Goal: Task Accomplishment & Management: Manage account settings

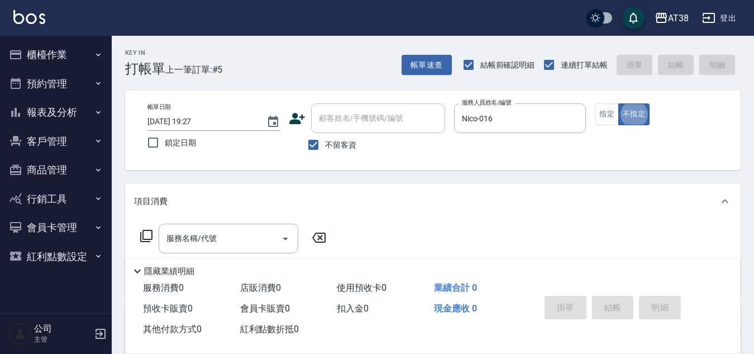
type button "false"
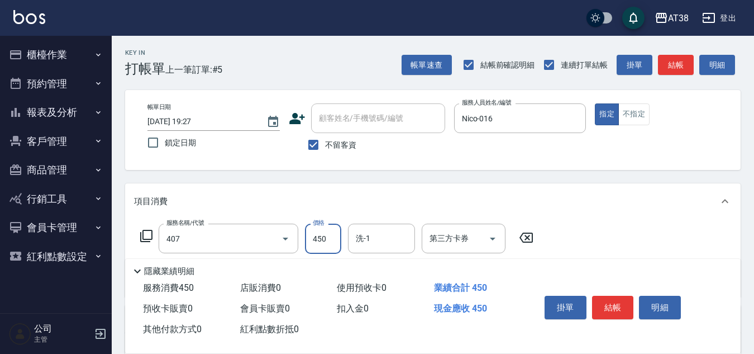
type input "剪髮(407)"
type input "600"
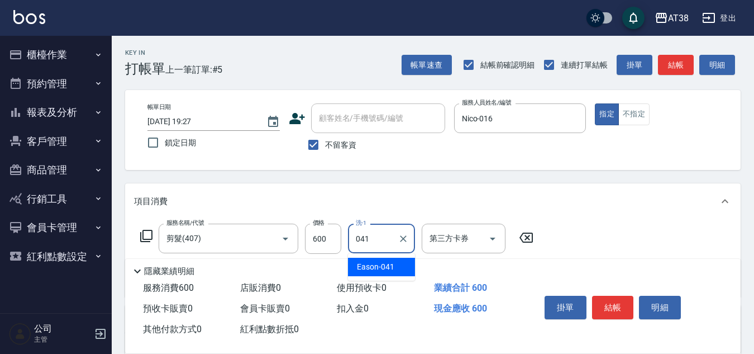
type input "Eason-041"
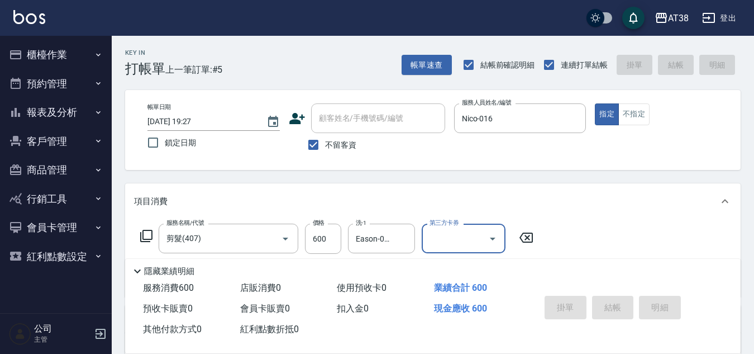
type input "2025/09/04 20:06"
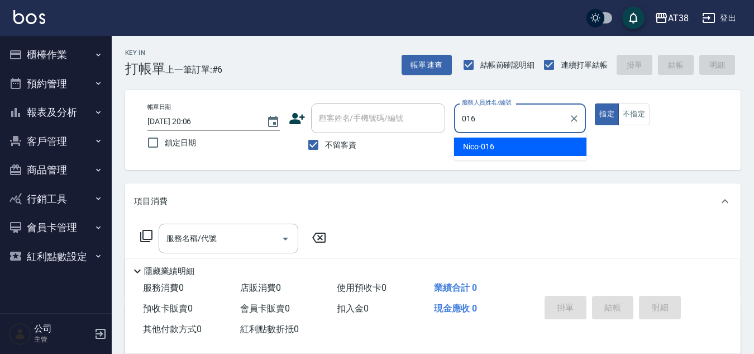
type input "Nico-016"
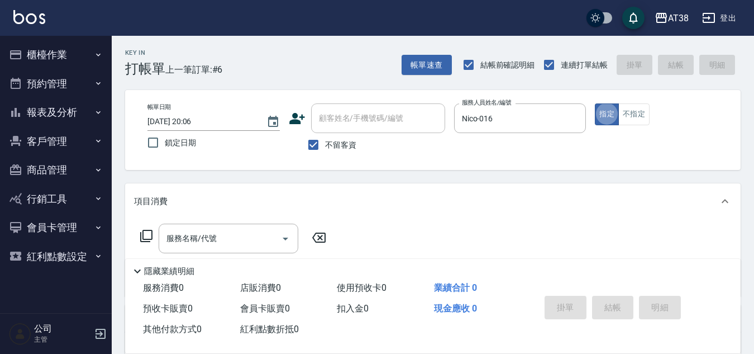
type button "true"
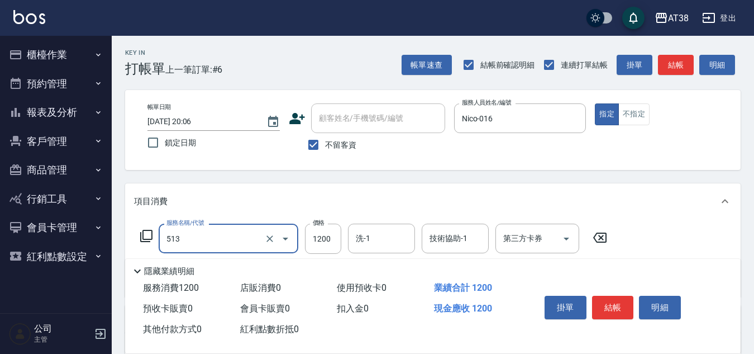
type input "染髮(中)(513)"
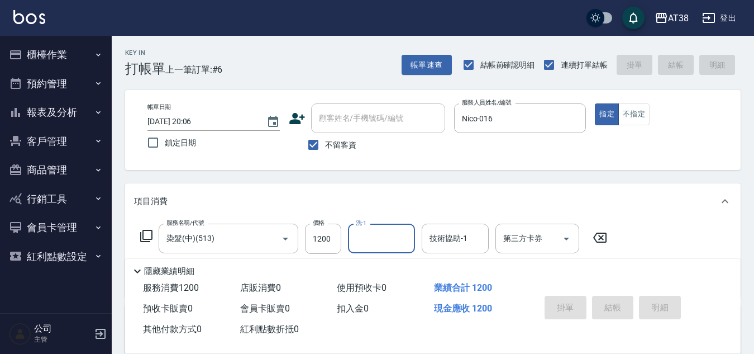
type input "2025/09/04 20:07"
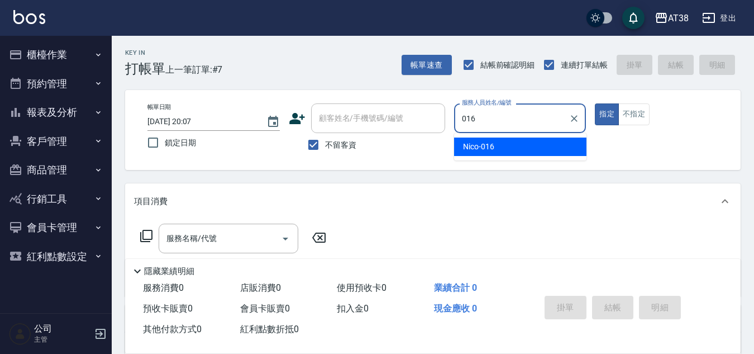
type input "Nico-016"
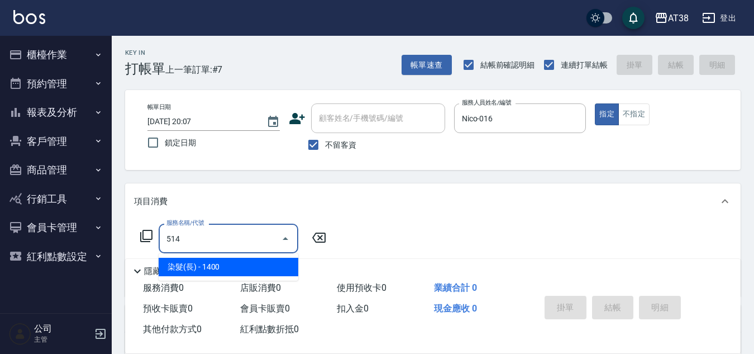
type input "染髮(長)(514)"
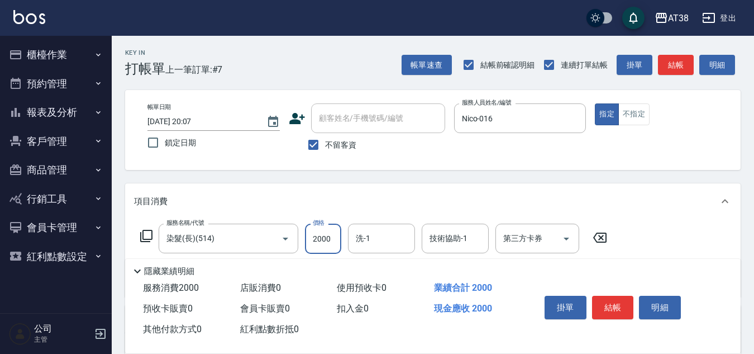
type input "2000"
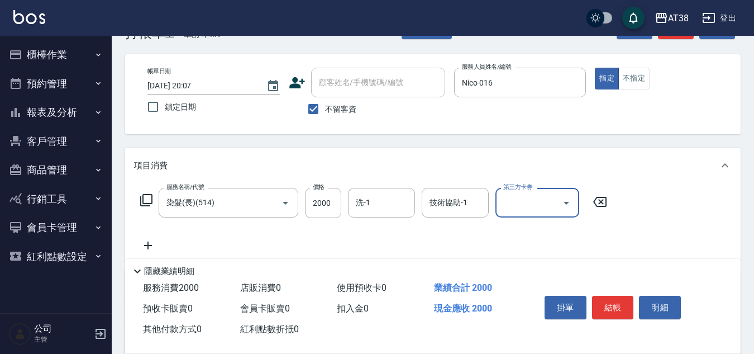
scroll to position [56, 0]
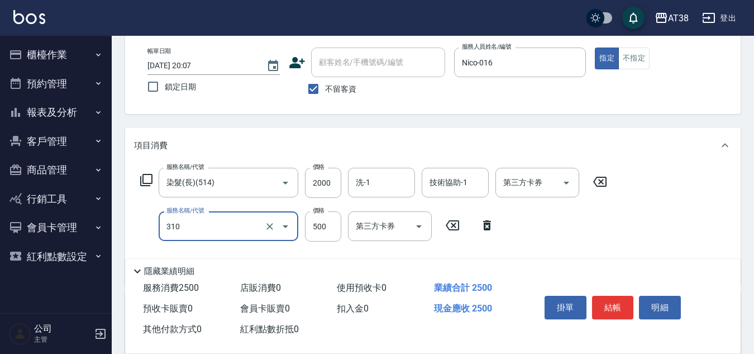
type input "補燙(310)"
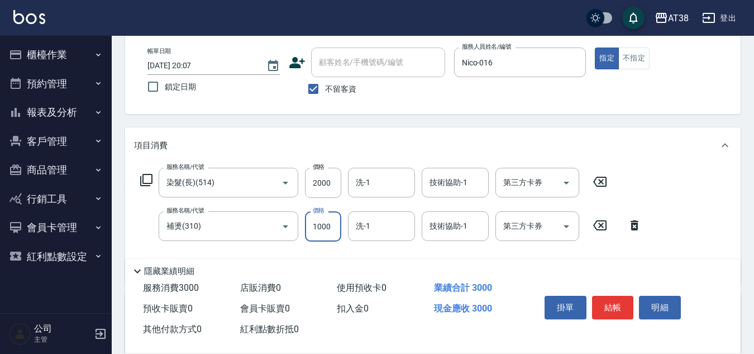
type input "1000"
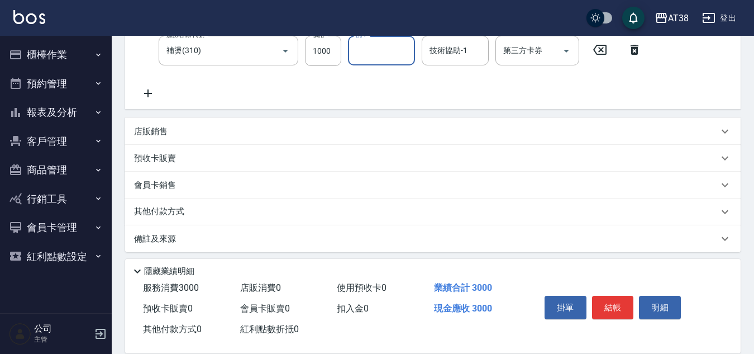
scroll to position [237, 0]
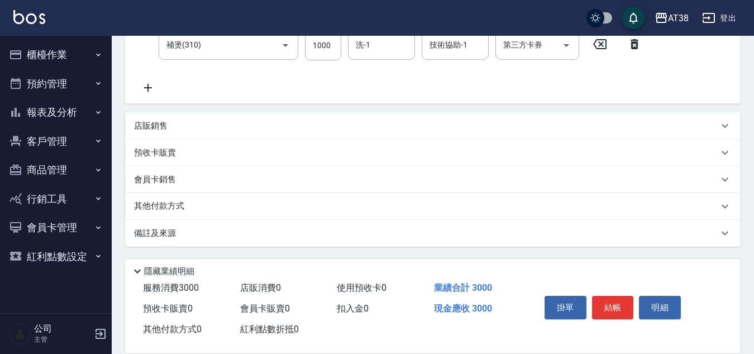
click at [145, 127] on p "店販銷售" at bounding box center [151, 126] width 34 height 12
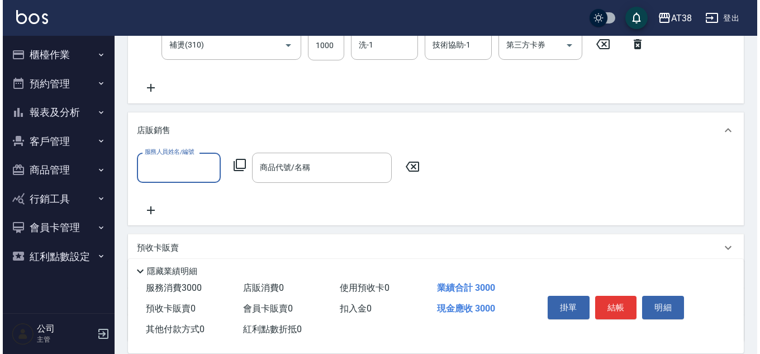
scroll to position [0, 0]
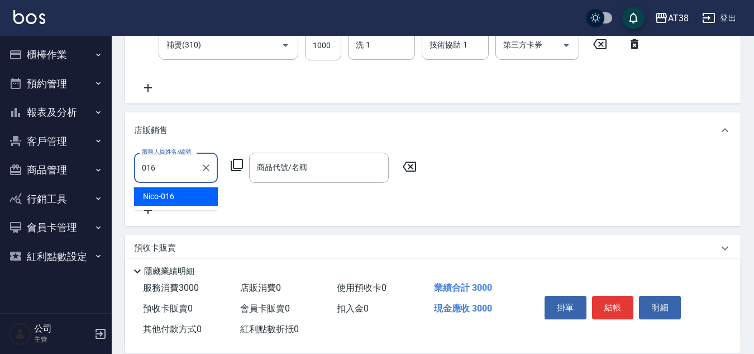
type input "Nico-016"
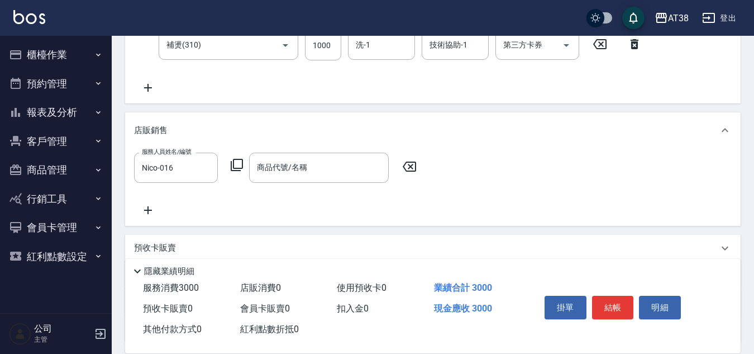
click at [233, 169] on icon at bounding box center [236, 164] width 13 height 13
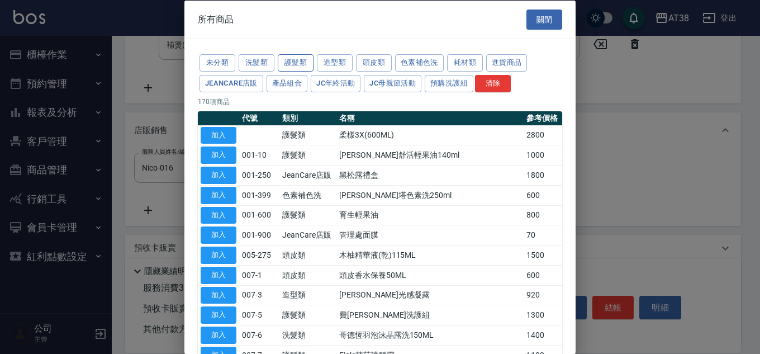
click at [294, 58] on button "護髮類" at bounding box center [296, 62] width 36 height 17
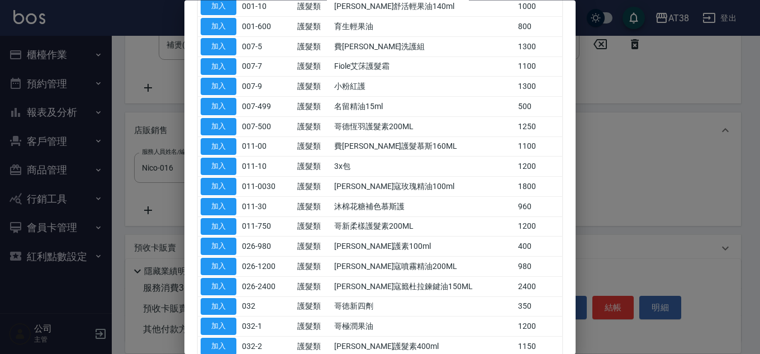
scroll to position [168, 0]
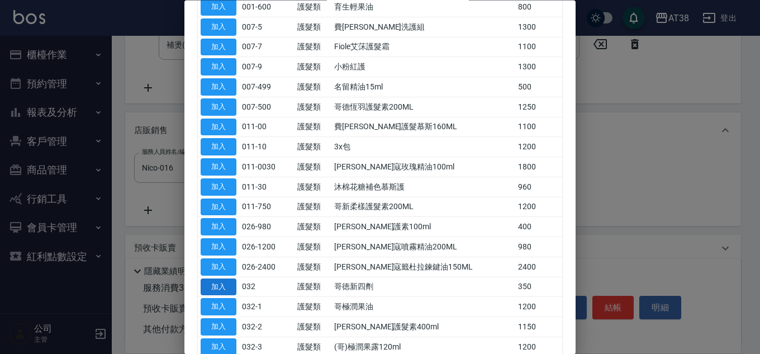
click at [225, 281] on button "加入" at bounding box center [219, 286] width 36 height 17
type input "哥徳新四劑"
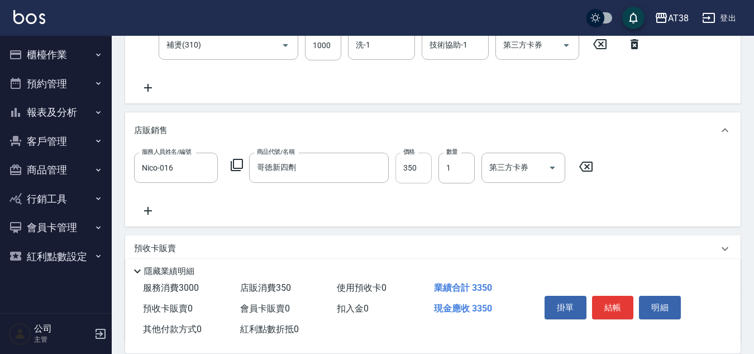
click at [419, 164] on input "350" at bounding box center [414, 168] width 36 height 30
type input "300"
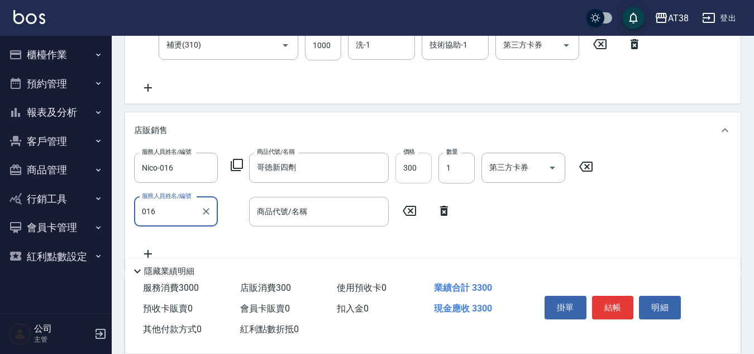
type input "Nico-016"
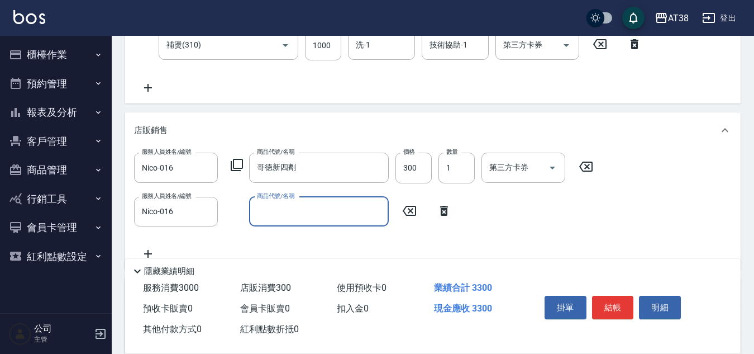
click at [232, 164] on icon at bounding box center [236, 164] width 13 height 13
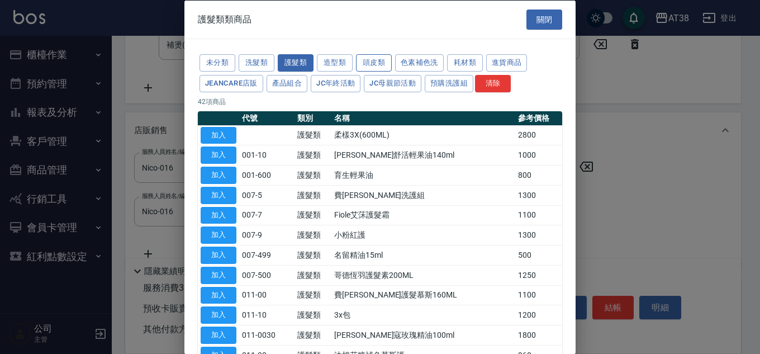
click at [377, 61] on button "頭皮類" at bounding box center [374, 62] width 36 height 17
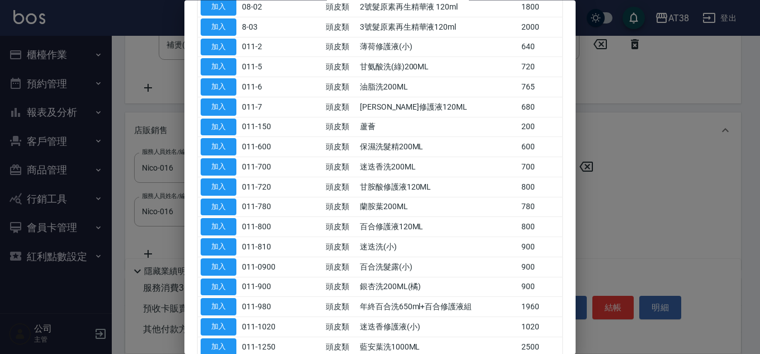
click at [224, 121] on button "加入" at bounding box center [219, 126] width 36 height 17
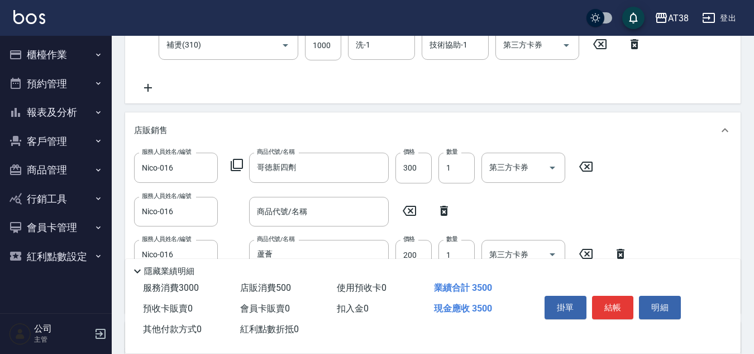
click at [444, 212] on icon at bounding box center [444, 210] width 28 height 13
type input "蘆薈"
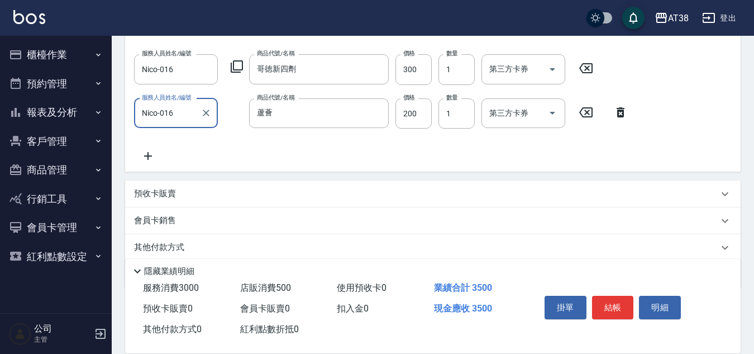
scroll to position [349, 0]
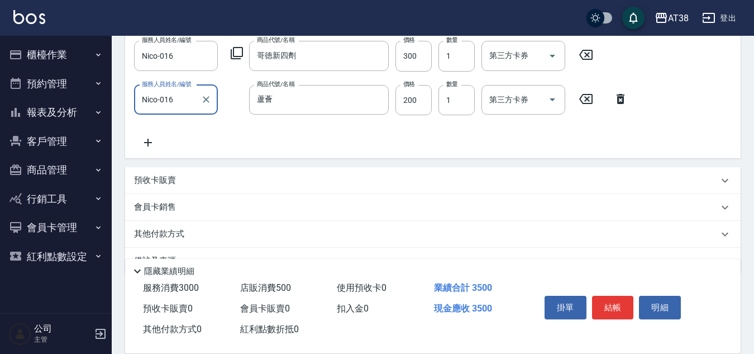
click at [148, 143] on icon at bounding box center [148, 143] width 8 height 8
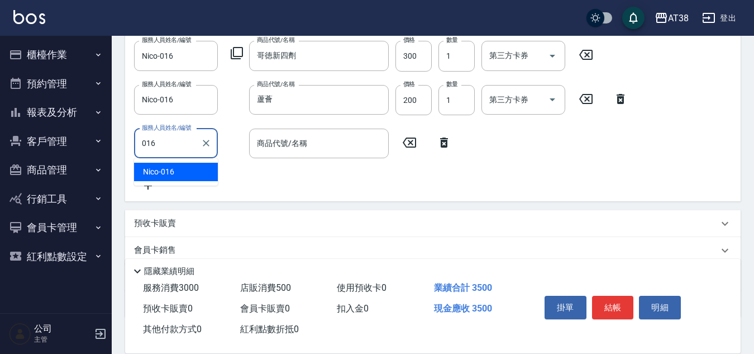
type input "Nico-016"
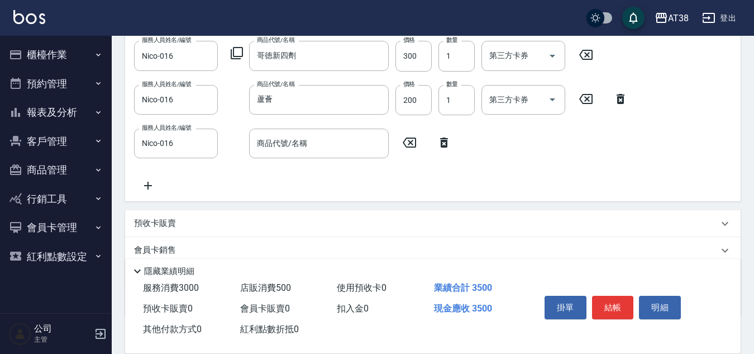
click at [240, 50] on icon at bounding box center [236, 52] width 13 height 13
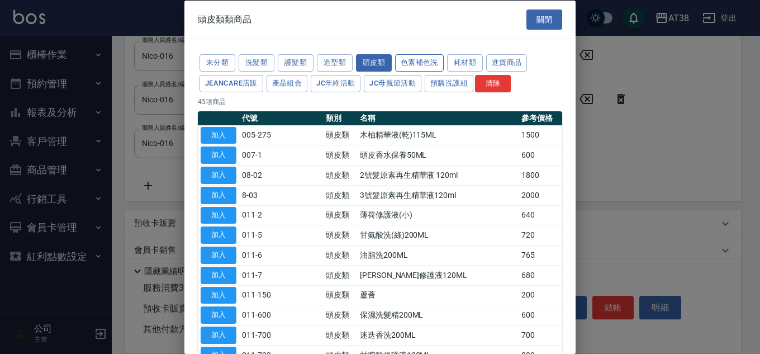
click at [413, 60] on button "色素補色洗" at bounding box center [419, 62] width 49 height 17
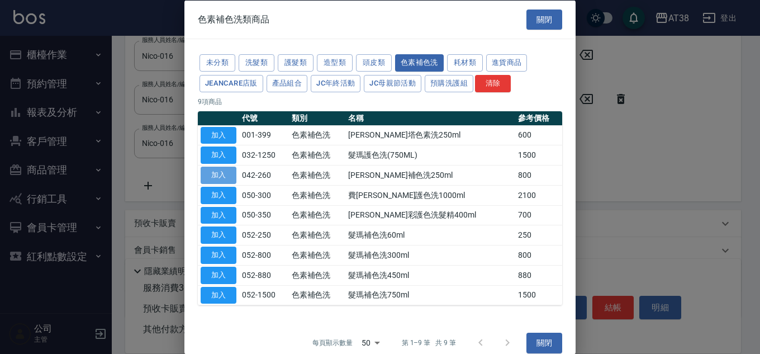
click at [232, 177] on button "加入" at bounding box center [219, 175] width 36 height 17
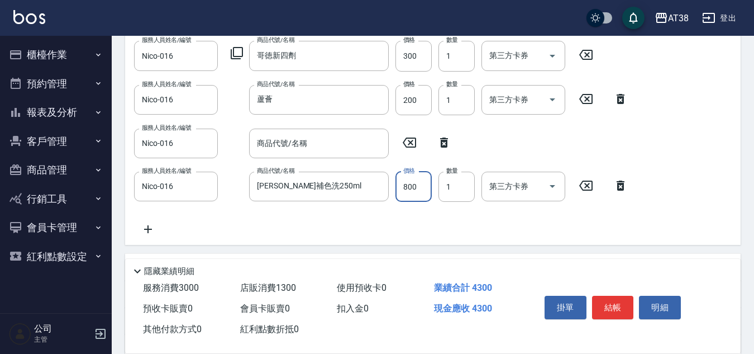
click at [411, 191] on input "800" at bounding box center [414, 187] width 36 height 30
type input "700"
click at [447, 144] on icon at bounding box center [444, 142] width 8 height 10
type input "費歐雷補色洗250ml"
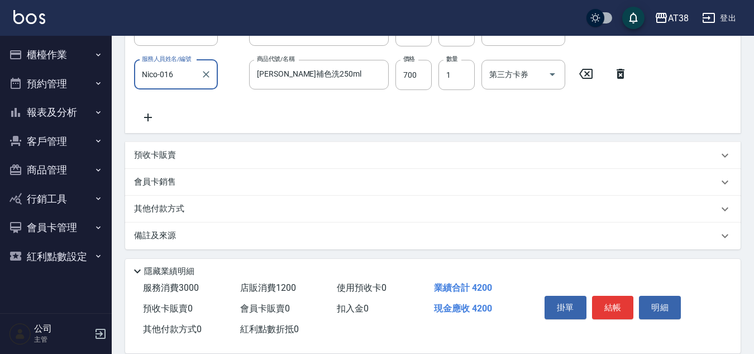
scroll to position [420, 0]
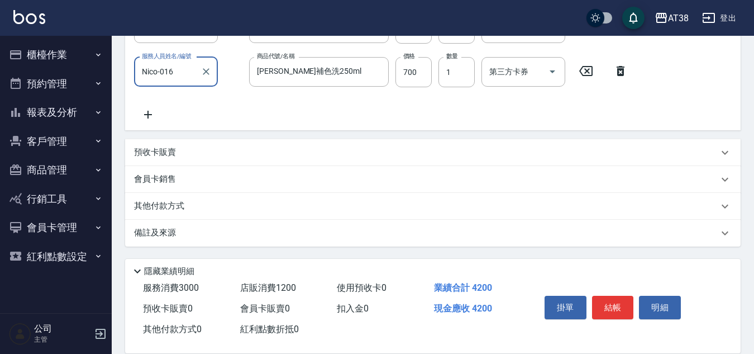
click at [165, 203] on p "其他付款方式" at bounding box center [162, 206] width 56 height 12
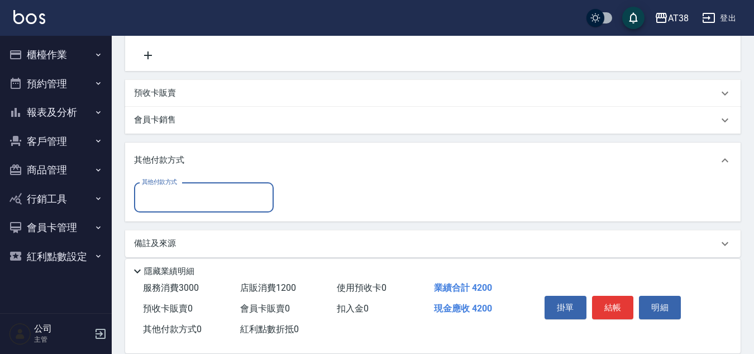
scroll to position [490, 0]
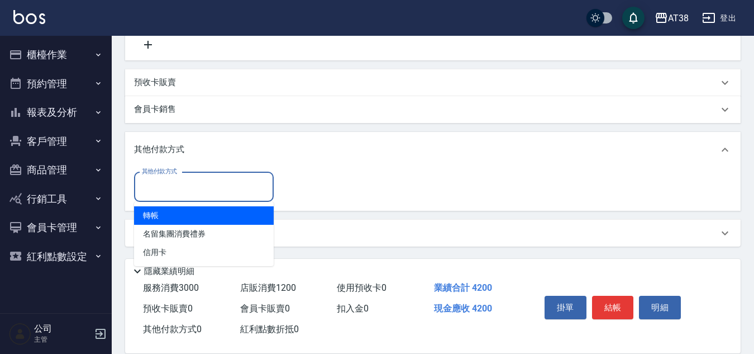
click at [190, 182] on input "其他付款方式" at bounding box center [204, 187] width 130 height 20
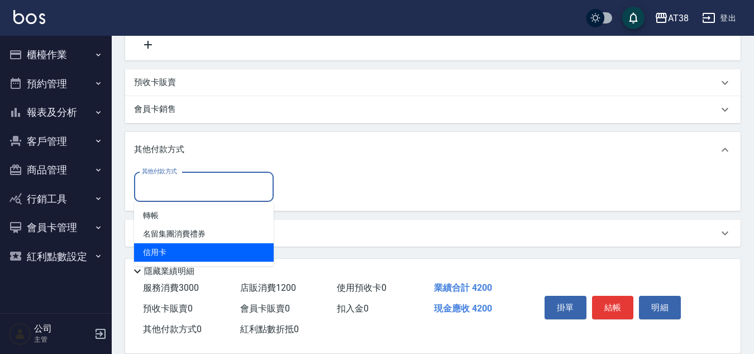
click at [160, 256] on span "信用卡" at bounding box center [204, 252] width 140 height 18
type input "信用卡"
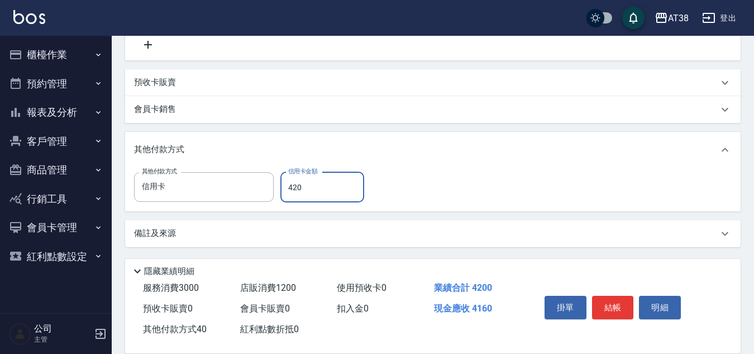
type input "4200"
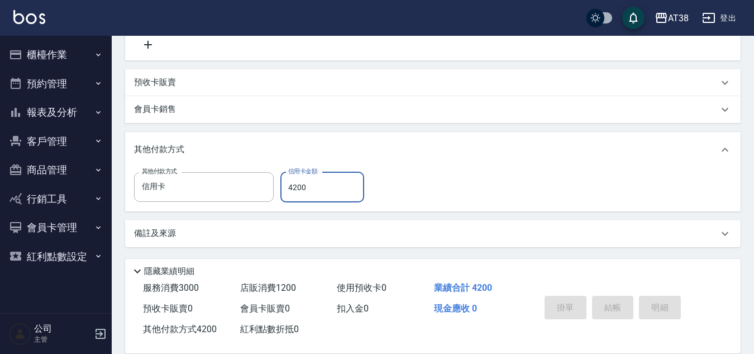
type input "2025/09/04 20:09"
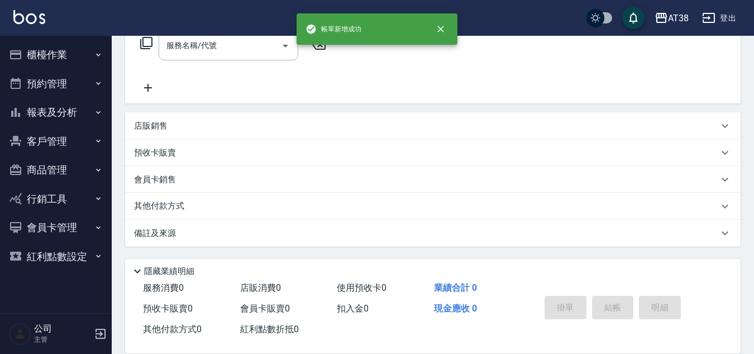
scroll to position [0, 0]
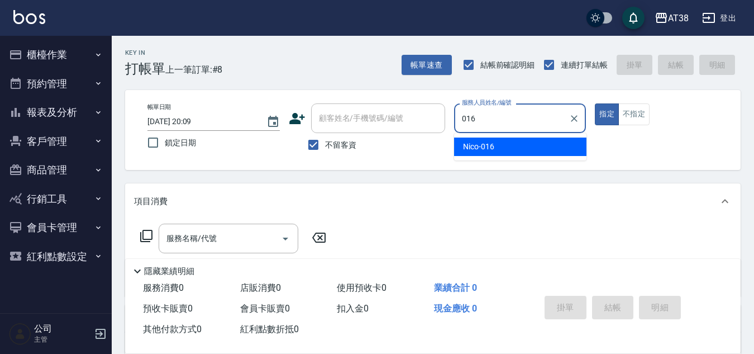
type input "Nico-016"
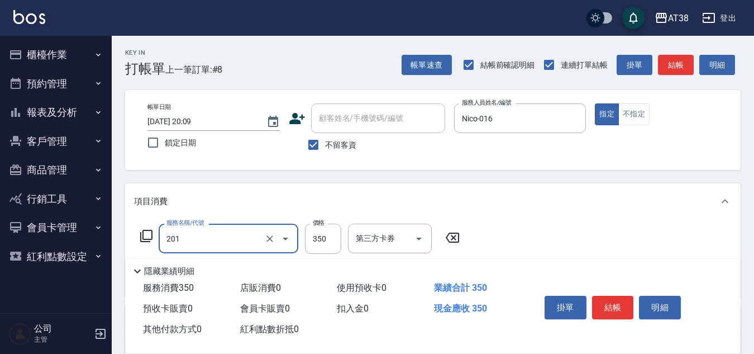
type input "洗髮(201)"
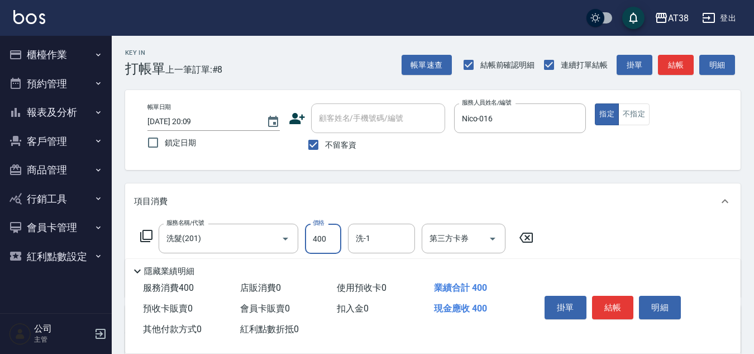
type input "400"
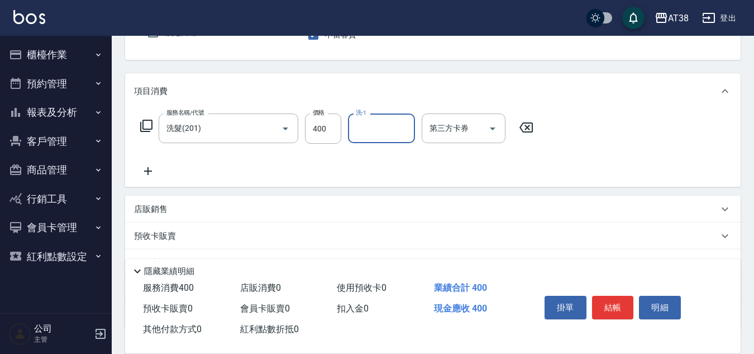
scroll to position [112, 0]
click at [148, 206] on p "店販銷售" at bounding box center [151, 208] width 34 height 12
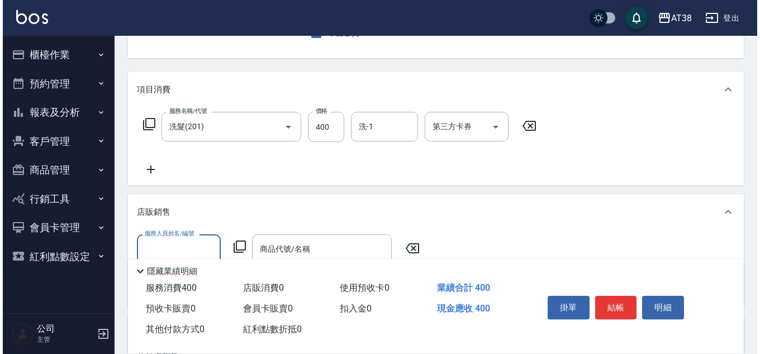
scroll to position [0, 0]
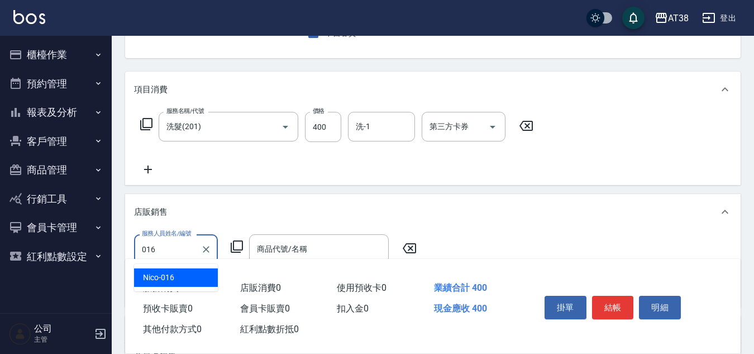
type input "Nico-016"
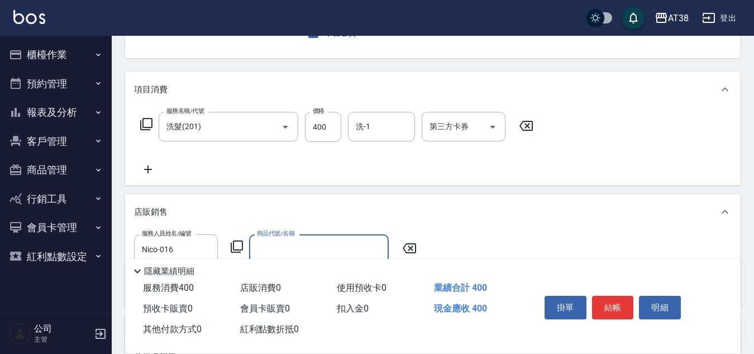
click at [239, 250] on icon at bounding box center [237, 246] width 12 height 12
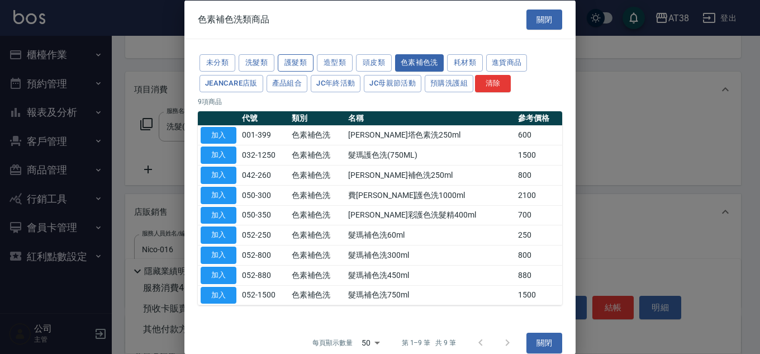
click at [294, 64] on button "護髮類" at bounding box center [296, 62] width 36 height 17
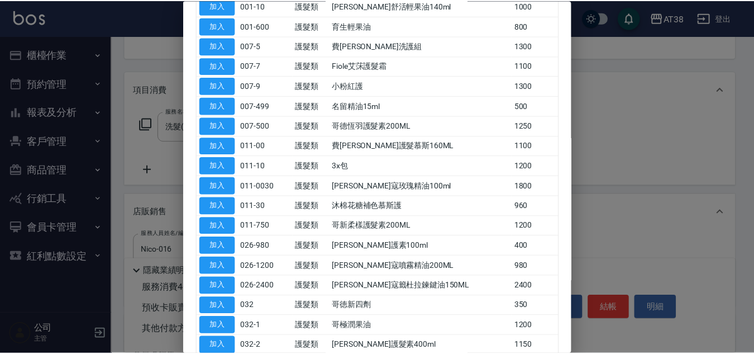
scroll to position [168, 0]
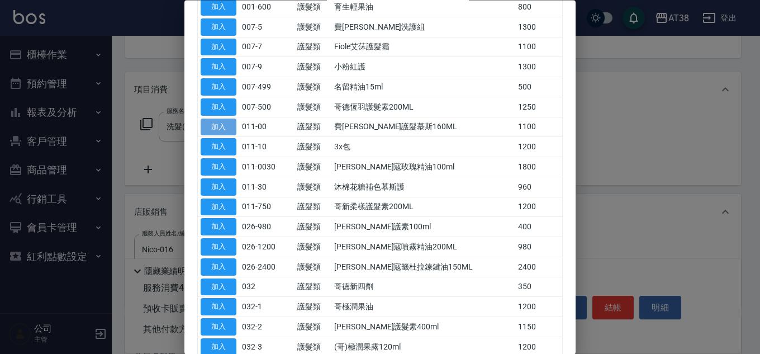
click at [229, 129] on button "加入" at bounding box center [219, 126] width 36 height 17
type input "費[PERSON_NAME]護髮慕斯160ML"
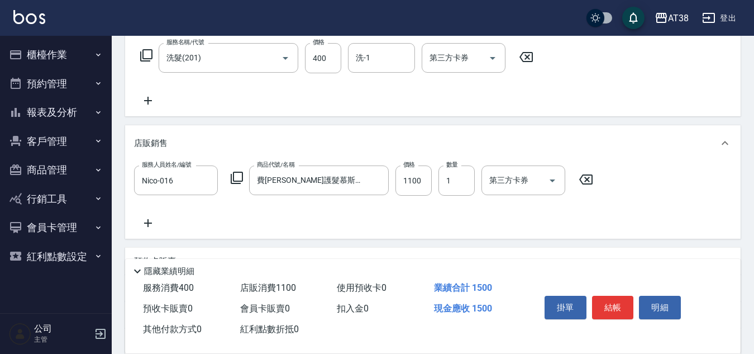
scroll to position [224, 0]
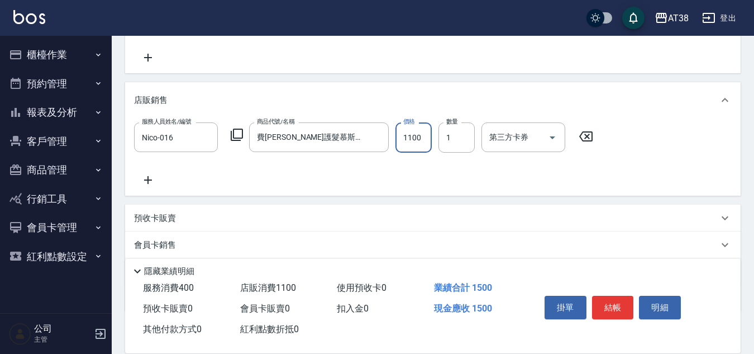
click at [400, 142] on input "1100" at bounding box center [414, 137] width 36 height 30
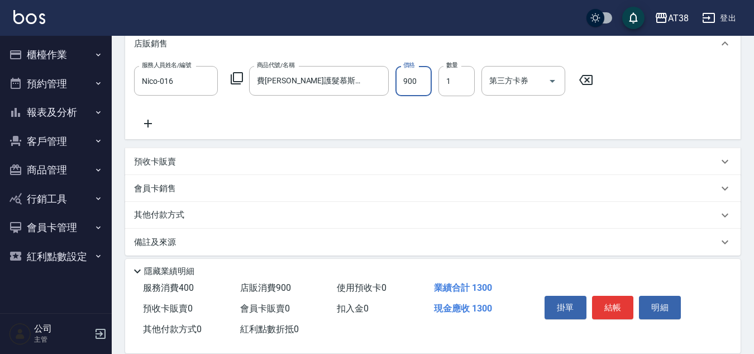
scroll to position [289, 0]
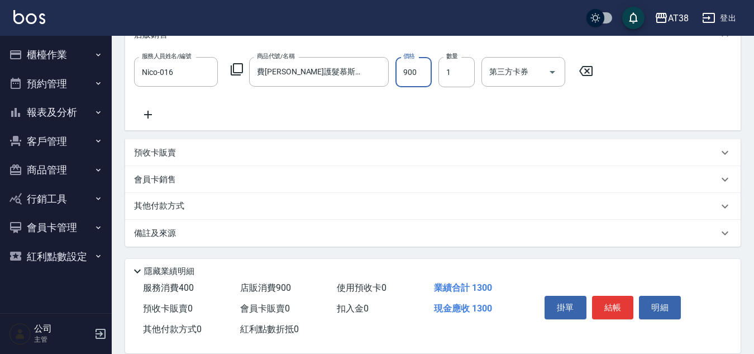
type input "900"
click at [161, 208] on p "其他付款方式" at bounding box center [162, 206] width 56 height 12
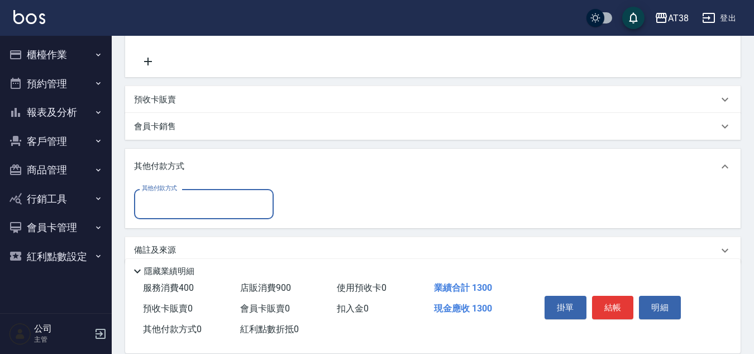
scroll to position [345, 0]
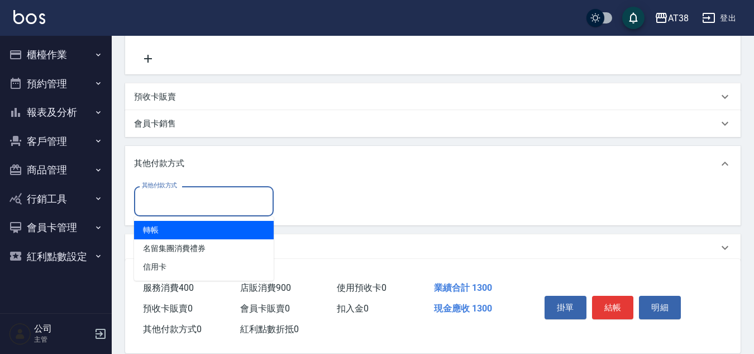
click at [183, 201] on input "其他付款方式" at bounding box center [204, 201] width 130 height 20
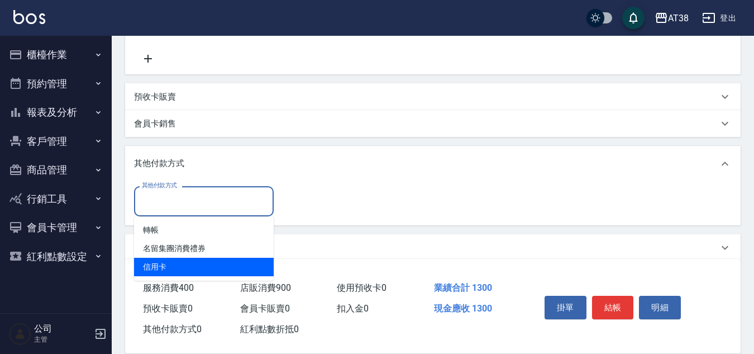
click at [164, 267] on span "信用卡" at bounding box center [204, 267] width 140 height 18
type input "信用卡"
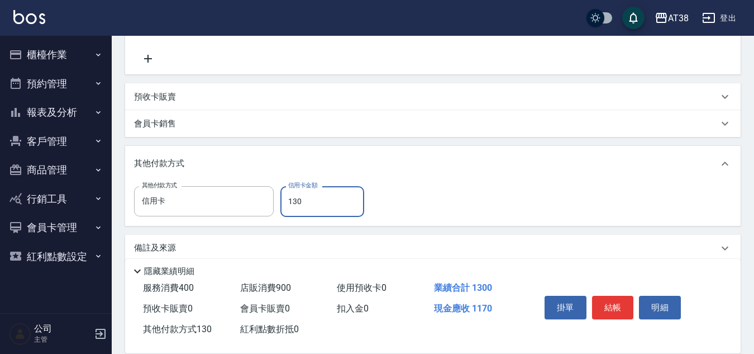
type input "1300"
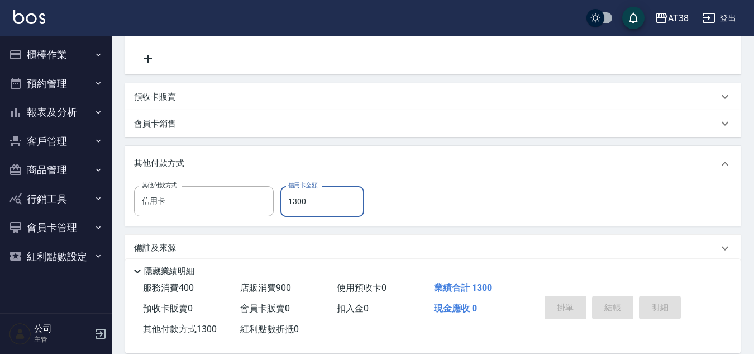
type input "2025/09/04 20:12"
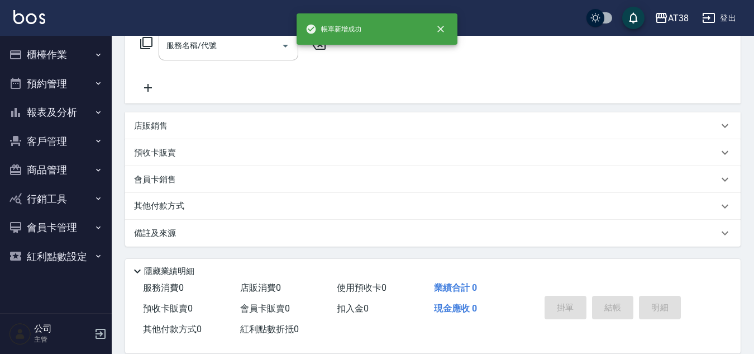
scroll to position [0, 0]
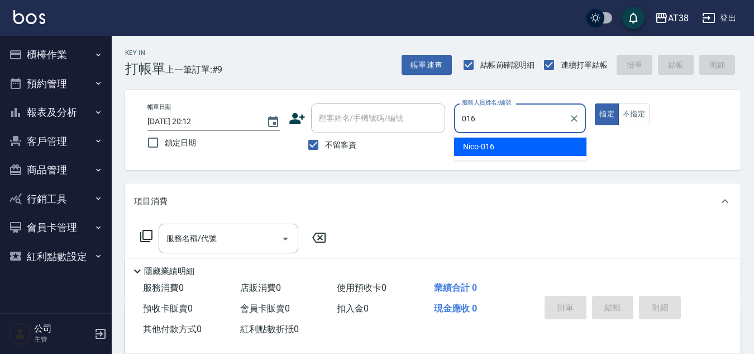
type input "Nico-016"
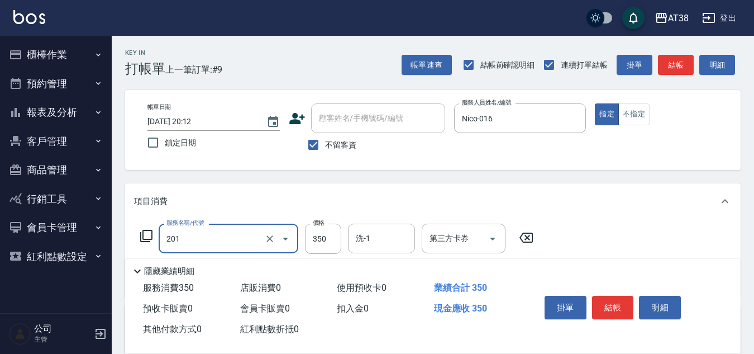
type input "洗髮(201)"
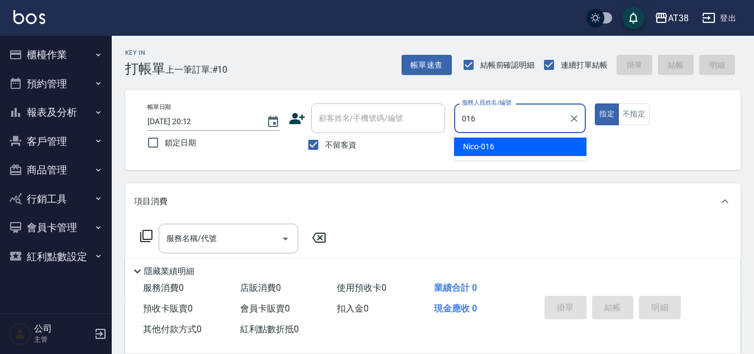
type input "Nico-016"
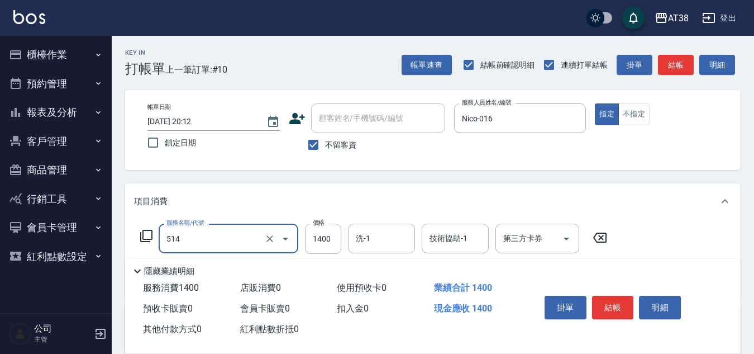
type input "染髮(長)(514)"
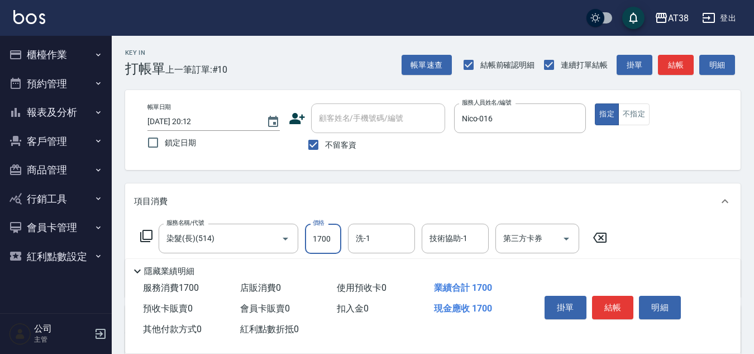
type input "1700"
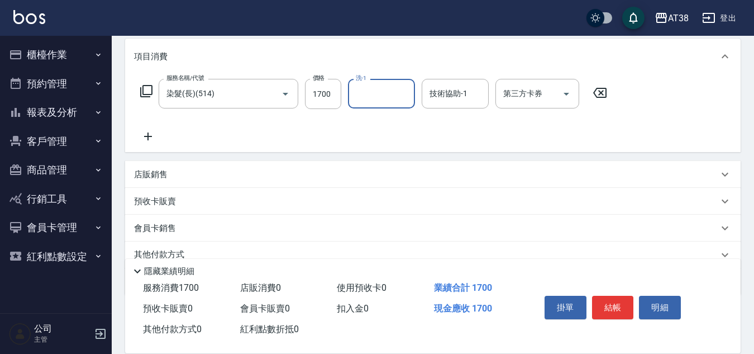
scroll to position [168, 0]
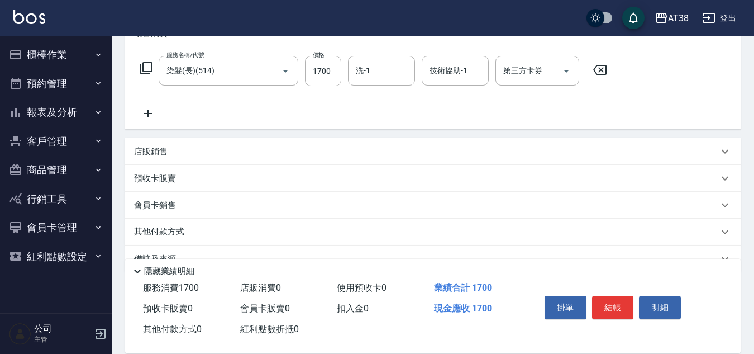
click at [142, 154] on p "店販銷售" at bounding box center [151, 152] width 34 height 12
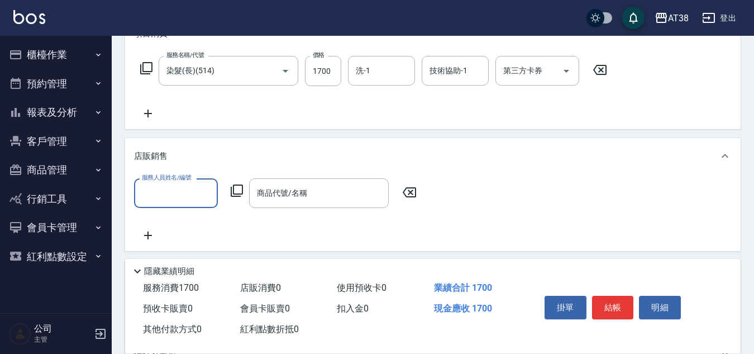
scroll to position [0, 0]
type input "Nico-016"
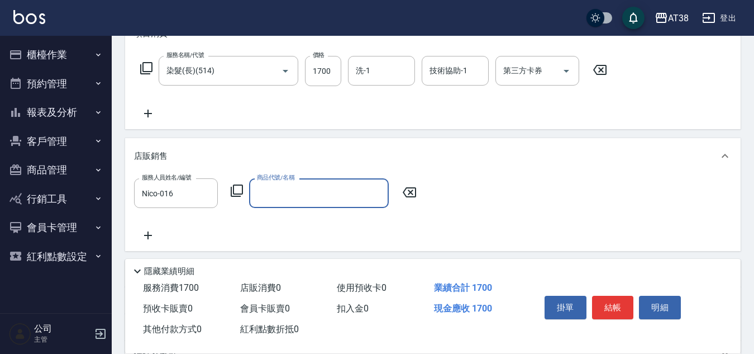
click at [234, 191] on icon at bounding box center [237, 190] width 12 height 12
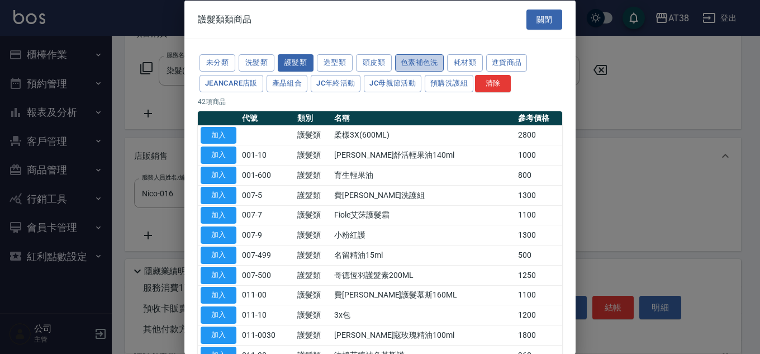
click at [419, 66] on button "色素補色洗" at bounding box center [419, 62] width 49 height 17
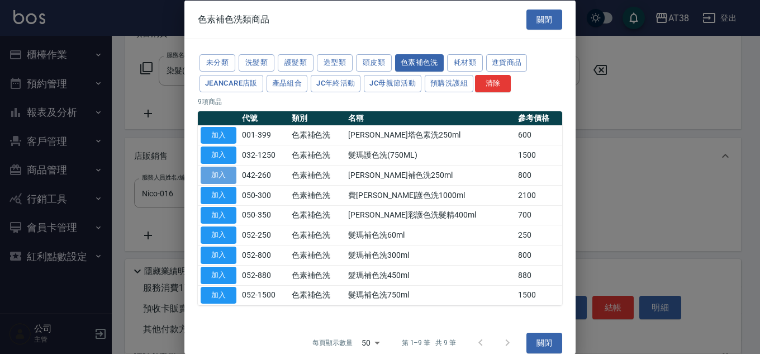
click at [218, 176] on button "加入" at bounding box center [219, 175] width 36 height 17
type input "費歐雷補色洗250ml"
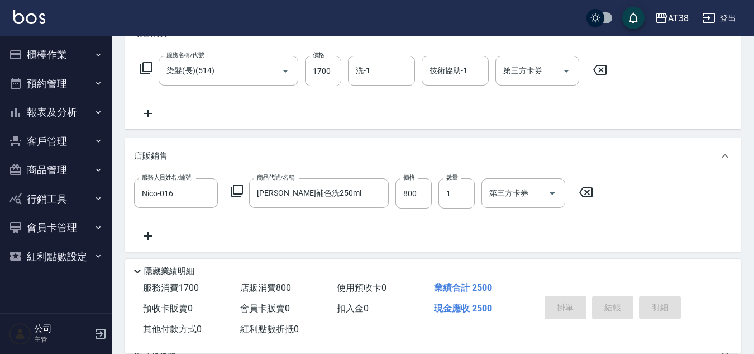
type input "[DATE] 20:13"
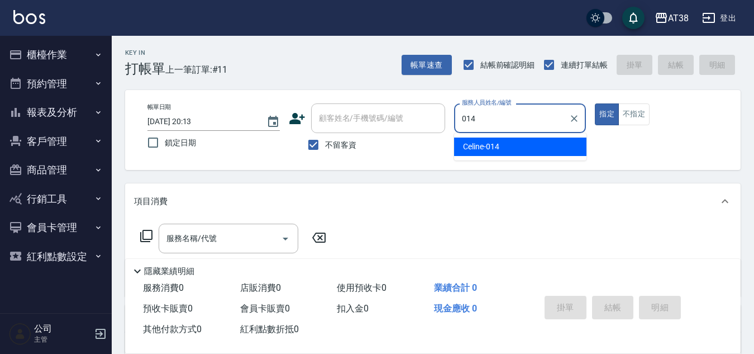
type input "Celine-014"
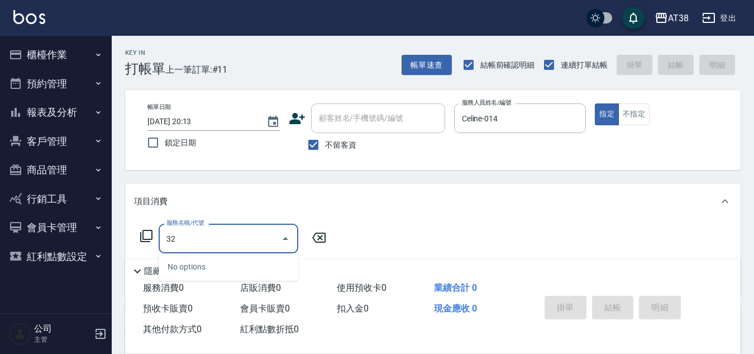
type input "3"
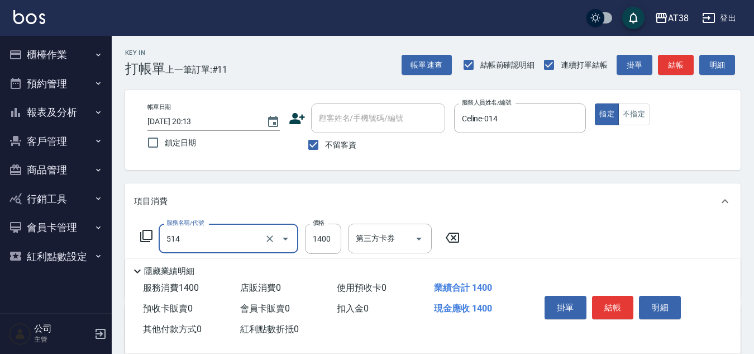
type input "染髮(長)(514)"
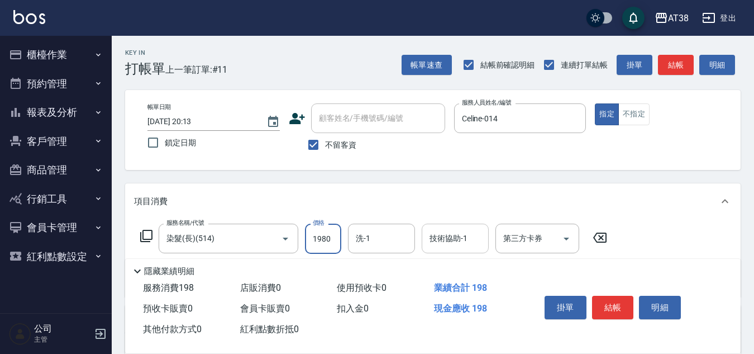
type input "1980"
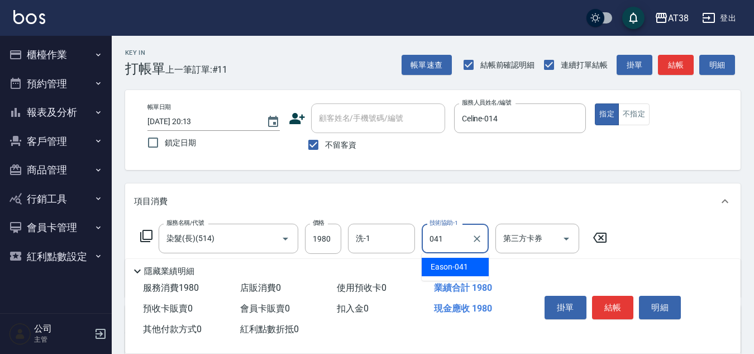
type input "Eason-041"
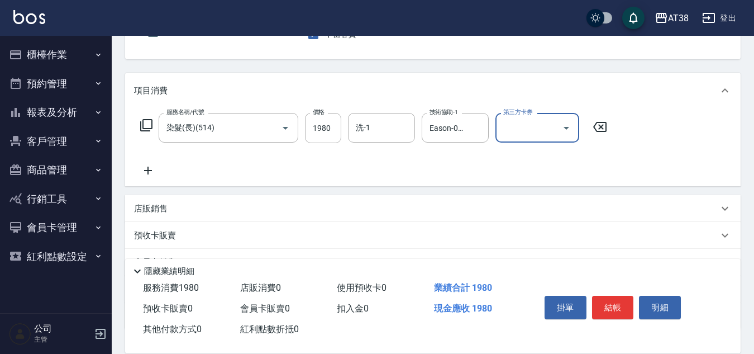
scroll to position [112, 0]
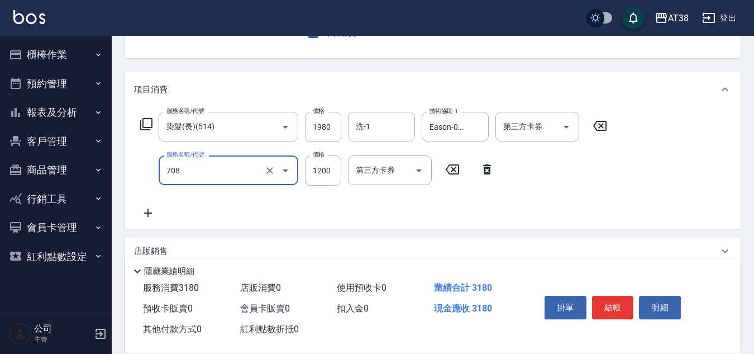
type input "哥德三劑護髮(708)"
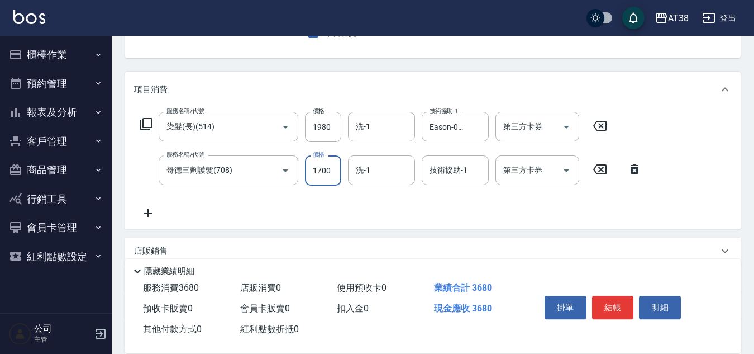
type input "1700"
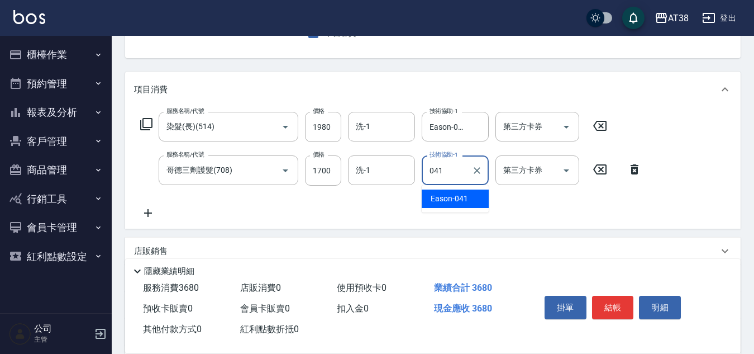
type input "Eason-041"
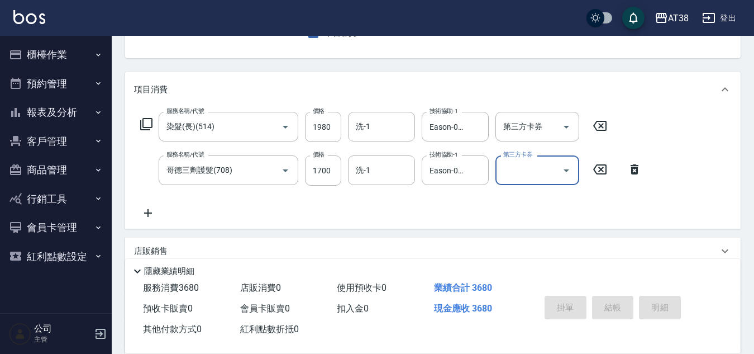
type input "2025/09/04 20:14"
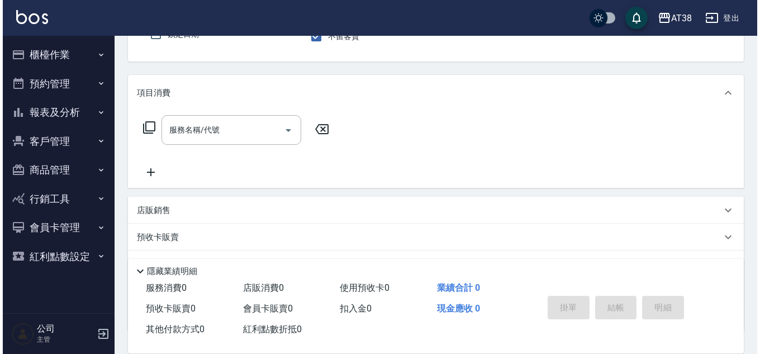
scroll to position [0, 0]
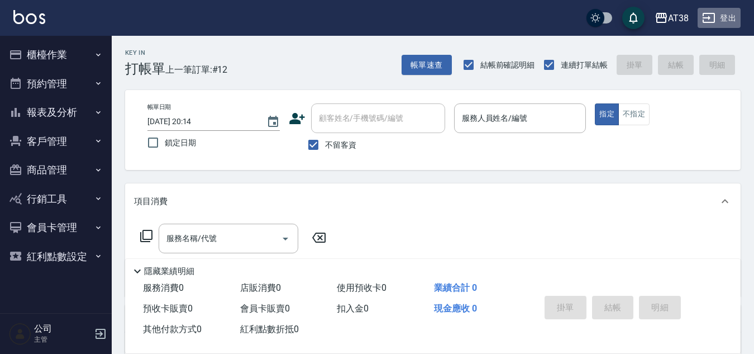
click at [731, 18] on button "登出" at bounding box center [719, 18] width 43 height 21
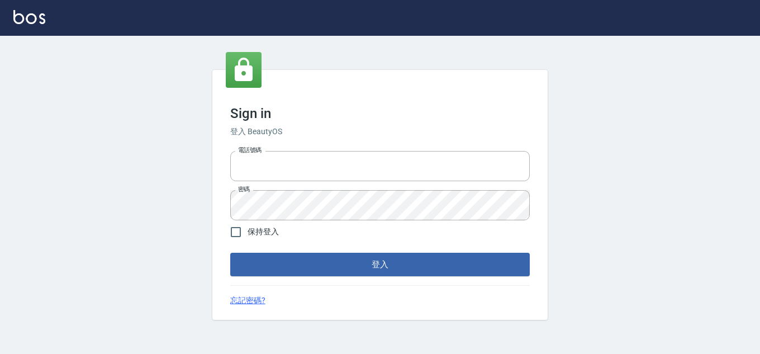
type input "28822767"
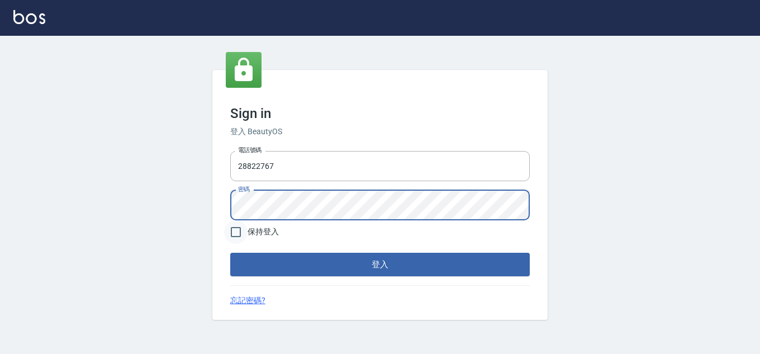
click at [239, 237] on input "保持登入" at bounding box center [235, 231] width 23 height 23
checkbox input "true"
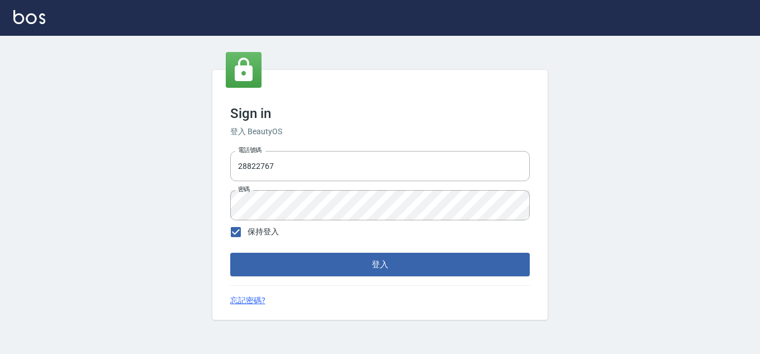
click at [248, 256] on button "登入" at bounding box center [379, 264] width 299 height 23
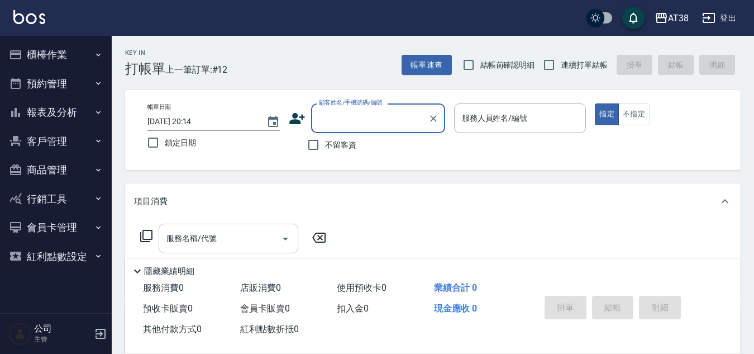
click at [245, 241] on input "服務名稱/代號" at bounding box center [220, 239] width 113 height 20
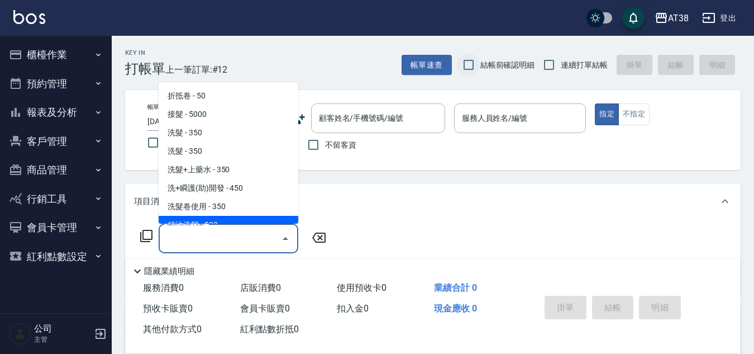
click at [469, 63] on input "結帳前確認明細" at bounding box center [468, 64] width 23 height 23
checkbox input "true"
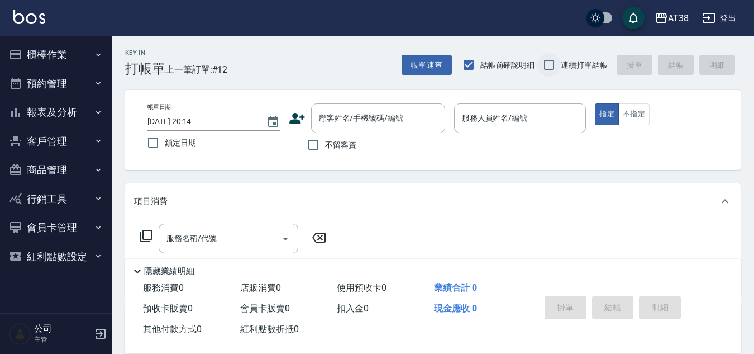
click at [544, 64] on input "連續打單結帳" at bounding box center [549, 64] width 23 height 23
checkbox input "true"
click at [316, 144] on input "不留客資" at bounding box center [313, 144] width 23 height 23
checkbox input "true"
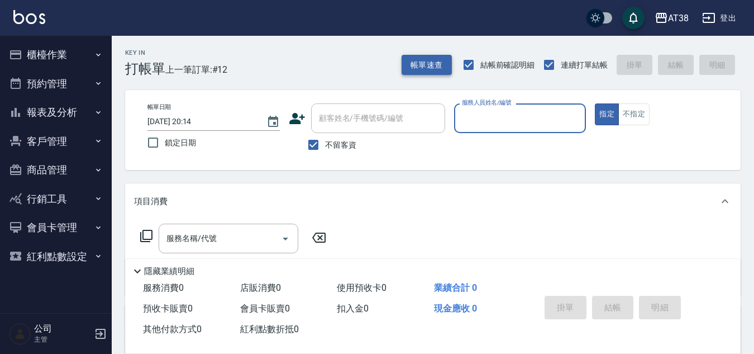
click at [424, 70] on button "帳單速查" at bounding box center [427, 65] width 50 height 21
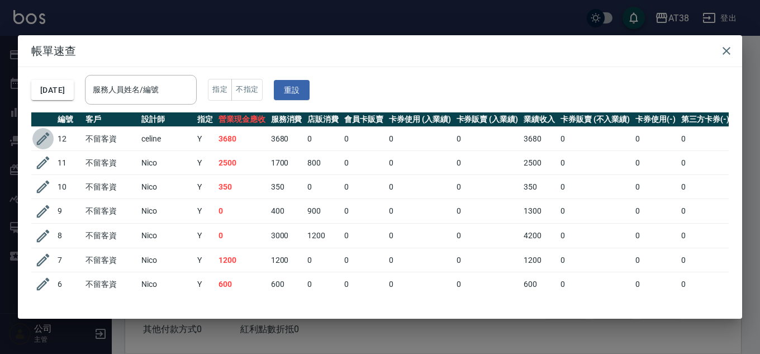
click at [40, 135] on icon "button" at bounding box center [43, 138] width 17 height 17
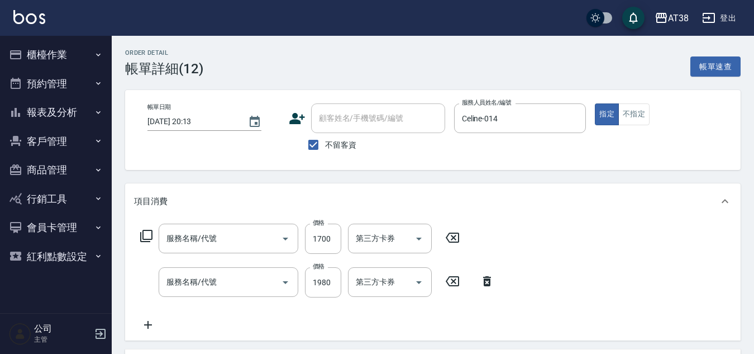
type input "[DATE] 20:13"
checkbox input "true"
type input "Celine-014"
type input "哥德三劑護髮(708)"
type input "染髮(長)(514)"
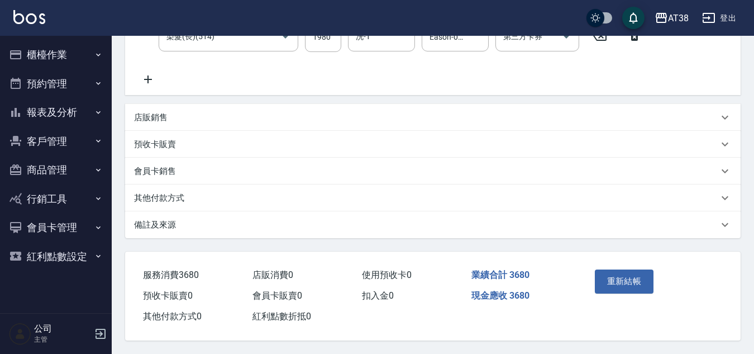
scroll to position [250, 0]
click at [170, 192] on p "其他付款方式" at bounding box center [159, 198] width 50 height 12
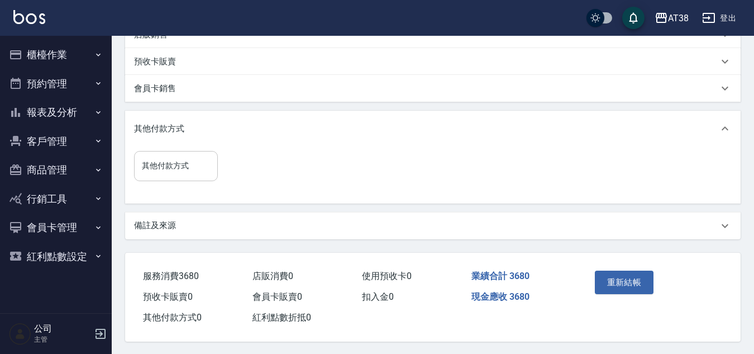
scroll to position [334, 0]
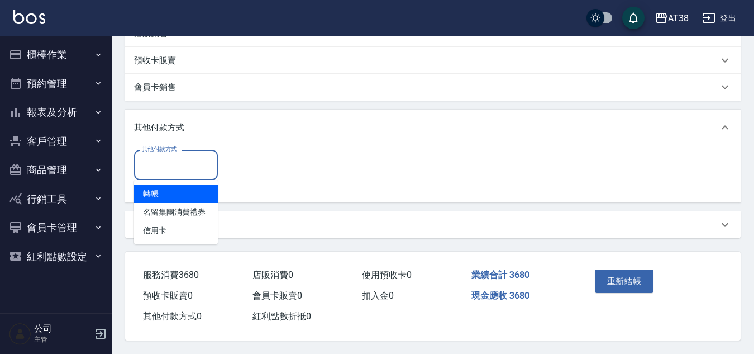
click at [179, 159] on input "其他付款方式" at bounding box center [176, 165] width 74 height 20
click at [149, 193] on span "轉帳" at bounding box center [176, 193] width 84 height 18
type input "轉帳"
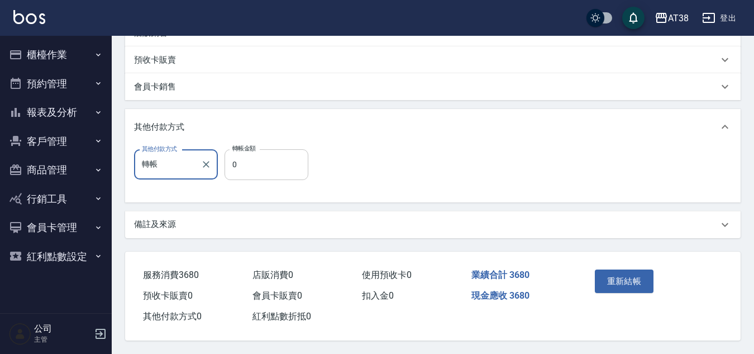
click at [231, 170] on input "0" at bounding box center [267, 164] width 84 height 30
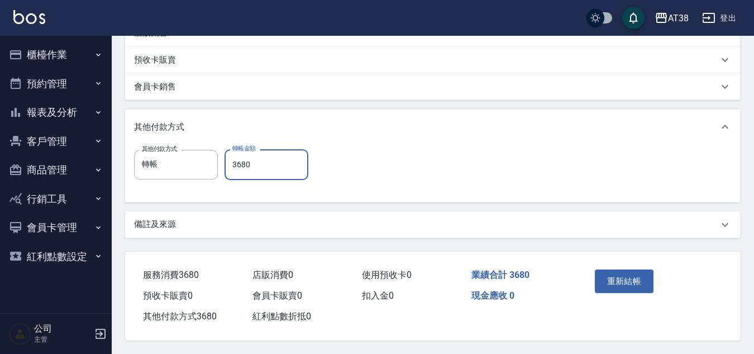
type input "3680"
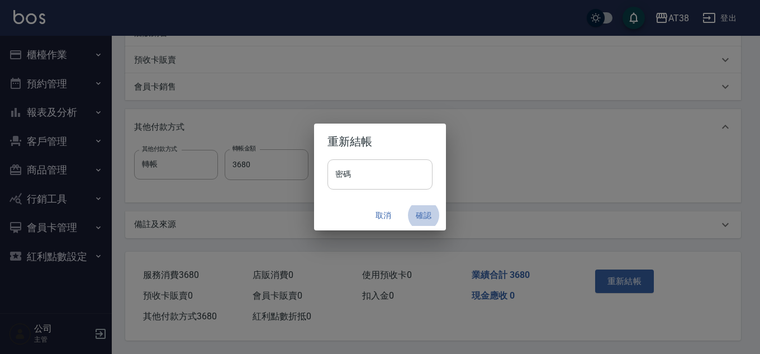
click at [374, 185] on input "密碼" at bounding box center [379, 174] width 105 height 30
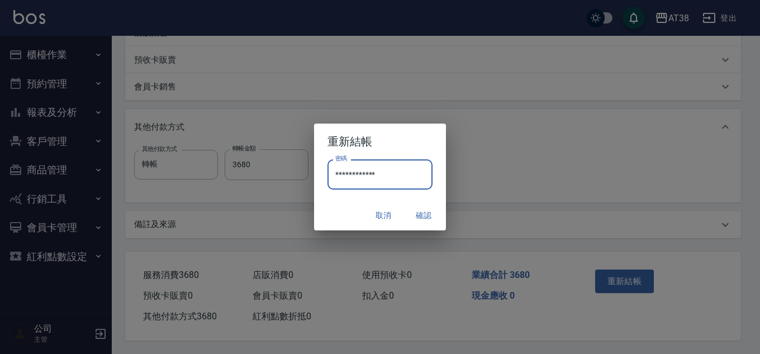
type input "**********"
click at [380, 216] on button "取消" at bounding box center [383, 215] width 36 height 21
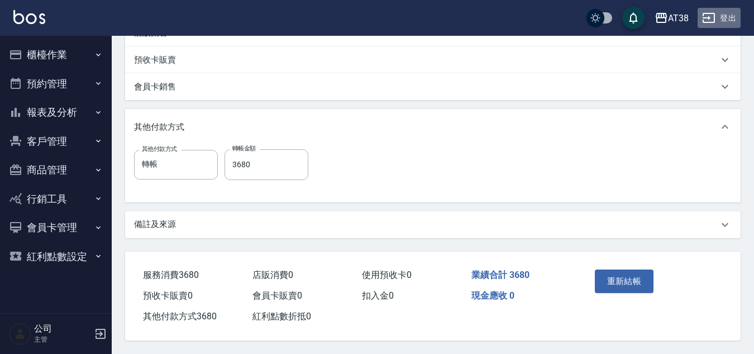
click at [723, 15] on button "登出" at bounding box center [719, 18] width 43 height 21
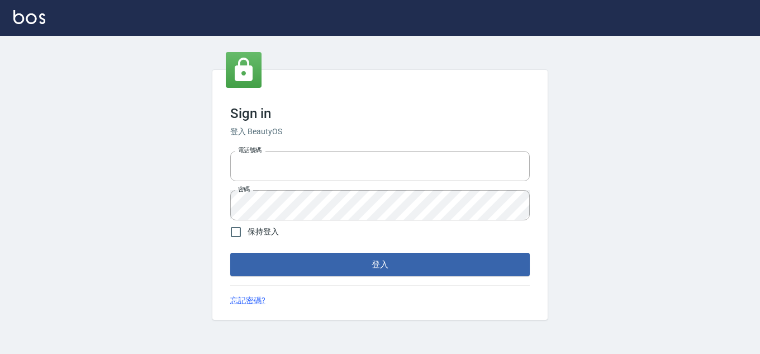
type input "28822767"
click at [235, 234] on input "保持登入" at bounding box center [235, 231] width 23 height 23
checkbox input "true"
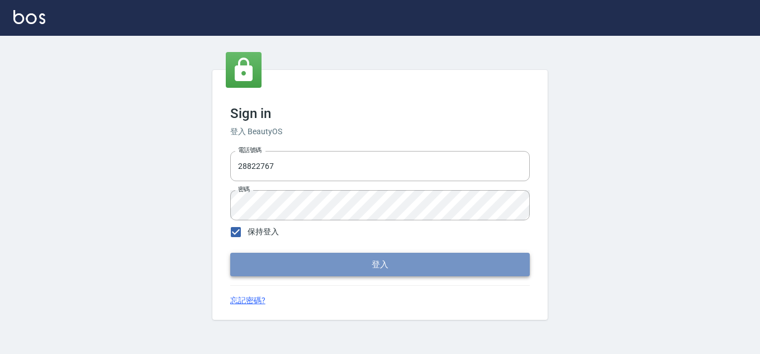
click at [263, 269] on button "登入" at bounding box center [379, 264] width 299 height 23
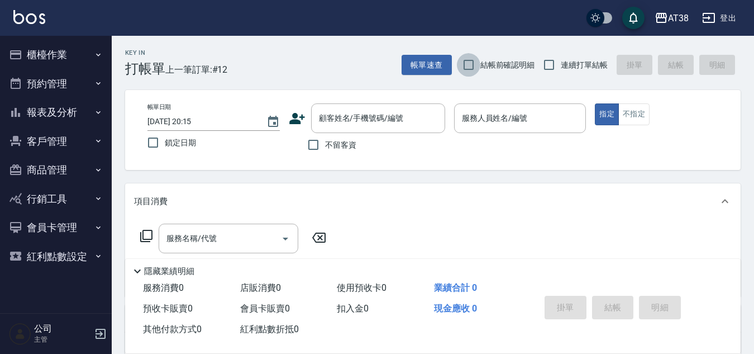
click at [469, 65] on input "結帳前確認明細" at bounding box center [468, 64] width 23 height 23
checkbox input "true"
click at [548, 65] on input "連續打單結帳" at bounding box center [549, 64] width 23 height 23
checkbox input "true"
click at [310, 142] on input "不留客資" at bounding box center [313, 144] width 23 height 23
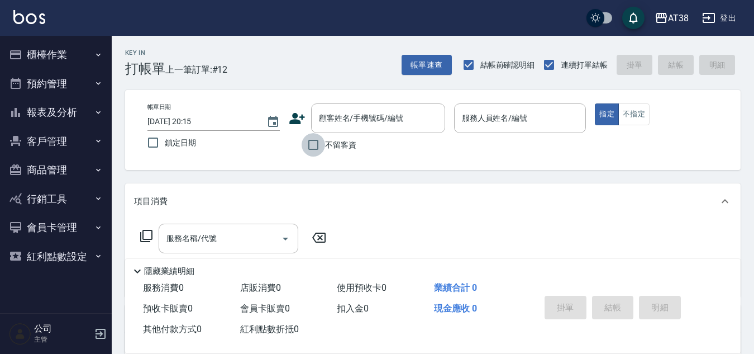
checkbox input "true"
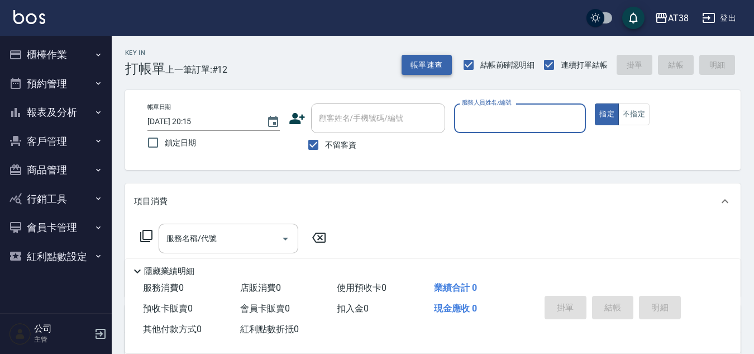
click at [411, 63] on button "帳單速查" at bounding box center [427, 65] width 50 height 21
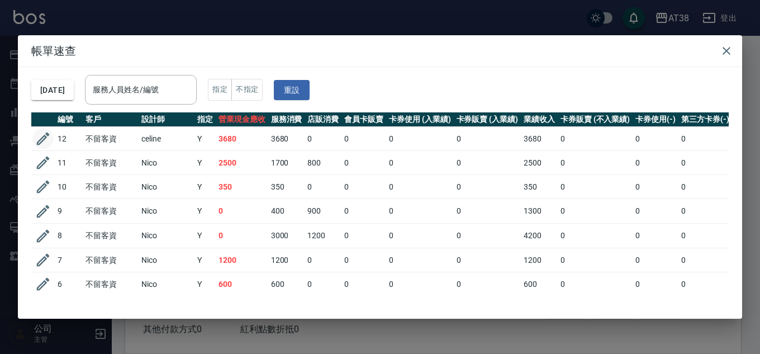
click at [46, 137] on icon "button" at bounding box center [43, 138] width 13 height 13
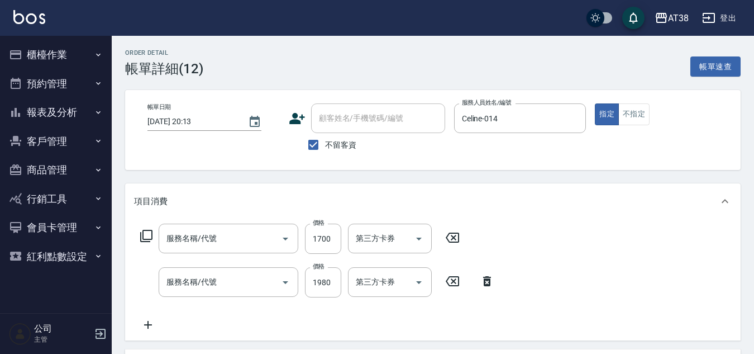
type input "[DATE] 20:13"
checkbox input "true"
type input "Celine-014"
type input "哥德三劑護髮(708)"
type input "染髮(長)(514)"
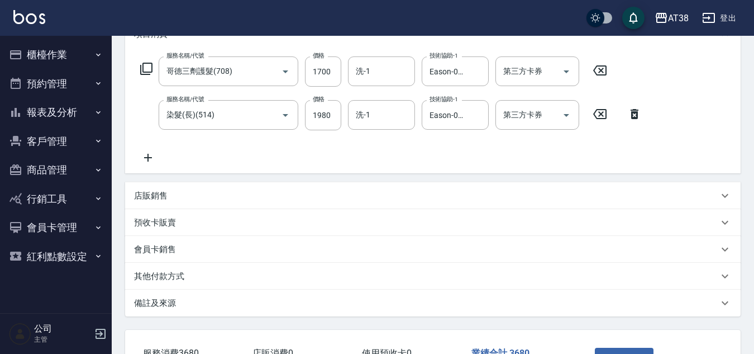
scroll to position [168, 0]
click at [173, 275] on p "其他付款方式" at bounding box center [159, 276] width 50 height 12
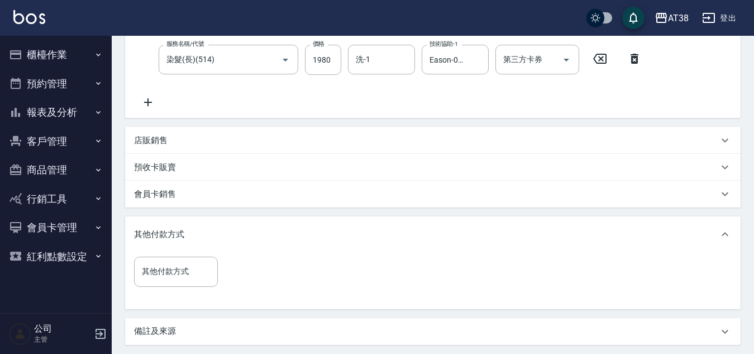
scroll to position [224, 0]
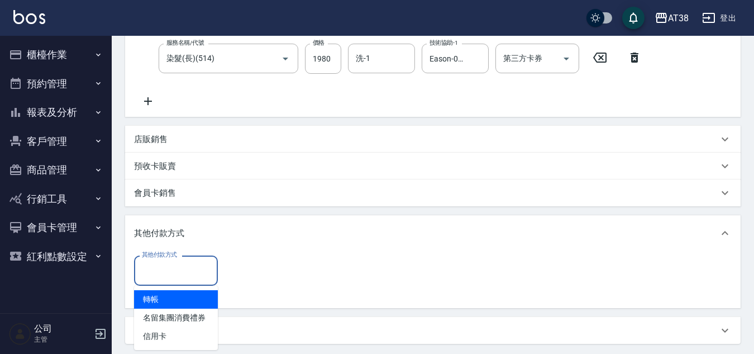
click at [159, 266] on input "其他付款方式" at bounding box center [176, 270] width 74 height 20
click at [156, 305] on span "轉帳" at bounding box center [176, 299] width 84 height 18
type input "轉帳"
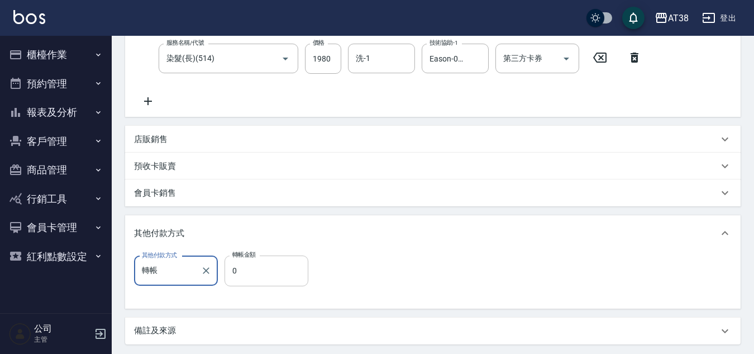
click at [230, 283] on input "0" at bounding box center [267, 270] width 84 height 30
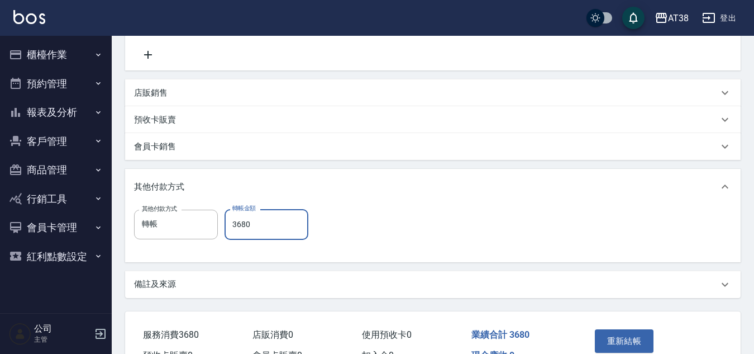
scroll to position [335, 0]
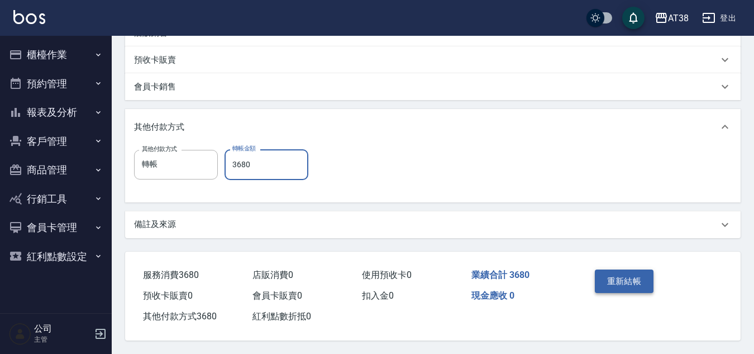
type input "3680"
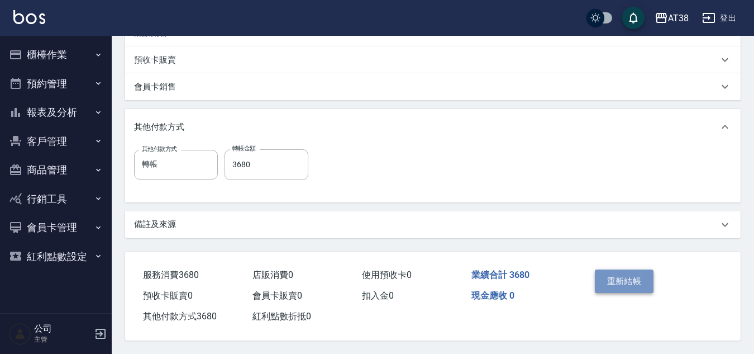
click at [636, 274] on button "重新結帳" at bounding box center [624, 280] width 59 height 23
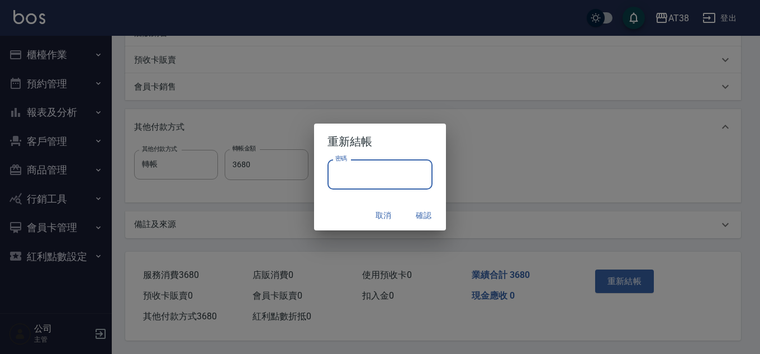
click at [398, 184] on input "密碼" at bounding box center [379, 174] width 105 height 30
type input "**********"
click at [430, 211] on button "確認" at bounding box center [424, 215] width 36 height 21
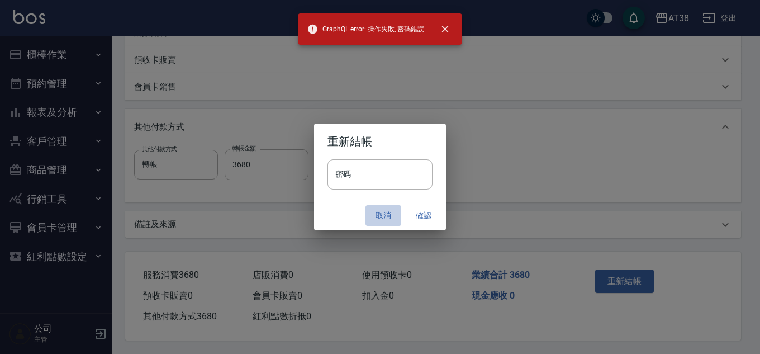
click at [380, 218] on button "取消" at bounding box center [383, 215] width 36 height 21
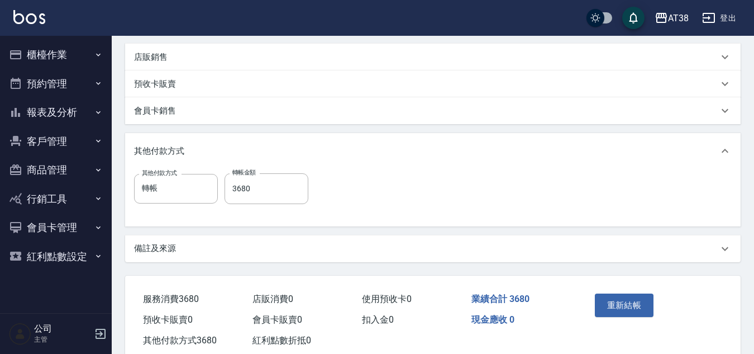
scroll to position [279, 0]
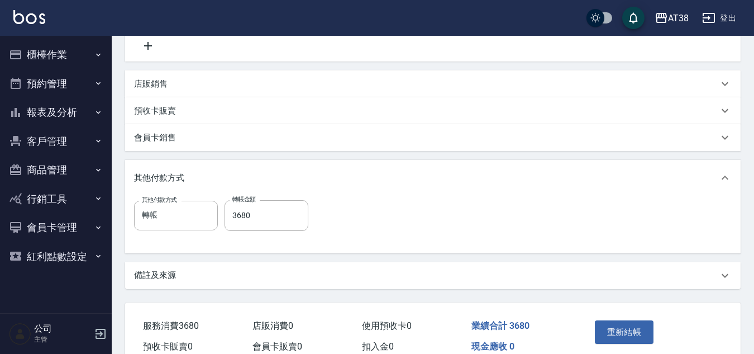
click at [728, 12] on button "登出" at bounding box center [719, 18] width 43 height 21
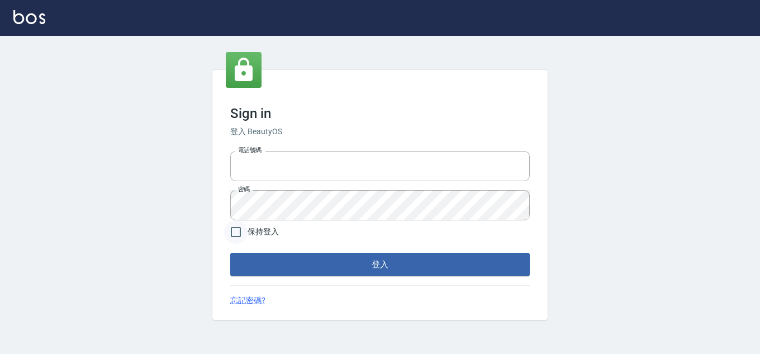
type input "28822767"
click at [242, 231] on input "保持登入" at bounding box center [235, 231] width 23 height 23
checkbox input "true"
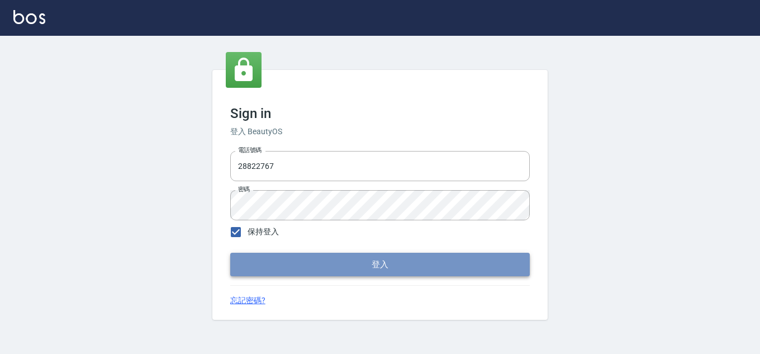
click at [283, 273] on button "登入" at bounding box center [379, 264] width 299 height 23
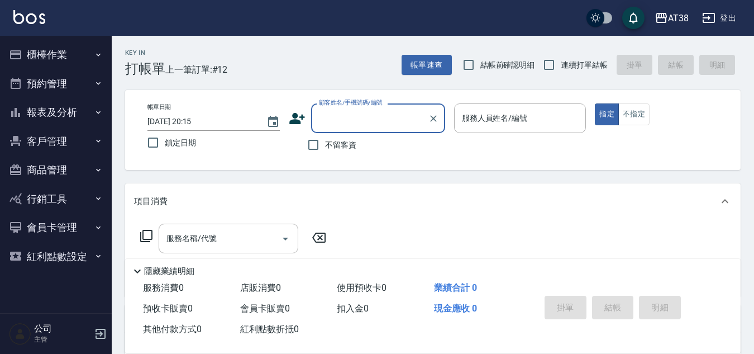
click at [60, 106] on button "報表及分析" at bounding box center [55, 112] width 103 height 29
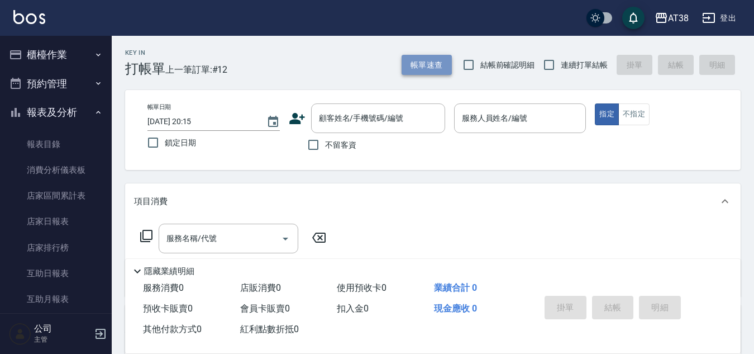
click at [437, 63] on button "帳單速查" at bounding box center [427, 65] width 50 height 21
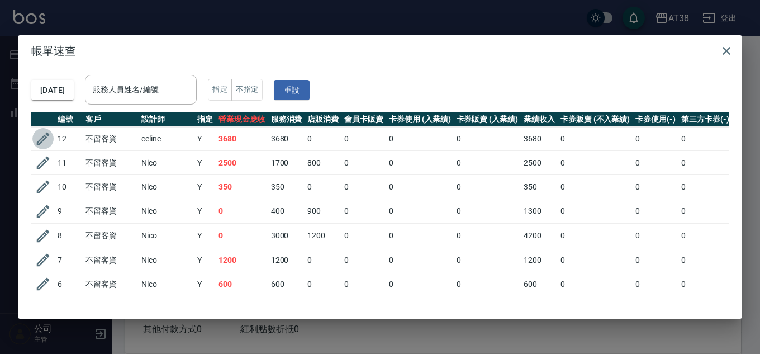
click at [39, 139] on icon "button" at bounding box center [43, 138] width 17 height 17
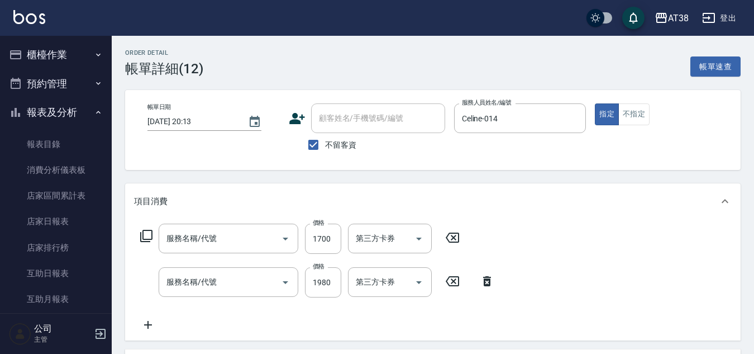
type input "[DATE] 20:13"
checkbox input "true"
type input "Celine-014"
type input "哥德三劑護髮(708)"
type input "染髮(長)(514)"
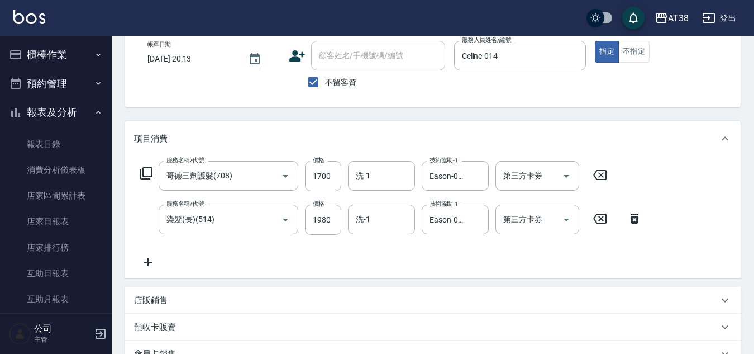
scroll to position [250, 0]
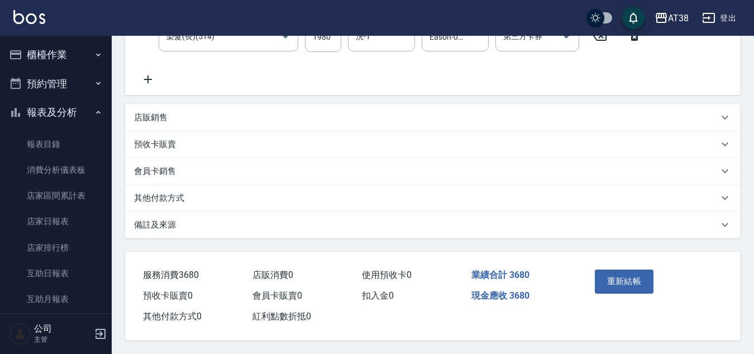
click at [158, 186] on div "其他付款方式" at bounding box center [433, 197] width 616 height 27
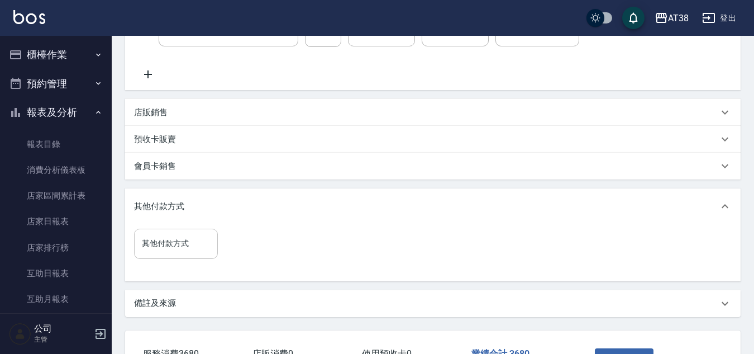
click at [161, 247] on input "其他付款方式" at bounding box center [176, 244] width 74 height 20
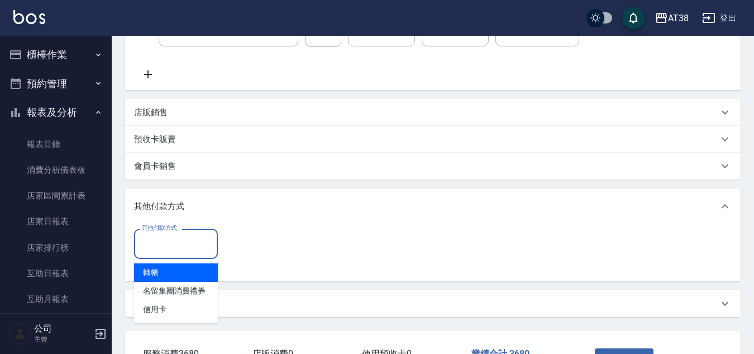
click at [158, 266] on span "轉帳" at bounding box center [176, 272] width 84 height 18
type input "轉帳"
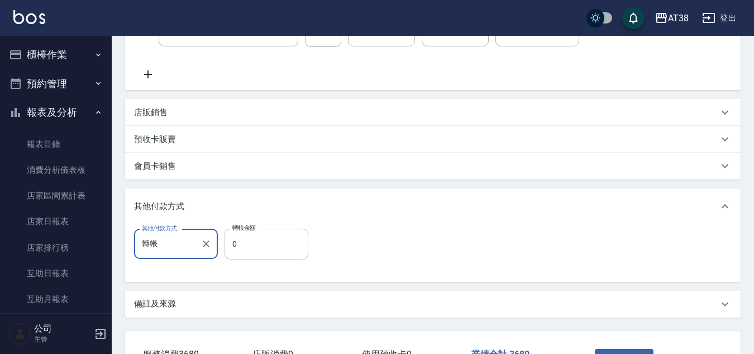
click at [227, 251] on input "0" at bounding box center [267, 244] width 84 height 30
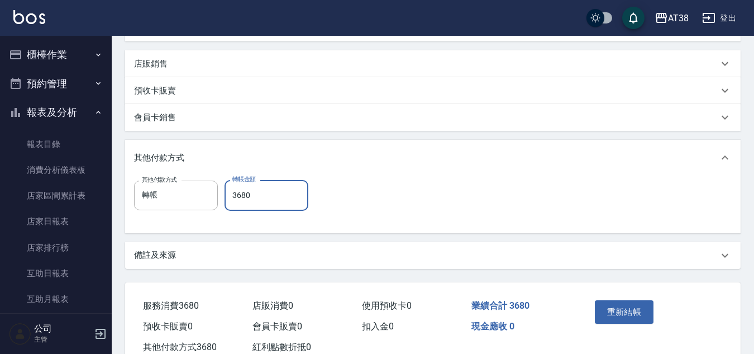
scroll to position [335, 0]
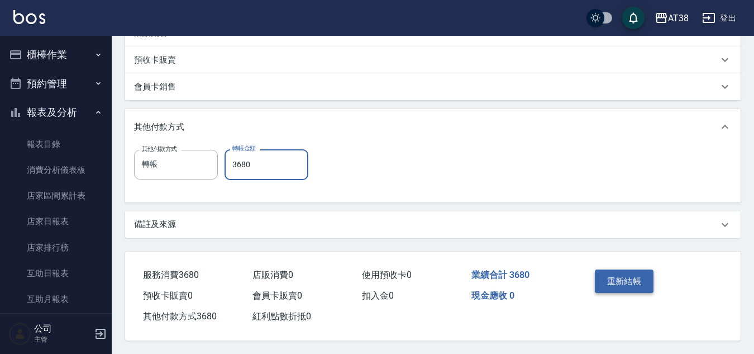
type input "3680"
click at [606, 275] on button "重新結帳" at bounding box center [624, 280] width 59 height 23
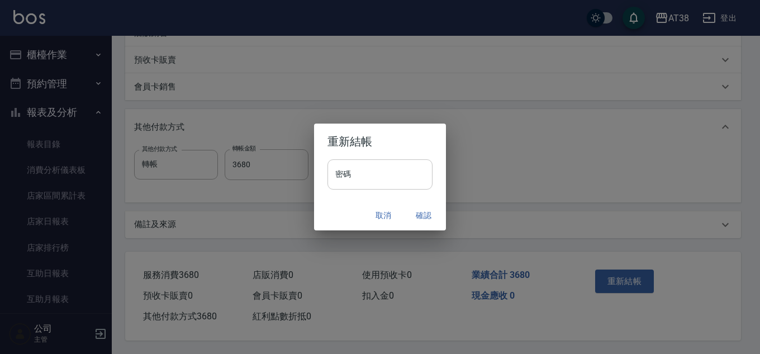
click at [411, 188] on input "密碼" at bounding box center [379, 174] width 105 height 30
type input "**"
click at [374, 217] on button "取消" at bounding box center [383, 215] width 36 height 21
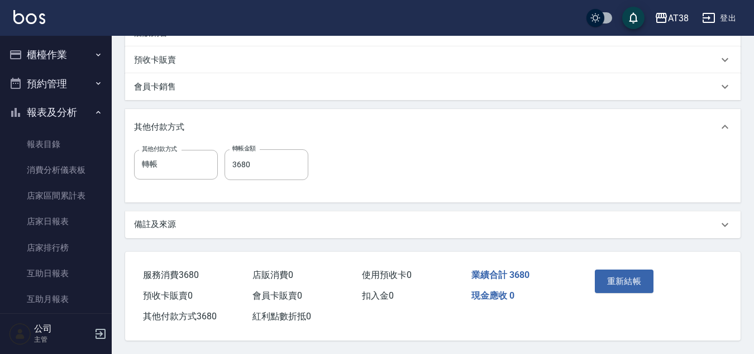
click at [726, 17] on button "登出" at bounding box center [719, 18] width 43 height 21
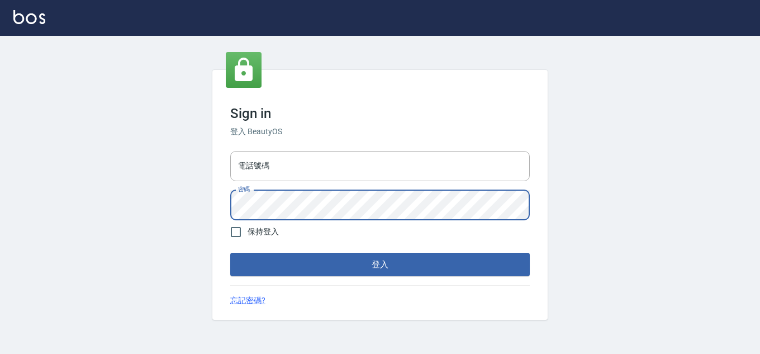
type input "28822767"
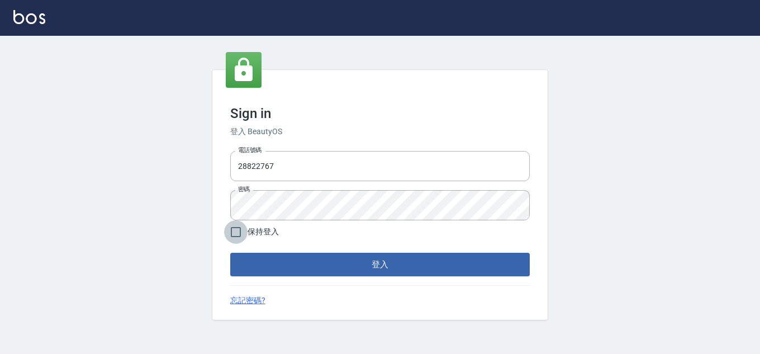
click at [239, 234] on input "保持登入" at bounding box center [235, 231] width 23 height 23
checkbox input "true"
click at [263, 270] on button "登入" at bounding box center [379, 264] width 299 height 23
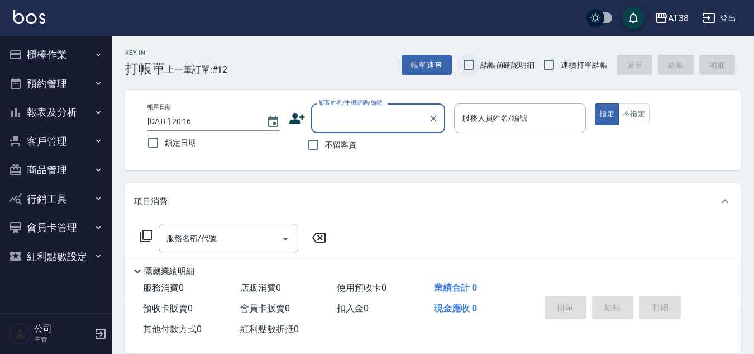
click at [472, 63] on input "結帳前確認明細" at bounding box center [468, 64] width 23 height 23
checkbox input "true"
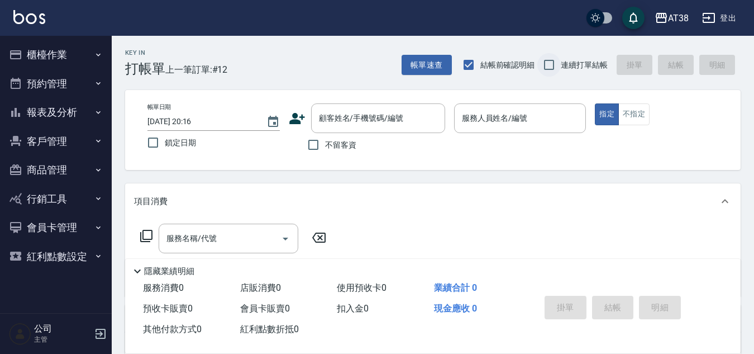
click at [544, 63] on input "連續打單結帳" at bounding box center [549, 64] width 23 height 23
checkbox input "true"
click at [313, 143] on input "不留客資" at bounding box center [313, 144] width 23 height 23
checkbox input "true"
click at [426, 64] on button "帳單速查" at bounding box center [427, 65] width 50 height 21
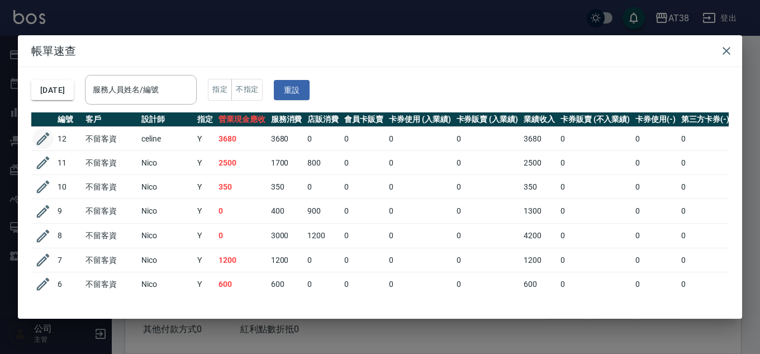
click at [42, 139] on icon "button" at bounding box center [43, 138] width 13 height 13
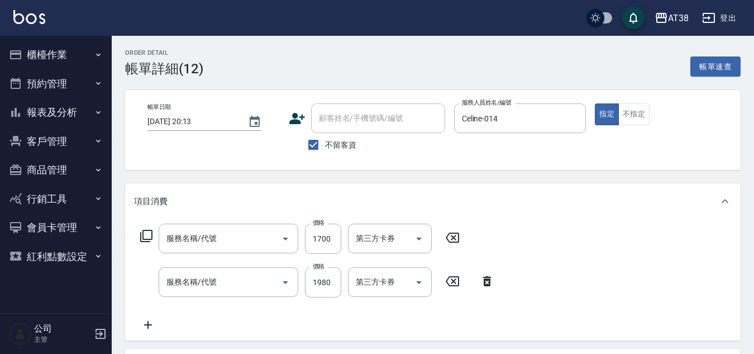
type input "[DATE] 20:13"
checkbox input "true"
type input "Celine-014"
type input "哥德三劑護髮(708)"
type input "染髮(長)(514)"
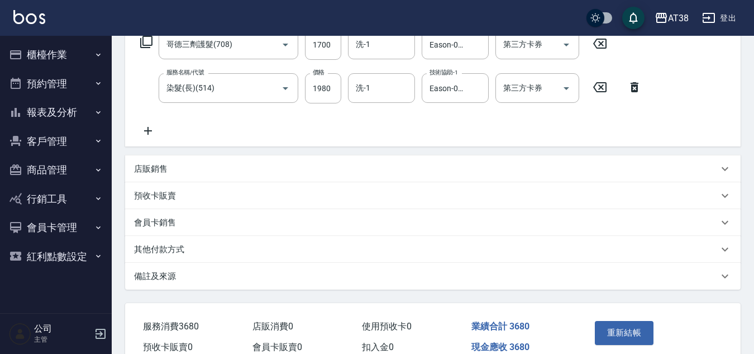
scroll to position [250, 0]
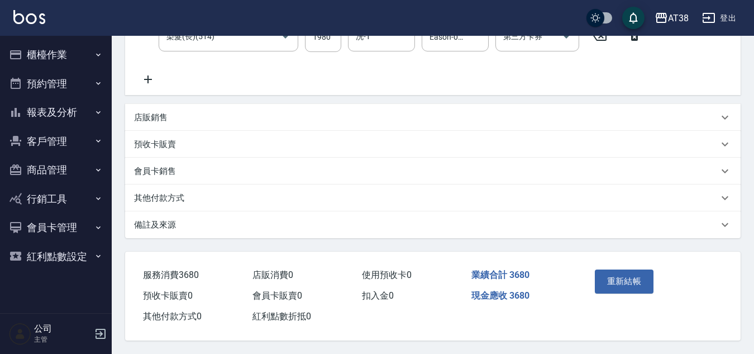
click at [168, 197] on p "其他付款方式" at bounding box center [159, 198] width 50 height 12
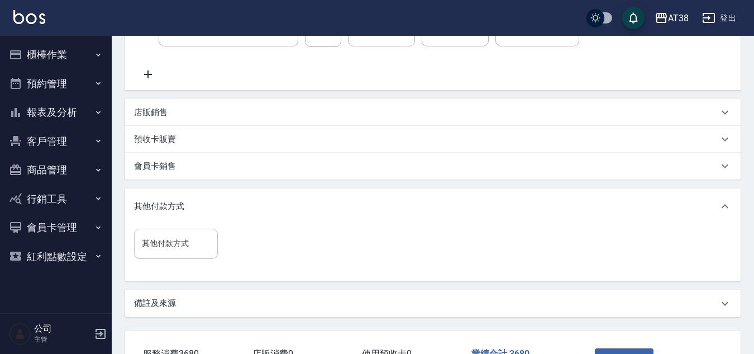
click at [161, 240] on input "其他付款方式" at bounding box center [176, 244] width 74 height 20
click at [132, 269] on div "其他付款方式 其他付款方式" at bounding box center [433, 252] width 616 height 56
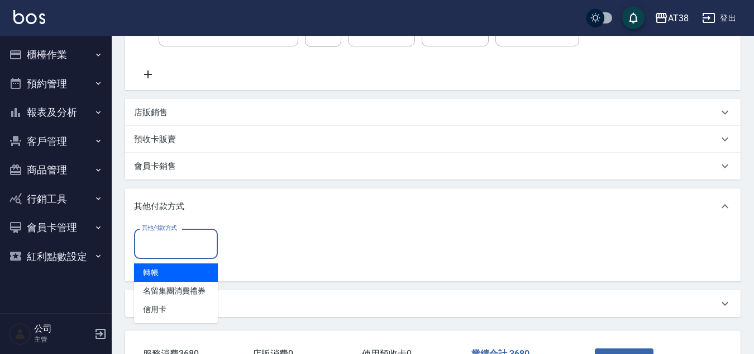
click at [163, 237] on input "其他付款方式" at bounding box center [176, 244] width 74 height 20
click at [148, 273] on span "轉帳" at bounding box center [176, 272] width 84 height 18
type input "轉帳"
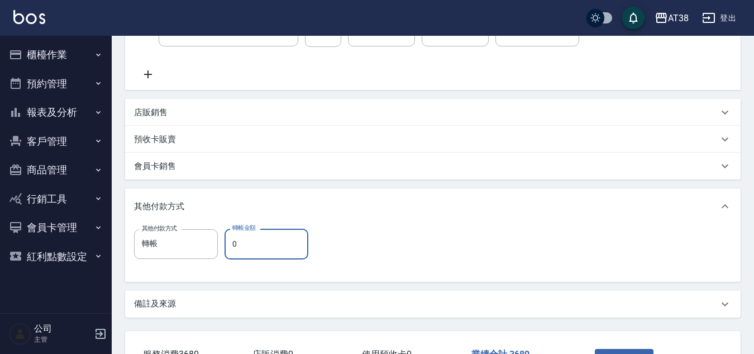
click at [236, 248] on input "0" at bounding box center [267, 244] width 84 height 30
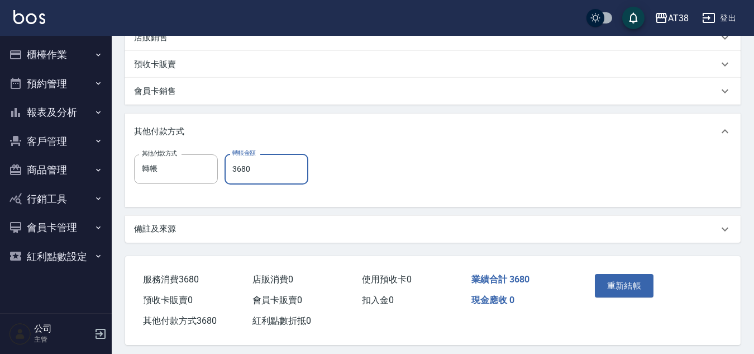
scroll to position [335, 0]
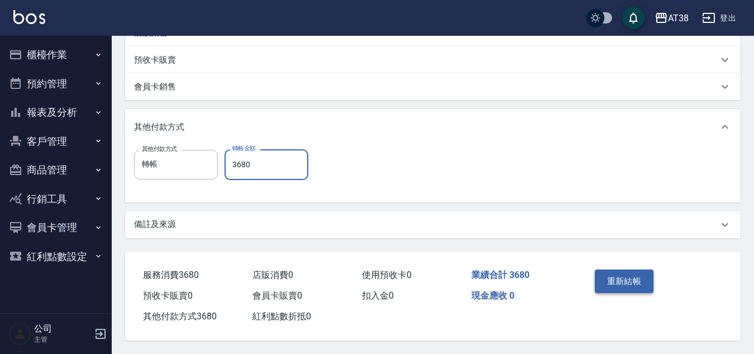
type input "3680"
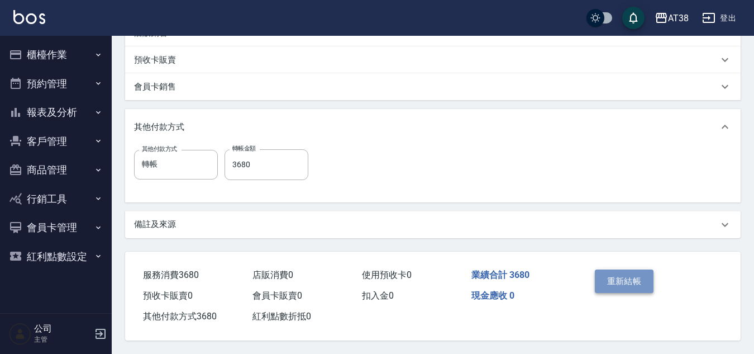
click at [617, 276] on button "重新結帳" at bounding box center [624, 280] width 59 height 23
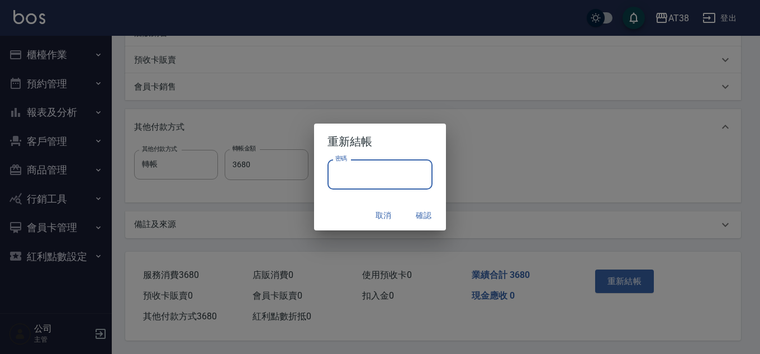
click at [405, 184] on input "密碼" at bounding box center [379, 174] width 105 height 30
type input "******"
click at [420, 215] on button "確認" at bounding box center [424, 215] width 36 height 21
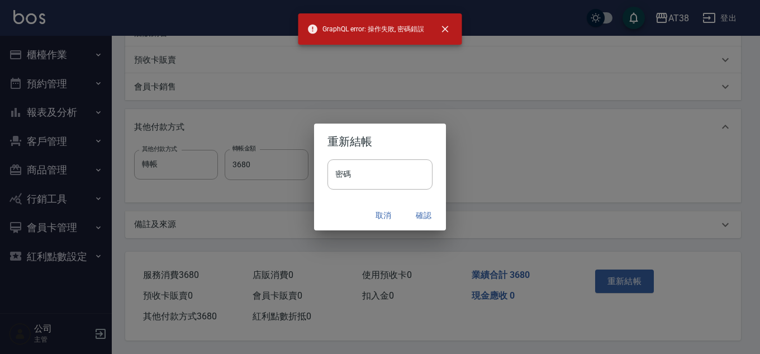
click at [388, 211] on button "取消" at bounding box center [383, 215] width 36 height 21
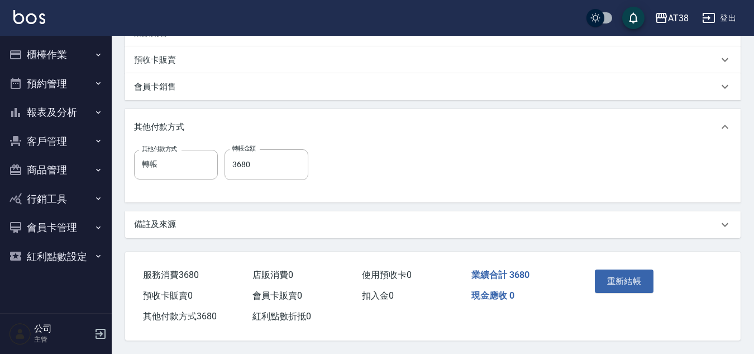
click at [733, 18] on button "登出" at bounding box center [719, 18] width 43 height 21
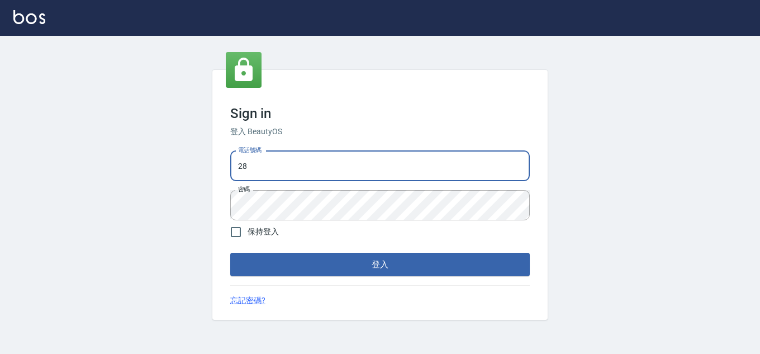
type input "2"
type input "0975286857"
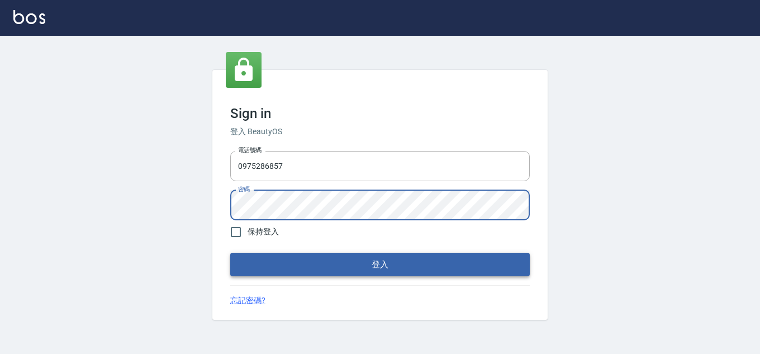
click at [408, 263] on button "登入" at bounding box center [379, 264] width 299 height 23
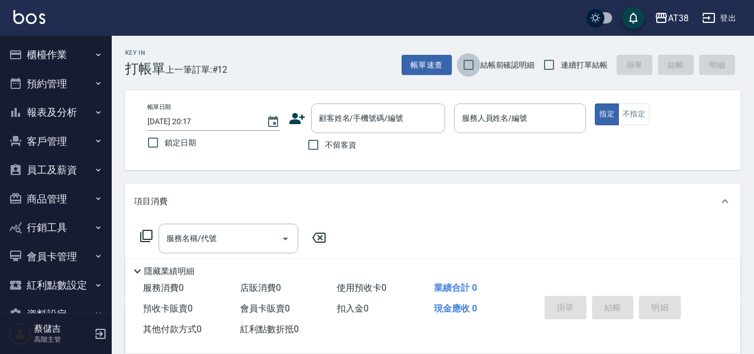
click at [469, 65] on input "結帳前確認明細" at bounding box center [468, 64] width 23 height 23
checkbox input "true"
click at [550, 65] on input "連續打單結帳" at bounding box center [549, 64] width 23 height 23
checkbox input "true"
click at [315, 143] on input "不留客資" at bounding box center [313, 144] width 23 height 23
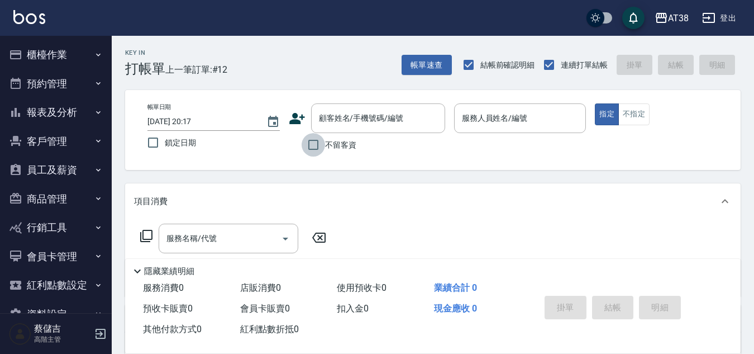
checkbox input "true"
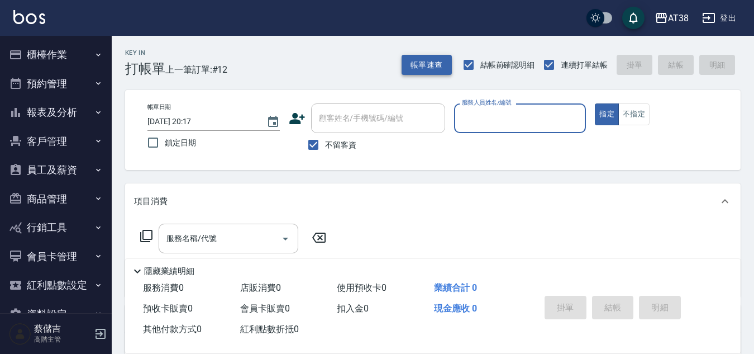
click at [417, 66] on button "帳單速查" at bounding box center [427, 65] width 50 height 21
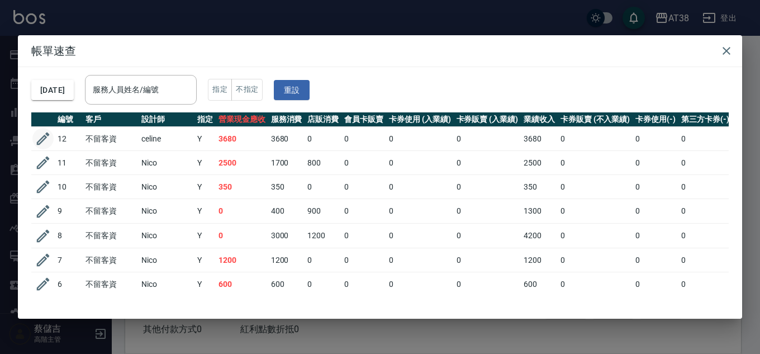
click at [48, 142] on icon "button" at bounding box center [43, 138] width 17 height 17
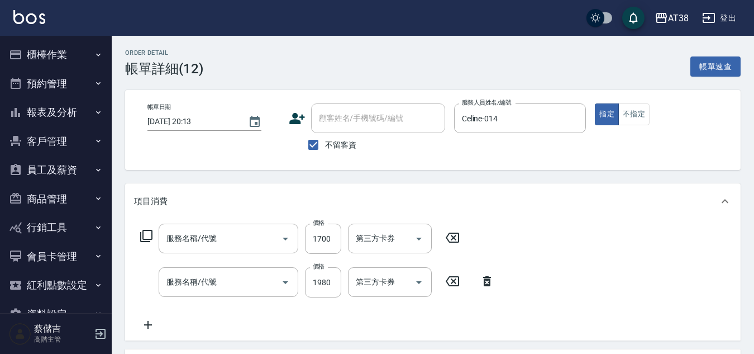
type input "[DATE] 20:13"
checkbox input "true"
type input "Celine-014"
type input "哥德三劑護髮(708)"
type input "染髮(長)(514)"
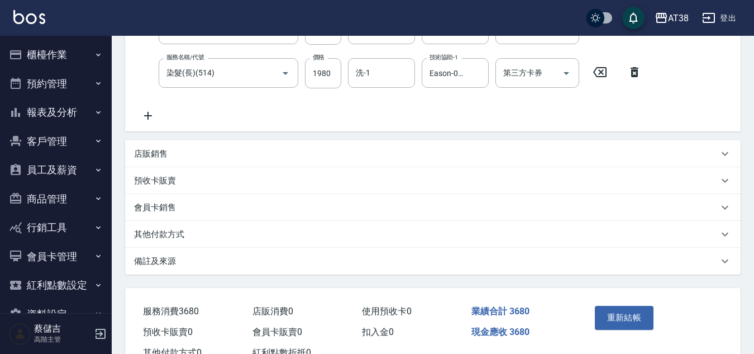
scroll to position [250, 0]
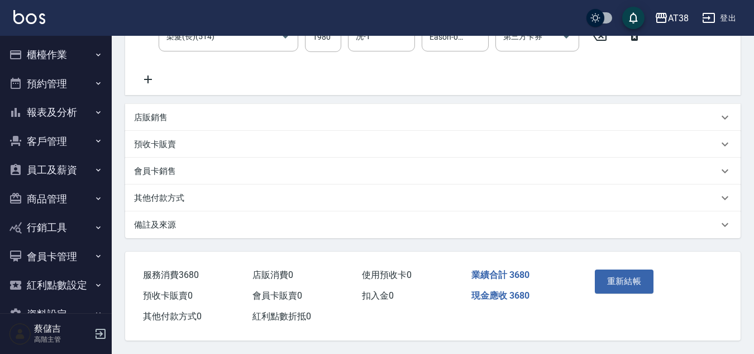
click at [174, 192] on p "其他付款方式" at bounding box center [159, 198] width 50 height 12
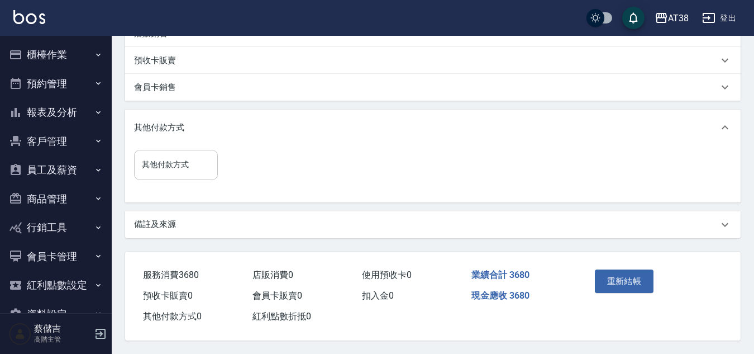
scroll to position [334, 0]
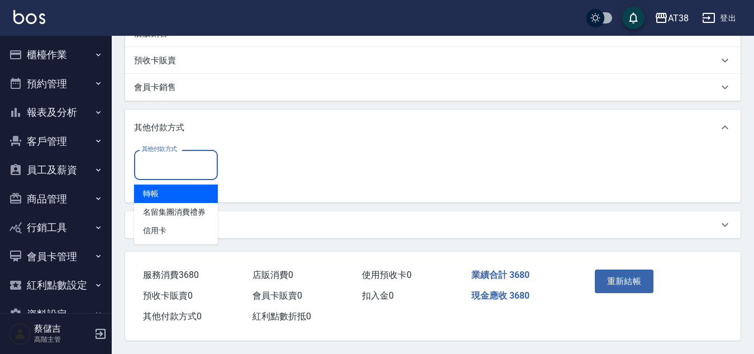
click at [169, 165] on input "其他付款方式" at bounding box center [176, 165] width 74 height 20
click at [151, 184] on span "轉帳" at bounding box center [176, 193] width 84 height 18
type input "轉帳"
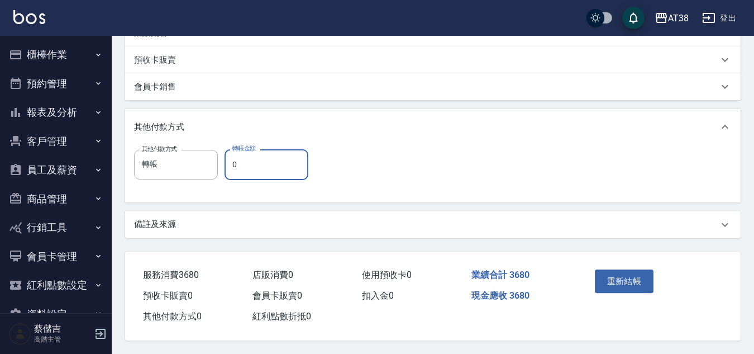
click at [237, 163] on input "0" at bounding box center [267, 164] width 84 height 30
type input "3680"
click at [622, 269] on button "重新結帳" at bounding box center [624, 280] width 59 height 23
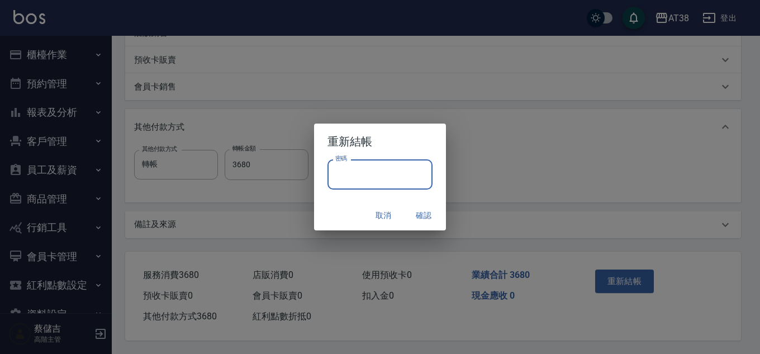
click at [394, 178] on input "密碼" at bounding box center [379, 174] width 105 height 30
type input "**********"
click at [425, 212] on button "確認" at bounding box center [424, 215] width 36 height 21
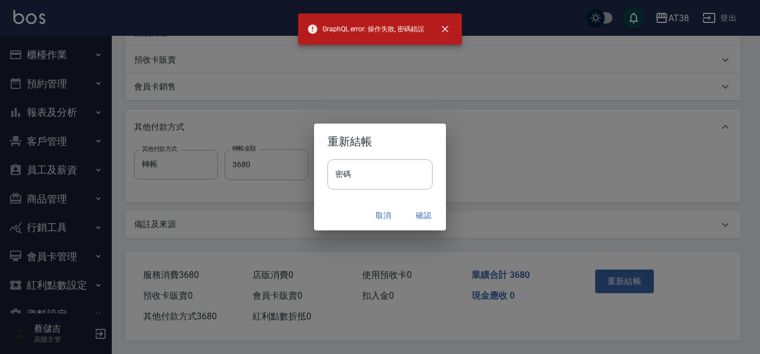
click at [380, 210] on button "取消" at bounding box center [383, 215] width 36 height 21
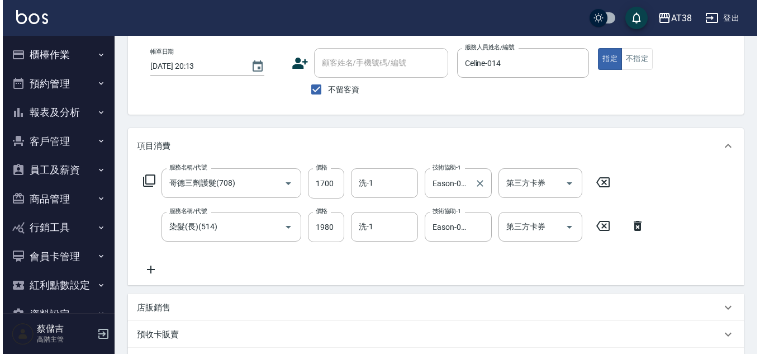
scroll to position [0, 0]
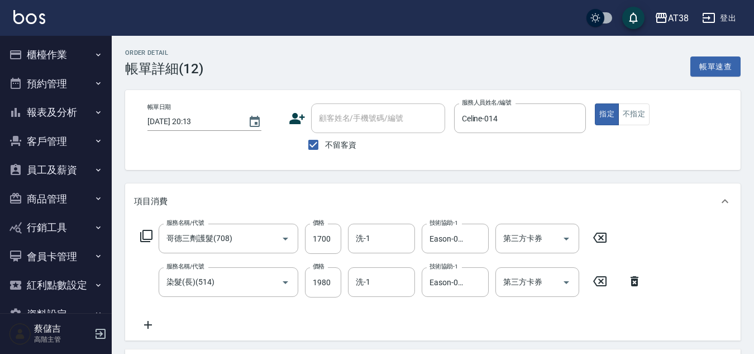
click at [733, 13] on button "登出" at bounding box center [719, 18] width 43 height 21
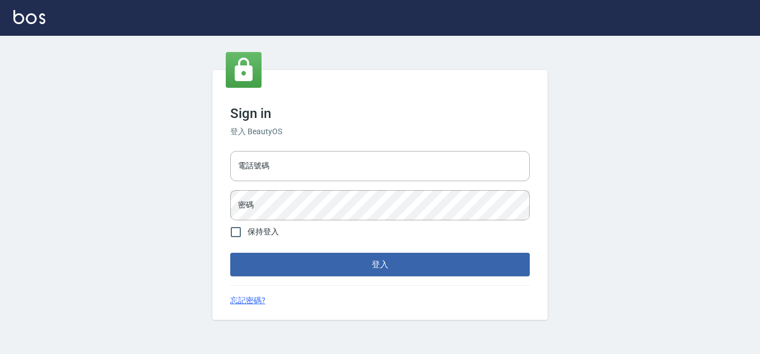
type input "28822767"
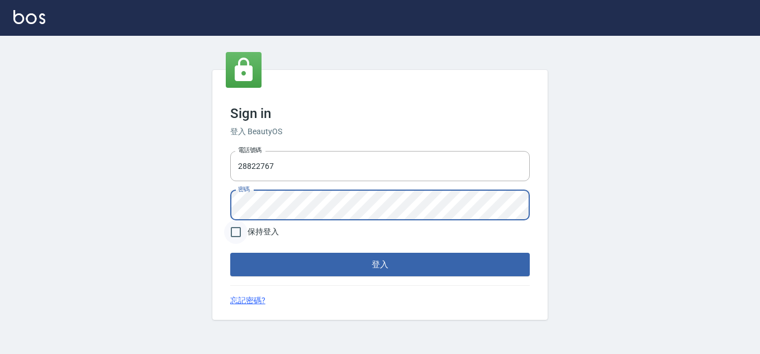
click at [236, 231] on input "保持登入" at bounding box center [235, 231] width 23 height 23
checkbox input "true"
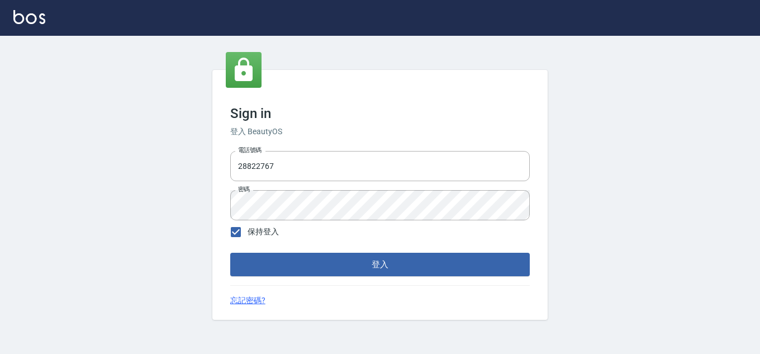
click at [249, 265] on button "登入" at bounding box center [379, 264] width 299 height 23
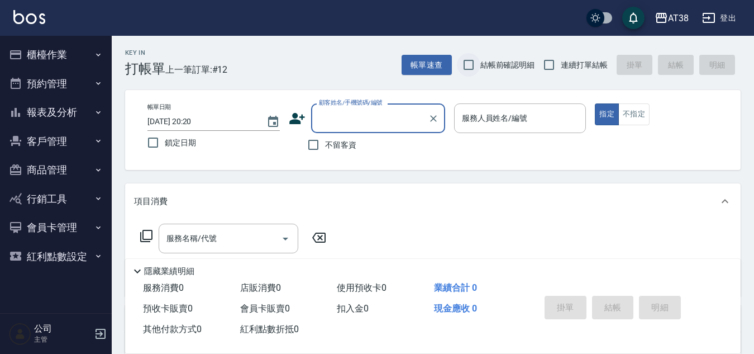
click at [469, 63] on input "結帳前確認明細" at bounding box center [468, 64] width 23 height 23
checkbox input "true"
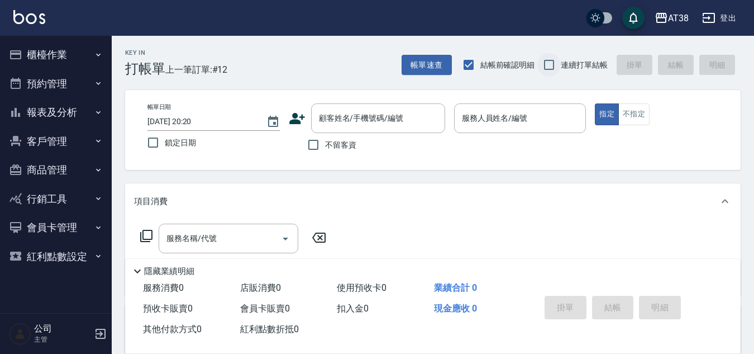
click at [552, 67] on input "連續打單結帳" at bounding box center [549, 64] width 23 height 23
checkbox input "true"
click at [310, 145] on input "不留客資" at bounding box center [313, 144] width 23 height 23
checkbox input "true"
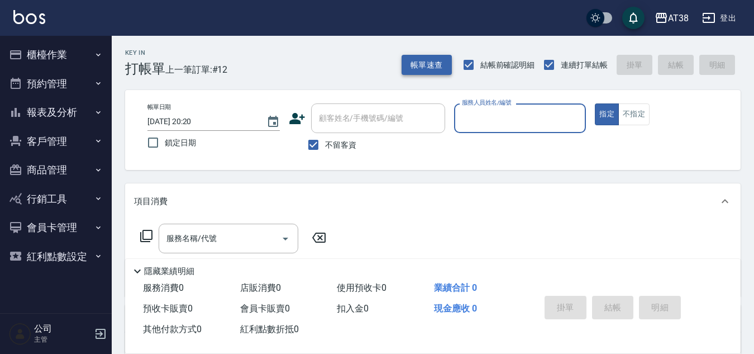
click at [416, 65] on button "帳單速查" at bounding box center [427, 65] width 50 height 21
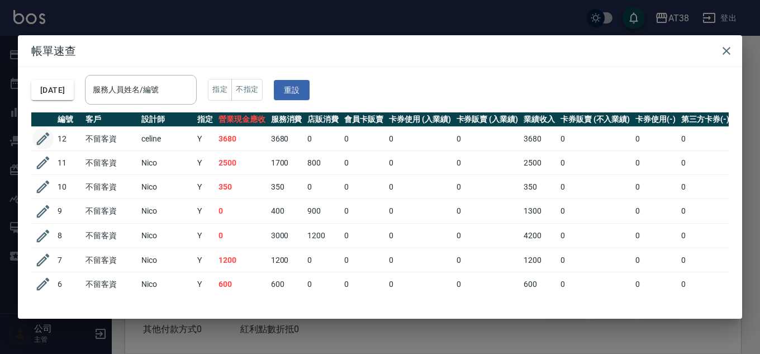
click at [38, 141] on icon "button" at bounding box center [43, 138] width 17 height 17
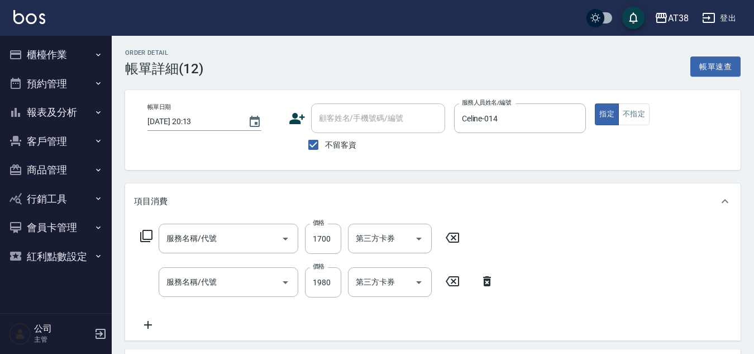
type input "[DATE] 20:13"
checkbox input "true"
type input "Celine-014"
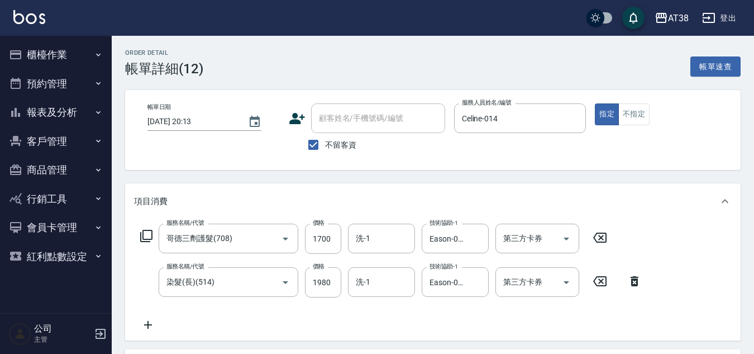
type input "哥德三劑護髮(708)"
type input "染髮(長)(514)"
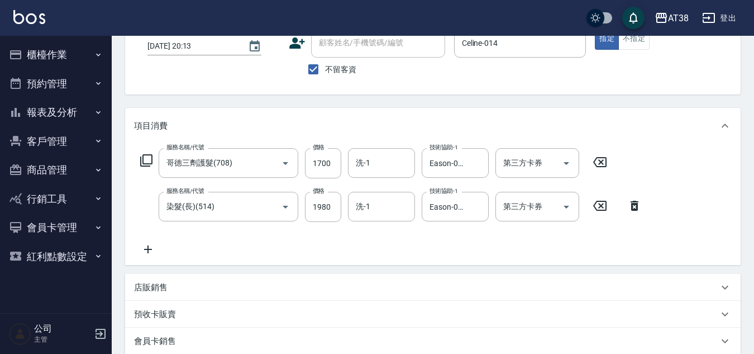
scroll to position [250, 0]
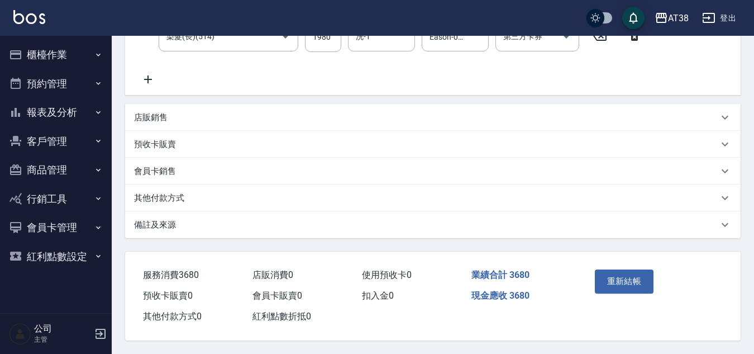
click at [159, 192] on p "其他付款方式" at bounding box center [159, 198] width 50 height 12
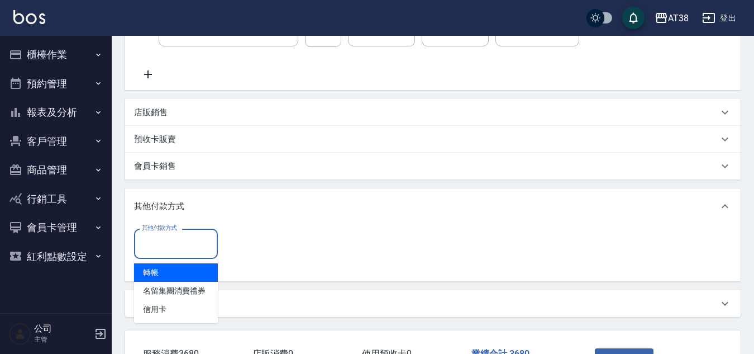
click at [158, 245] on input "其他付款方式" at bounding box center [176, 244] width 74 height 20
click at [153, 273] on span "轉帳" at bounding box center [176, 272] width 84 height 18
type input "轉帳"
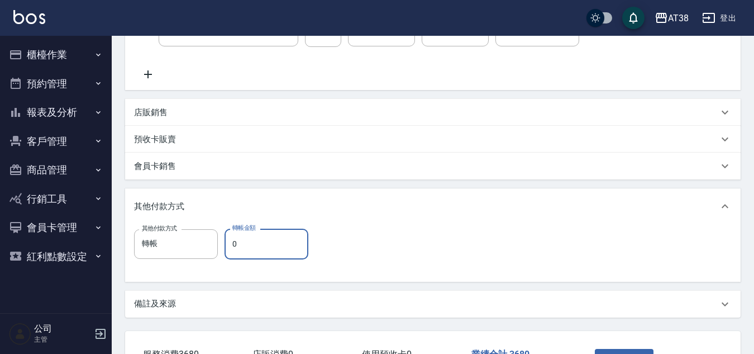
click at [234, 244] on input "0" at bounding box center [267, 244] width 84 height 30
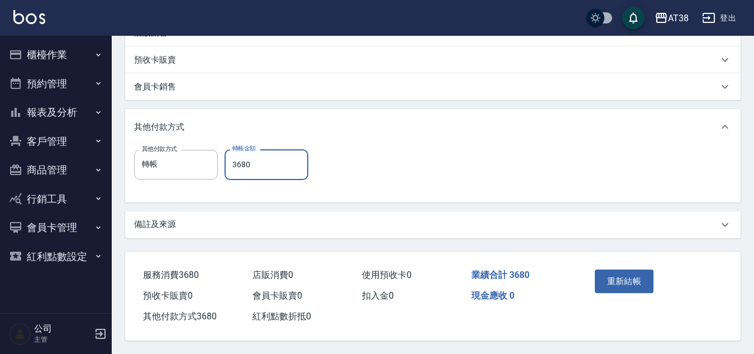
scroll to position [335, 0]
type input "3680"
click at [623, 280] on button "重新結帳" at bounding box center [624, 280] width 59 height 23
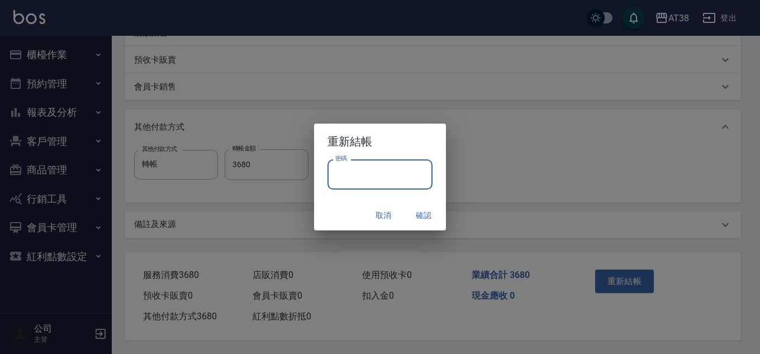
click at [403, 186] on input "密碼" at bounding box center [379, 174] width 105 height 30
type input "**"
click at [376, 212] on button "取消" at bounding box center [383, 215] width 36 height 21
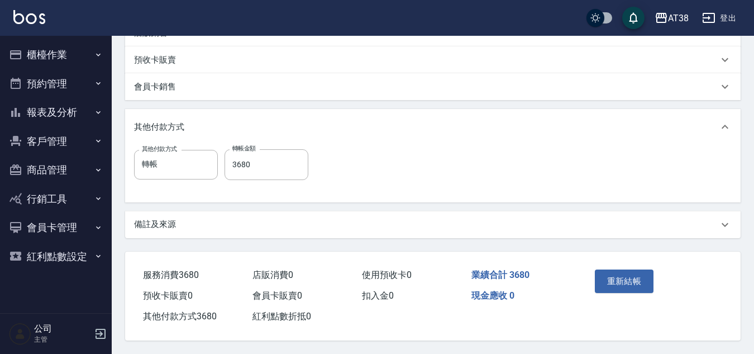
click at [731, 14] on button "登出" at bounding box center [719, 18] width 43 height 21
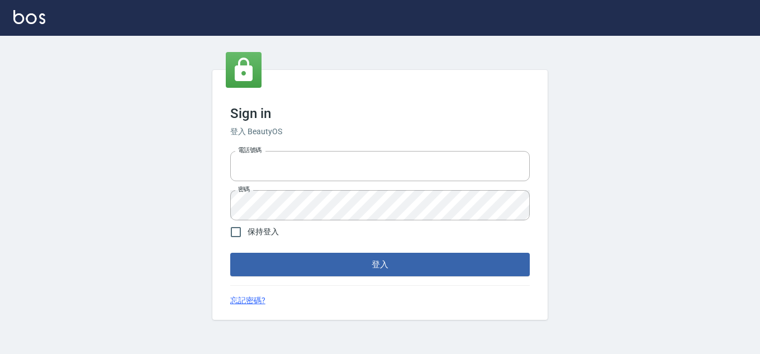
type input "28822767"
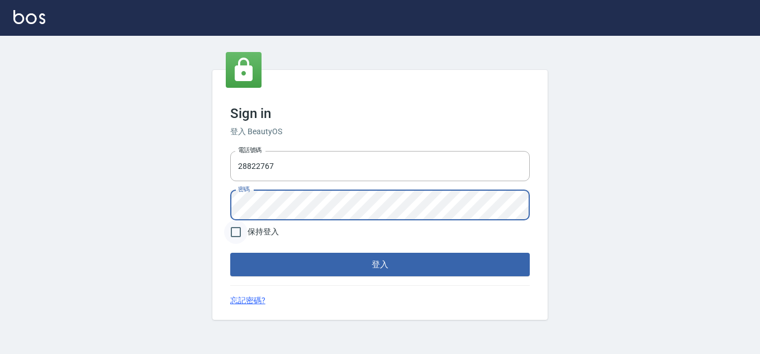
click at [236, 229] on input "保持登入" at bounding box center [235, 231] width 23 height 23
checkbox input "true"
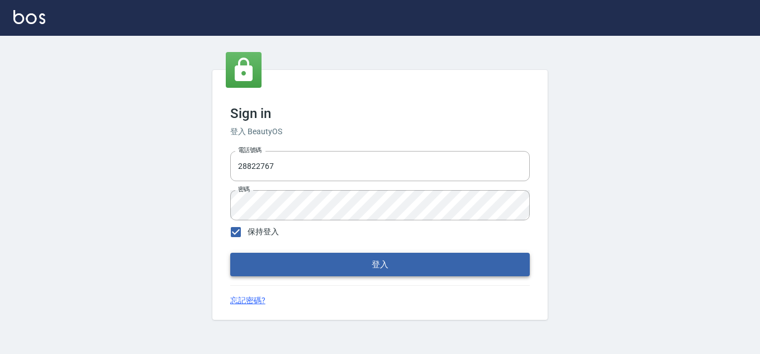
click at [249, 266] on button "登入" at bounding box center [379, 264] width 299 height 23
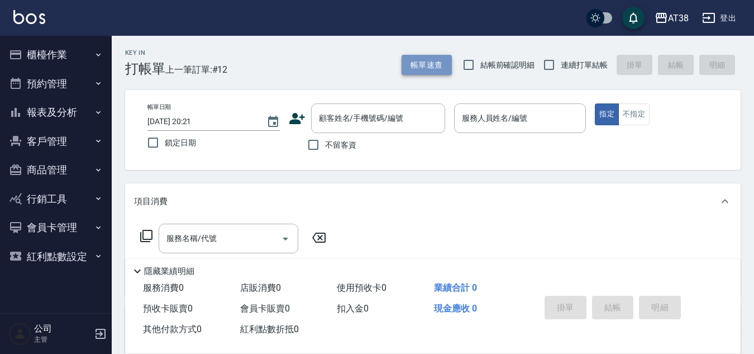
click at [438, 68] on button "帳單速查" at bounding box center [427, 65] width 50 height 21
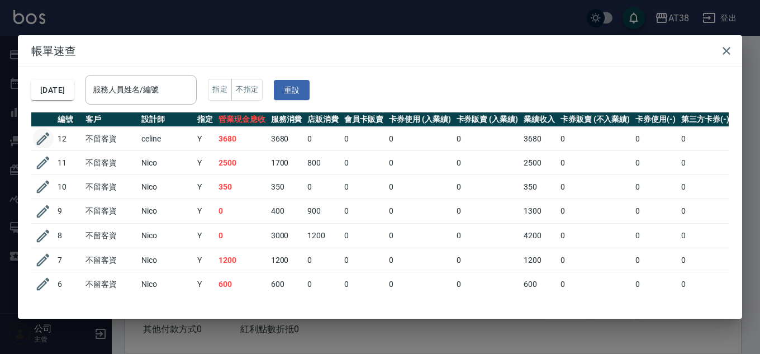
click at [45, 139] on icon "button" at bounding box center [43, 138] width 13 height 13
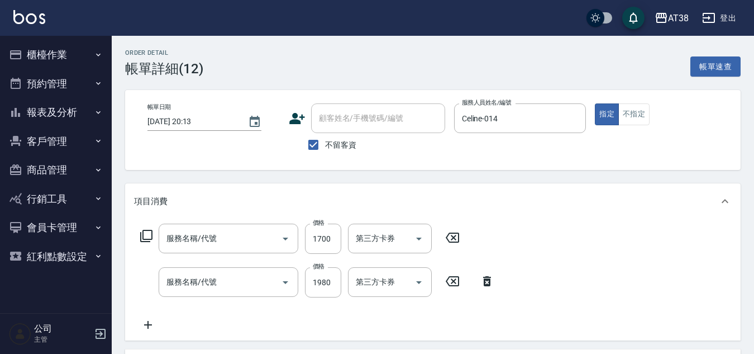
type input "[DATE] 20:13"
checkbox input "true"
type input "Celine-014"
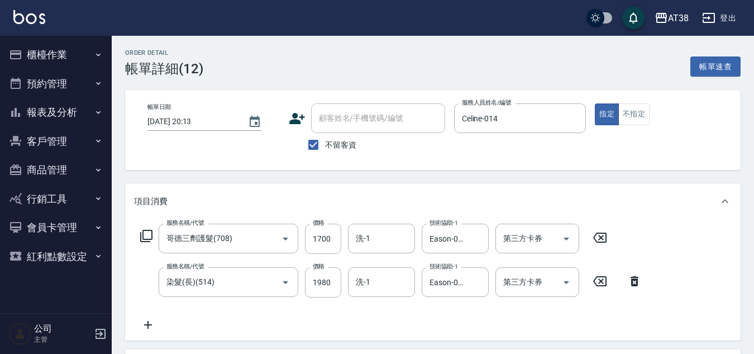
type input "哥德三劑護髮(708)"
type input "染髮(長)(514)"
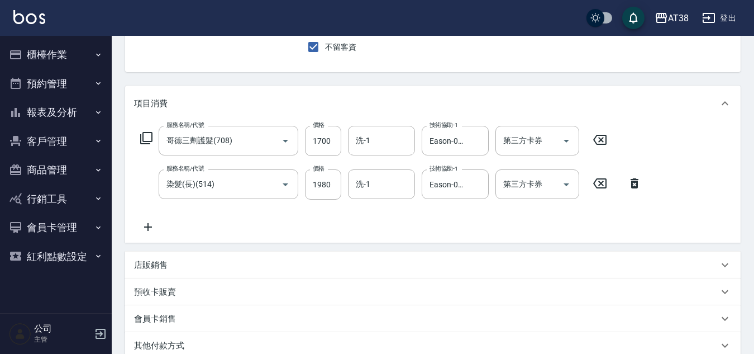
scroll to position [250, 0]
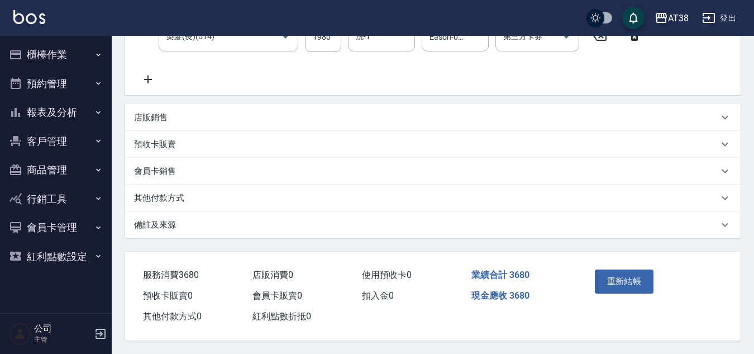
click at [173, 193] on p "其他付款方式" at bounding box center [159, 198] width 50 height 12
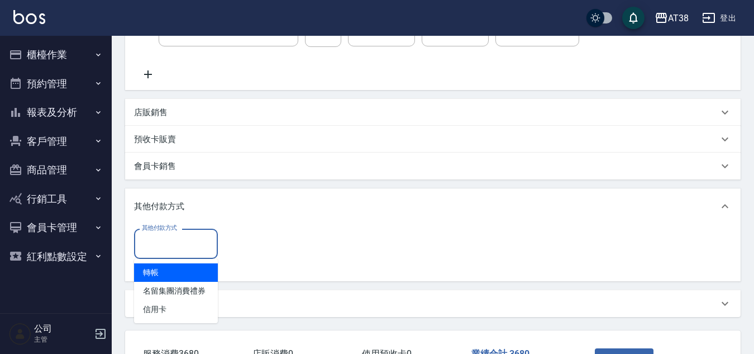
click at [168, 246] on input "其他付款方式" at bounding box center [176, 244] width 74 height 20
click at [156, 269] on span "轉帳" at bounding box center [176, 272] width 84 height 18
type input "轉帳"
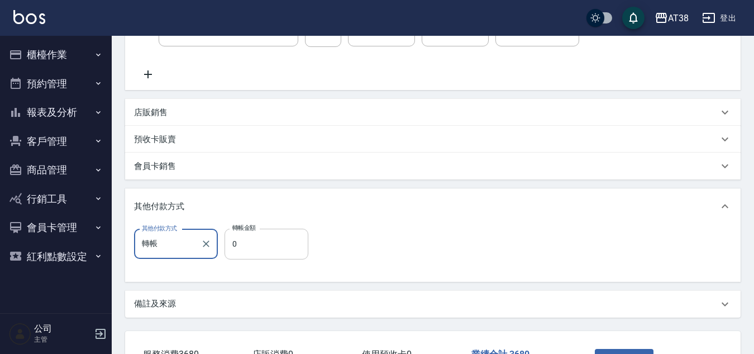
click at [226, 246] on input "0" at bounding box center [267, 244] width 84 height 30
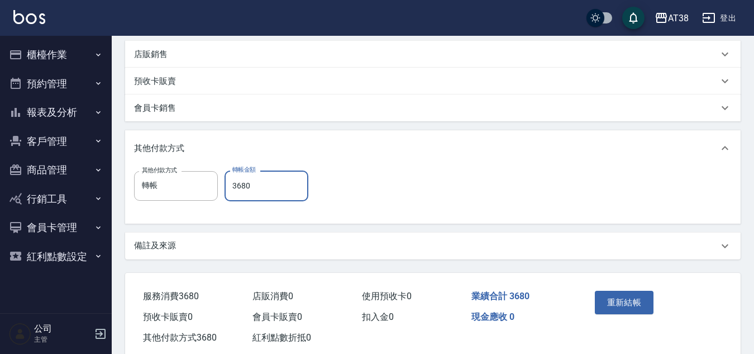
scroll to position [335, 0]
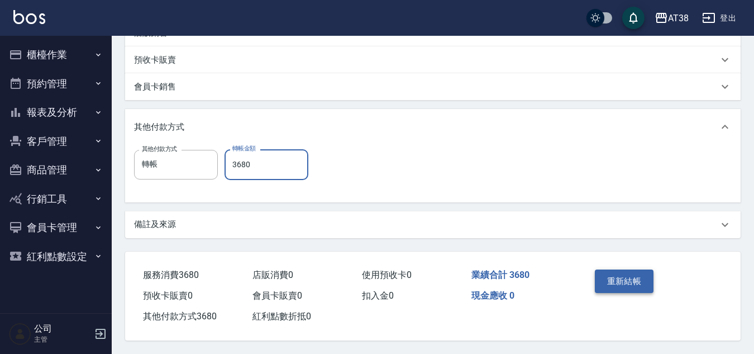
type input "3680"
click at [598, 273] on button "重新結帳" at bounding box center [624, 280] width 59 height 23
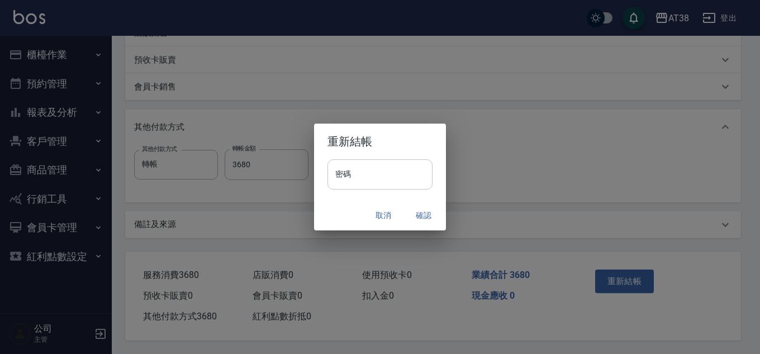
click at [367, 170] on input "密碼" at bounding box center [379, 174] width 105 height 30
type input "**"
click at [422, 210] on button "確認" at bounding box center [424, 215] width 36 height 21
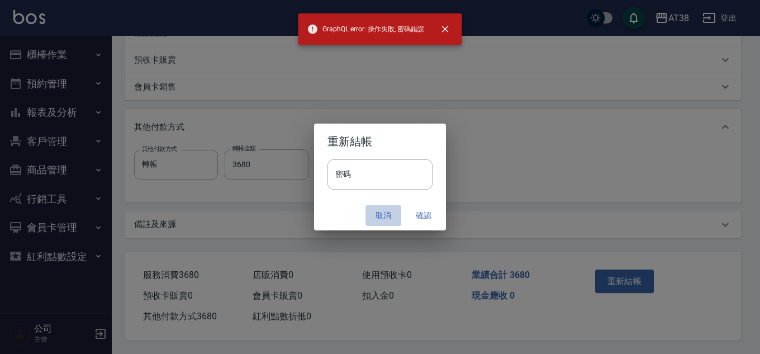
click at [373, 212] on button "取消" at bounding box center [383, 215] width 36 height 21
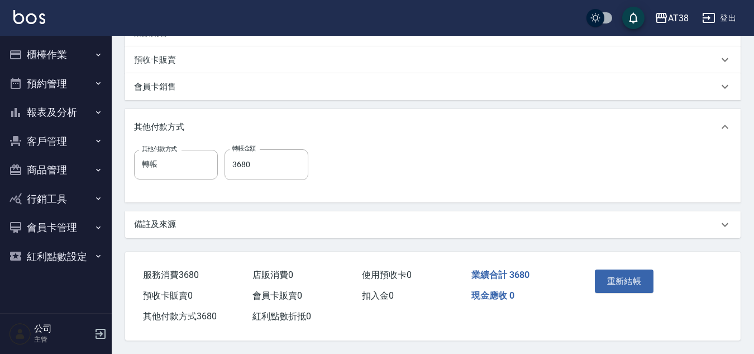
click at [723, 16] on button "登出" at bounding box center [719, 18] width 43 height 21
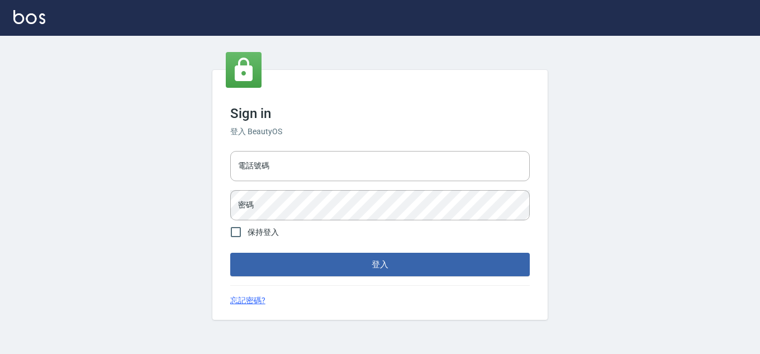
type input "28822767"
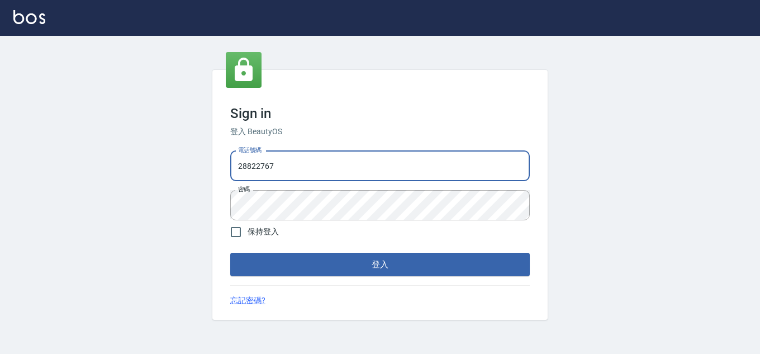
click at [289, 174] on input "28822767" at bounding box center [379, 166] width 299 height 30
type input "2"
type input "0975286857"
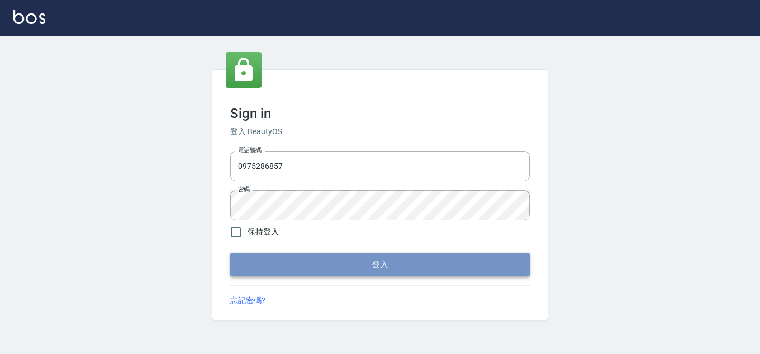
click at [261, 263] on button "登入" at bounding box center [379, 264] width 299 height 23
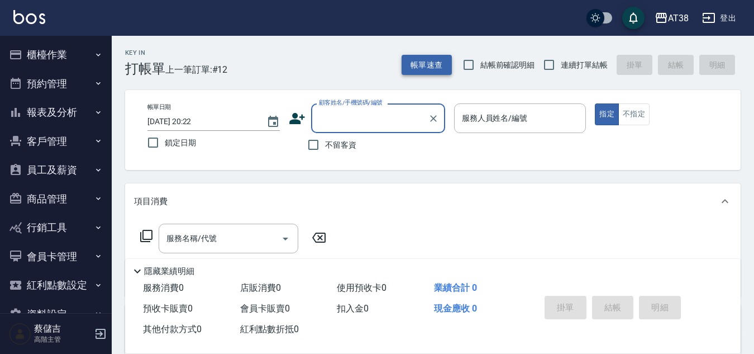
click at [420, 56] on button "帳單速查" at bounding box center [427, 65] width 50 height 21
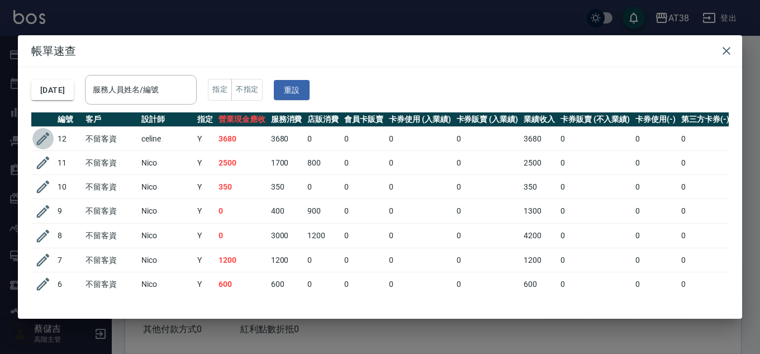
click at [44, 135] on icon "button" at bounding box center [43, 138] width 17 height 17
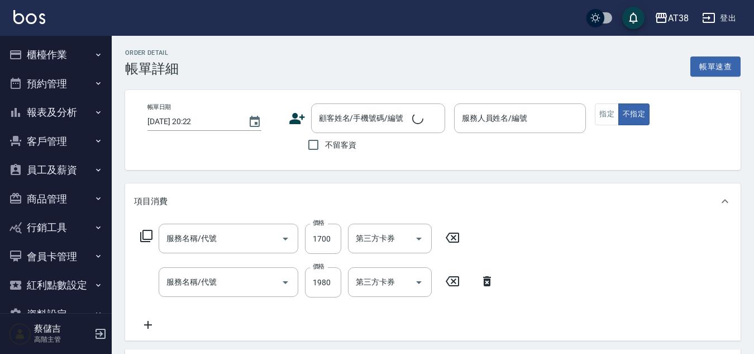
type input "[DATE] 20:13"
checkbox input "true"
type input "Celine-014"
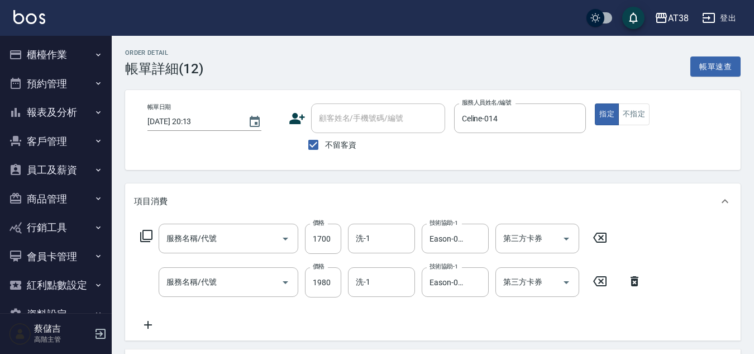
type input "哥德三劑護髮(708)"
type input "染髮(長)(514)"
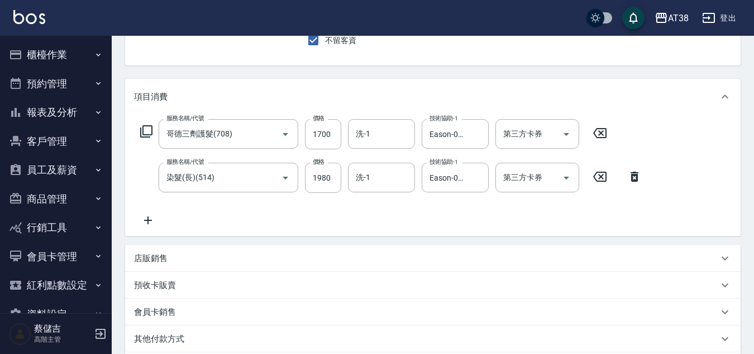
scroll to position [250, 0]
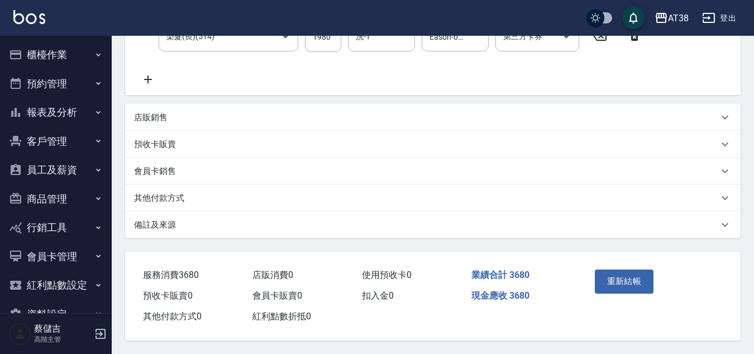
click at [175, 193] on p "其他付款方式" at bounding box center [159, 198] width 50 height 12
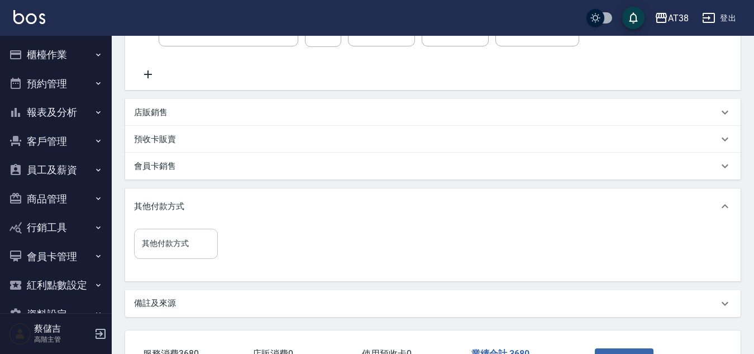
click at [161, 243] on input "其他付款方式" at bounding box center [176, 244] width 74 height 20
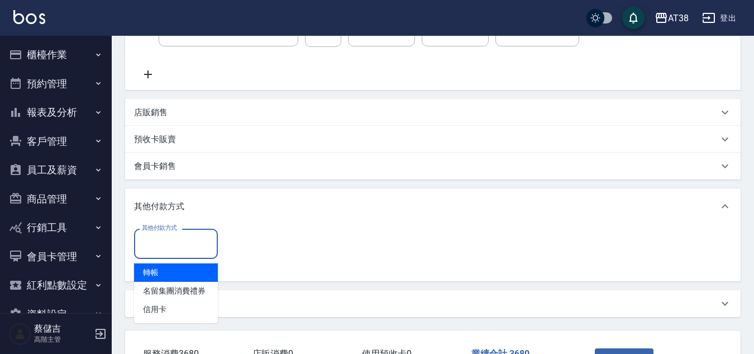
click at [144, 270] on span "轉帳" at bounding box center [176, 272] width 84 height 18
type input "轉帳"
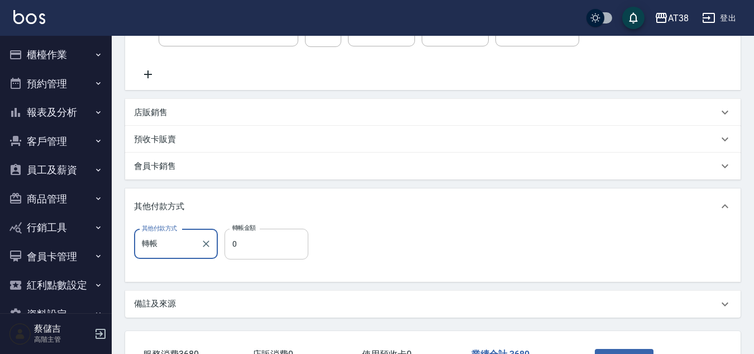
click at [278, 240] on input "0" at bounding box center [267, 244] width 84 height 30
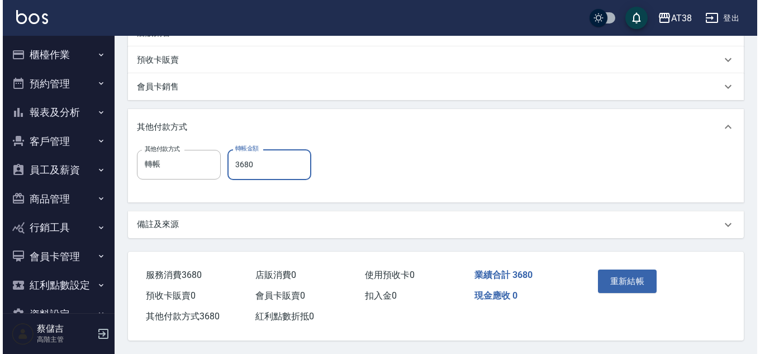
scroll to position [335, 0]
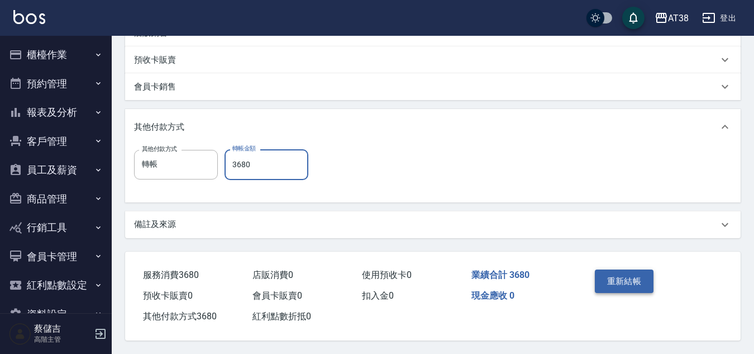
type input "3680"
click at [620, 277] on button "重新結帳" at bounding box center [624, 280] width 59 height 23
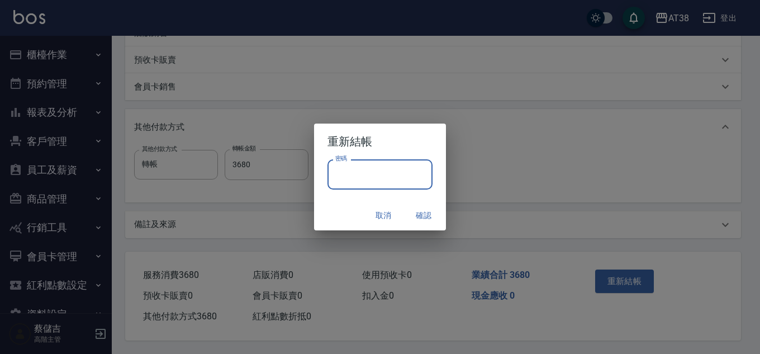
click at [386, 174] on input "密碼" at bounding box center [379, 174] width 105 height 30
type input "**********"
click at [422, 216] on button "確認" at bounding box center [424, 215] width 36 height 21
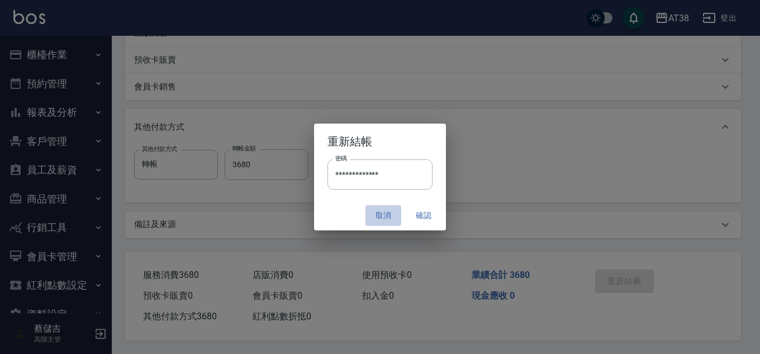
click at [377, 210] on button "取消" at bounding box center [383, 215] width 36 height 21
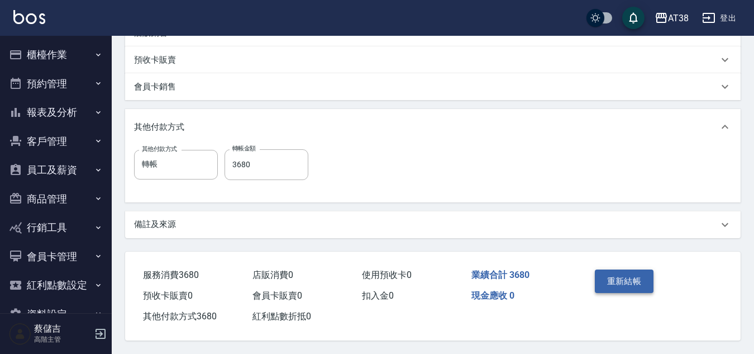
click at [620, 271] on button "重新結帳" at bounding box center [624, 280] width 59 height 23
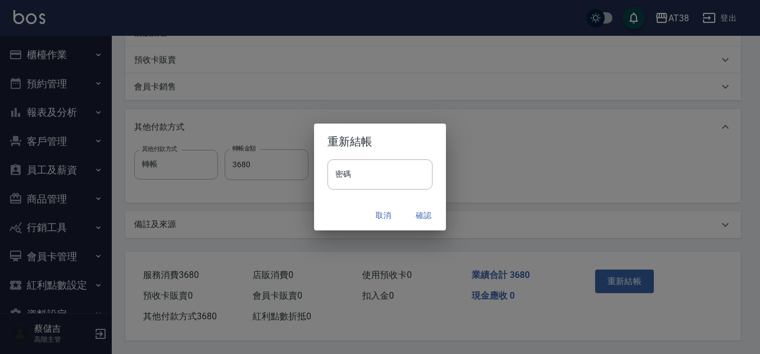
click at [407, 155] on h2 "重新結帳" at bounding box center [380, 141] width 132 height 36
click at [402, 178] on input "密碼" at bounding box center [379, 174] width 105 height 30
type input "******"
click at [421, 218] on button "確認" at bounding box center [424, 215] width 36 height 21
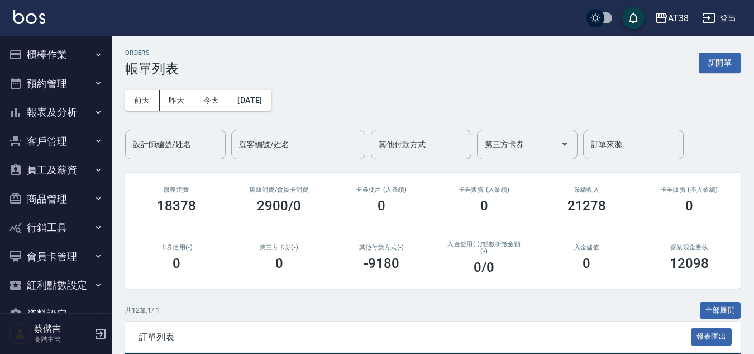
click at [43, 51] on button "櫃檯作業" at bounding box center [55, 54] width 103 height 29
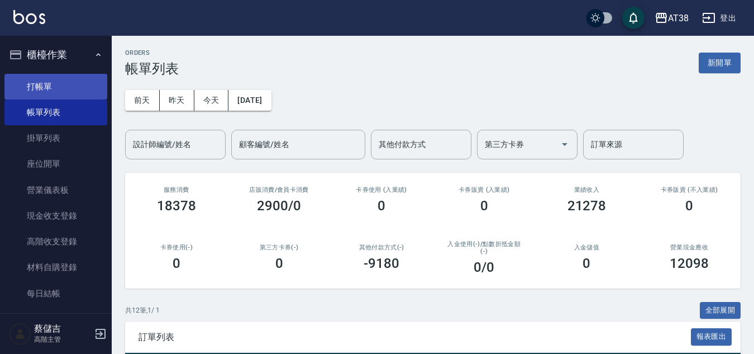
click at [49, 79] on link "打帳單" at bounding box center [55, 87] width 103 height 26
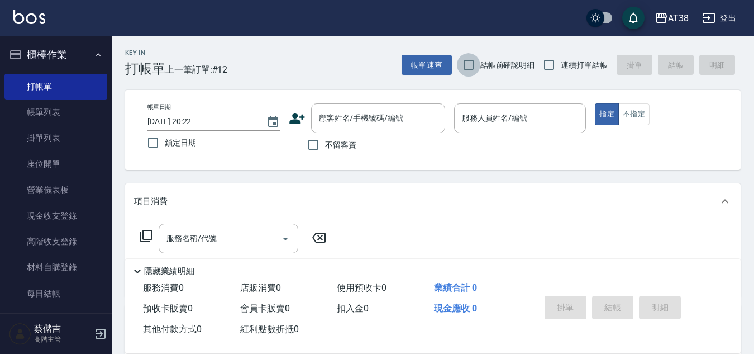
click at [473, 61] on input "結帳前確認明細" at bounding box center [468, 64] width 23 height 23
checkbox input "true"
click at [548, 65] on input "連續打單結帳" at bounding box center [549, 64] width 23 height 23
checkbox input "true"
click at [307, 147] on input "不留客資" at bounding box center [313, 144] width 23 height 23
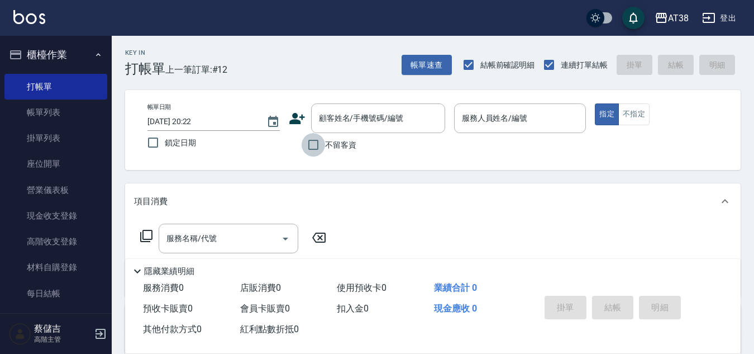
checkbox input "true"
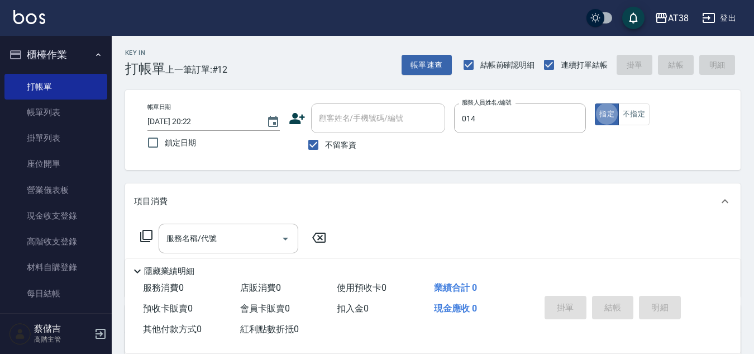
type input "Celine-014"
type button "true"
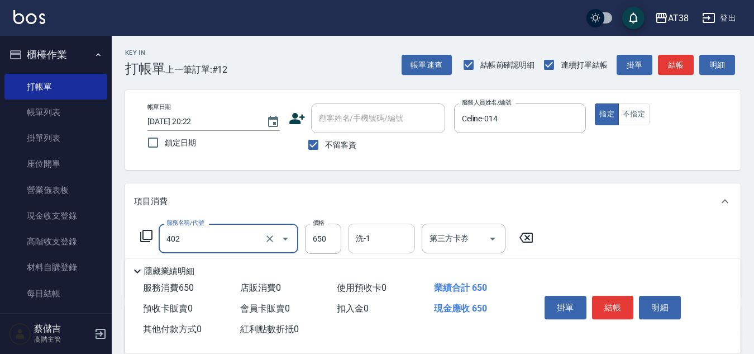
type input "精油+剪(402)"
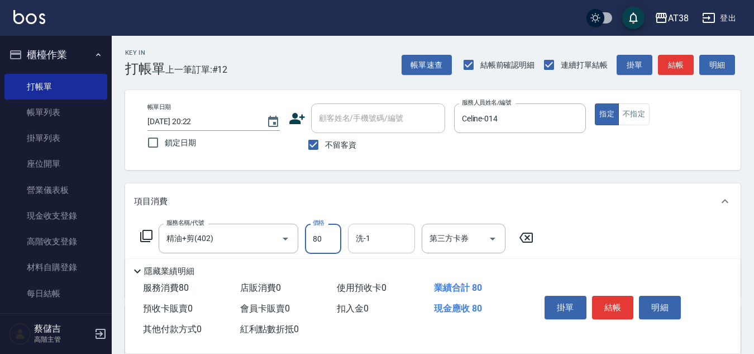
type input "800"
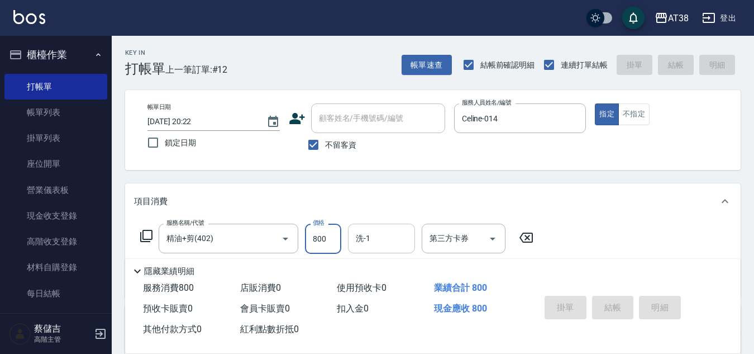
type input "[DATE] 20:23"
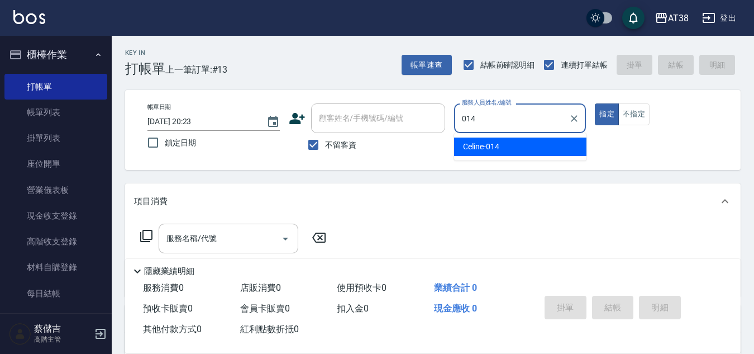
type input "Celine-014"
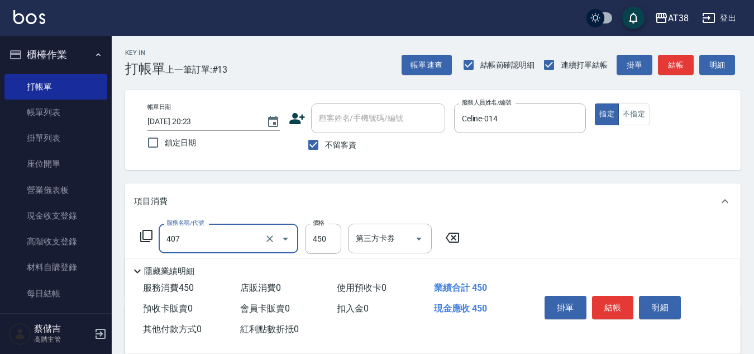
type input "剪髮(407)"
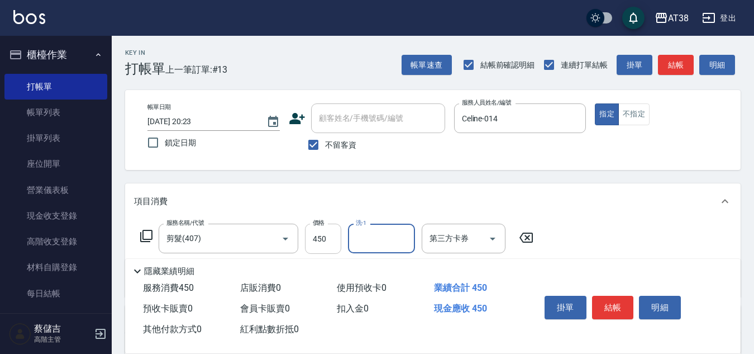
click at [324, 249] on input "450" at bounding box center [323, 239] width 36 height 30
type input "700"
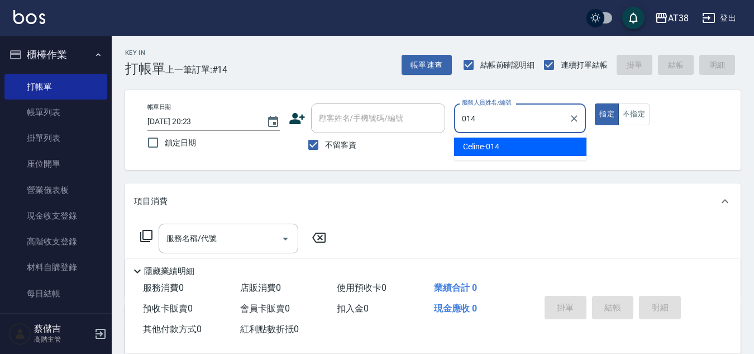
type input "Celine-014"
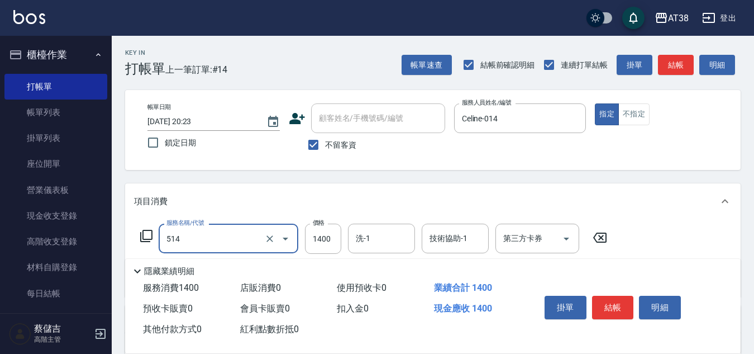
type input "染髮(長)(514)"
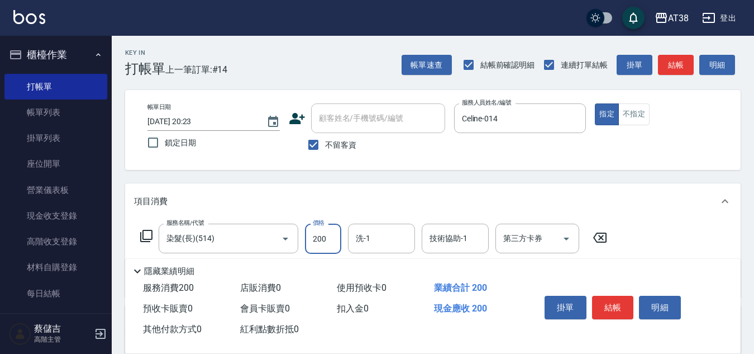
type input "2000"
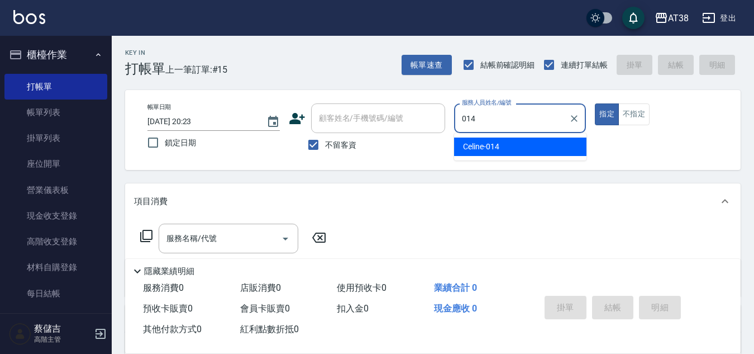
type input "Celine-014"
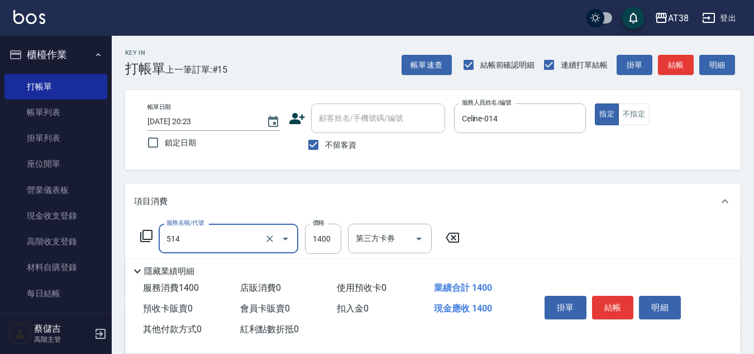
type input "染髮(長)(514)"
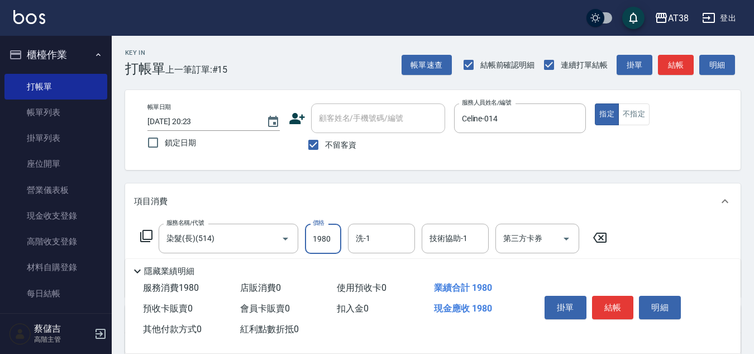
type input "1980"
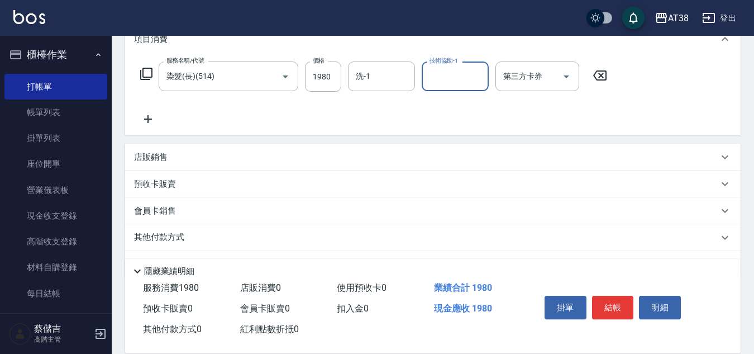
scroll to position [168, 0]
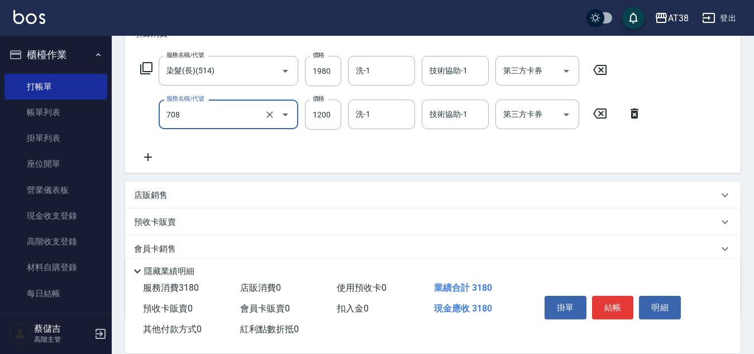
type input "哥德三劑護髮(708)"
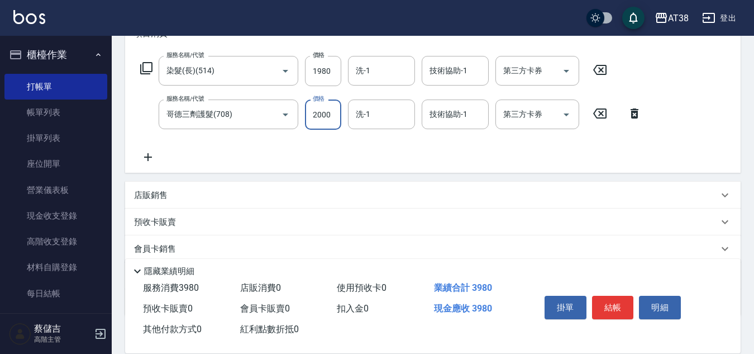
type input "2000"
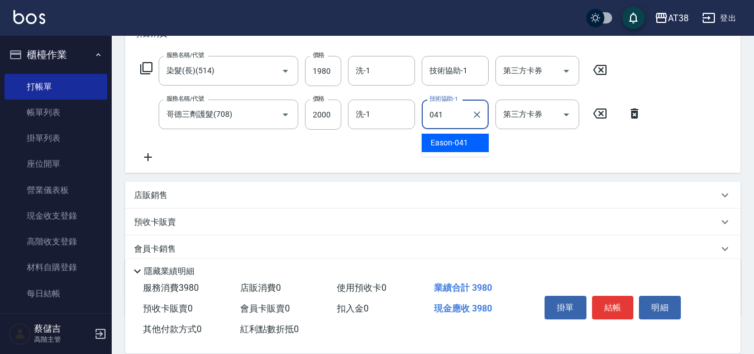
type input "Eason-041"
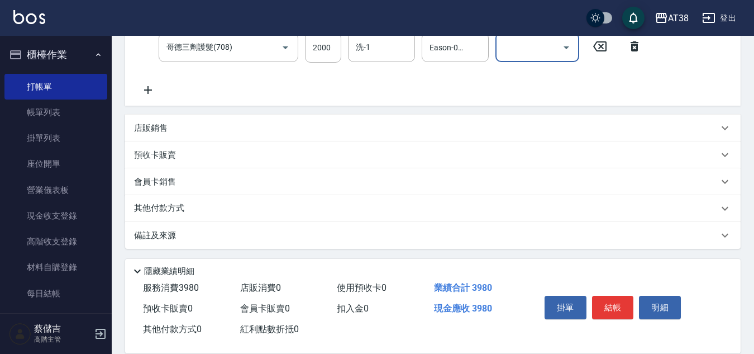
scroll to position [237, 0]
click at [154, 130] on p "店販銷售" at bounding box center [151, 126] width 34 height 12
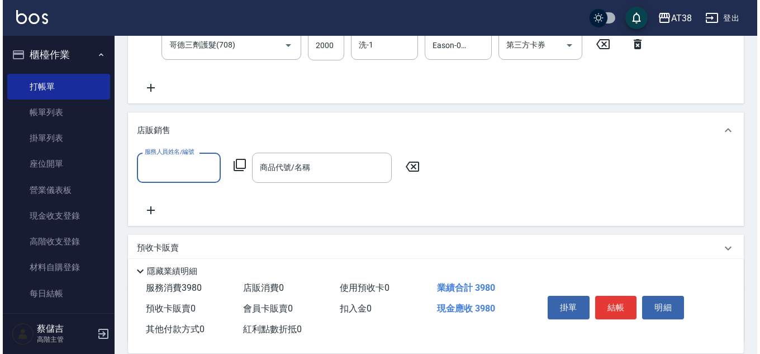
scroll to position [0, 0]
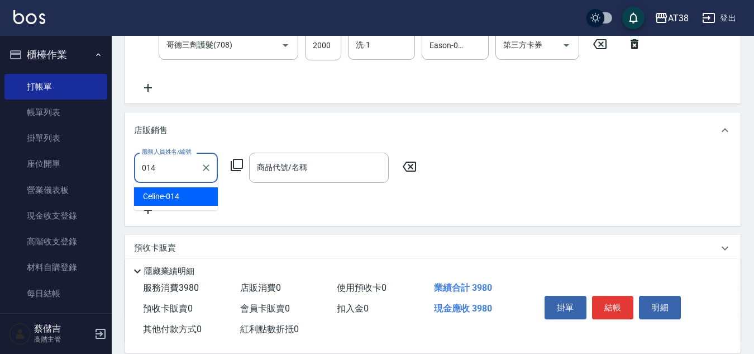
type input "Celine-014"
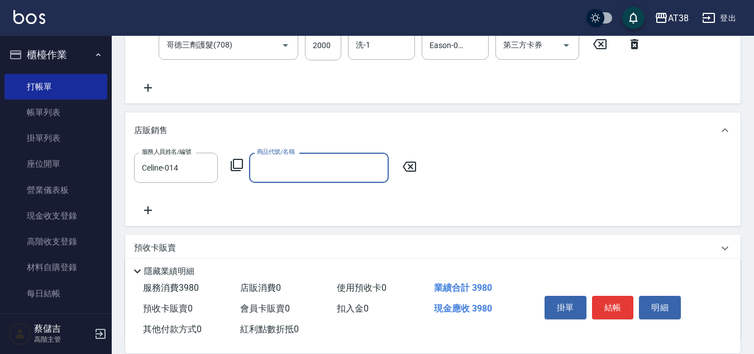
click at [237, 161] on icon at bounding box center [236, 164] width 13 height 13
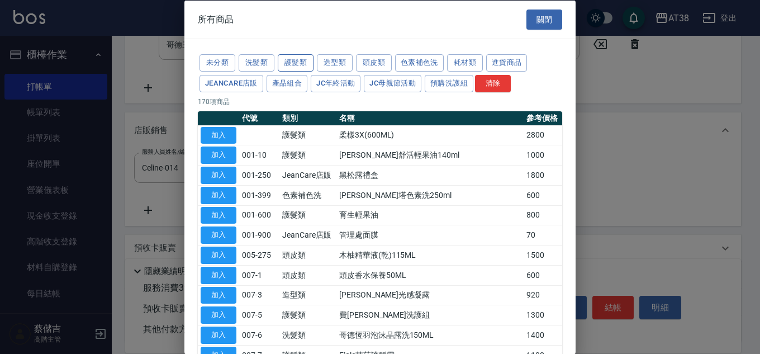
click at [299, 60] on button "護髮類" at bounding box center [296, 62] width 36 height 17
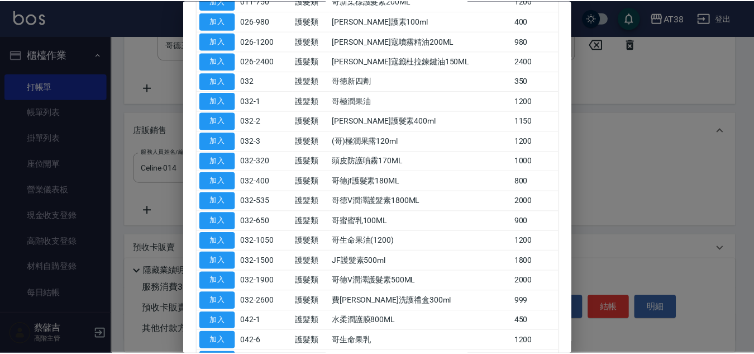
scroll to position [391, 0]
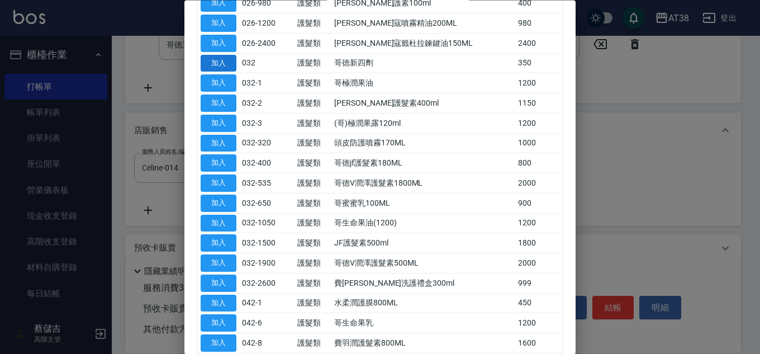
click at [224, 71] on button "加入" at bounding box center [219, 63] width 36 height 17
type input "哥徳新四劑"
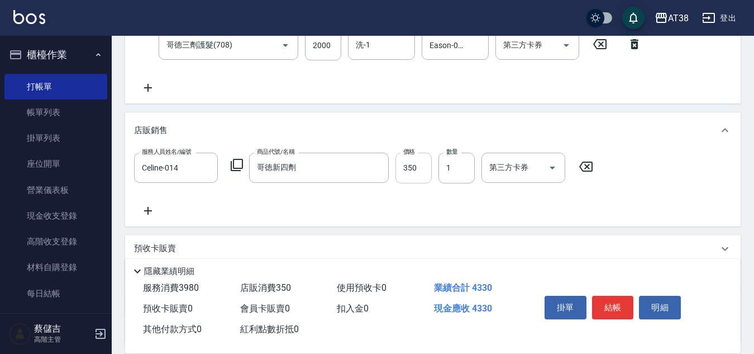
click at [408, 180] on input "350" at bounding box center [414, 168] width 36 height 30
type input "300"
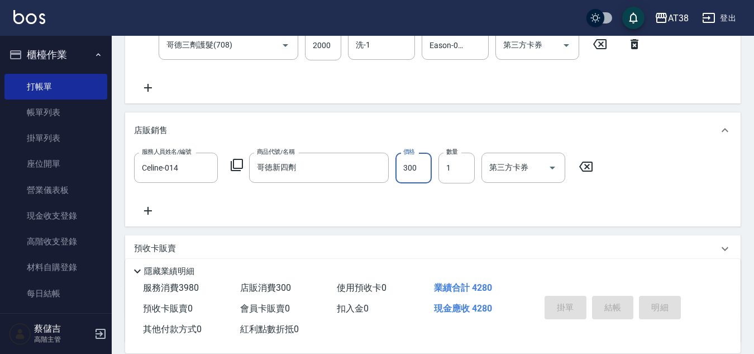
type input "[DATE] 20:24"
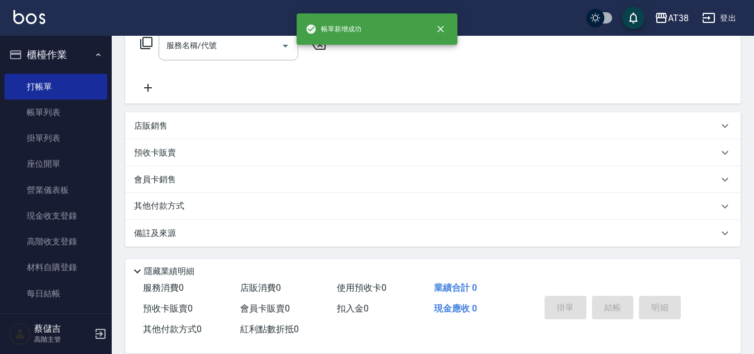
scroll to position [0, 0]
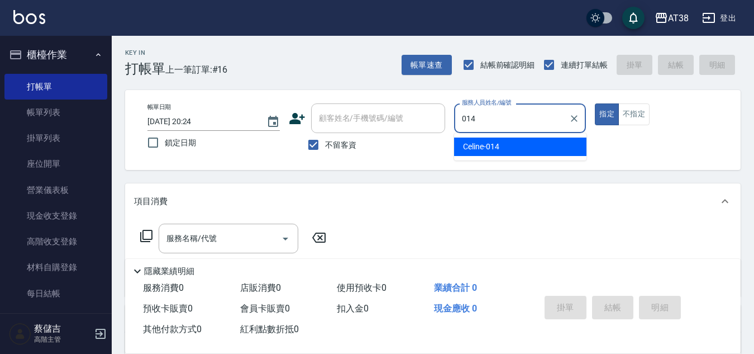
type input "Celine-014"
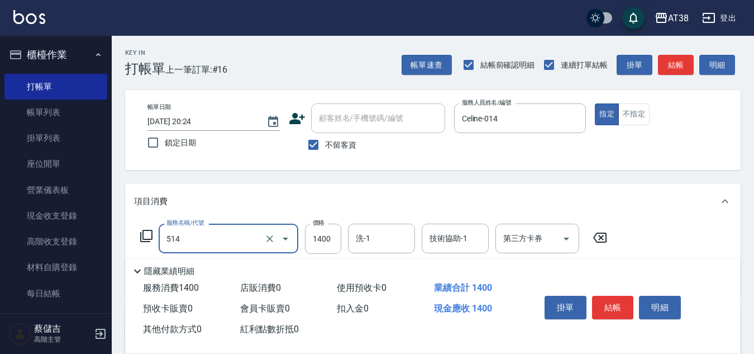
type input "染髮(長)(514)"
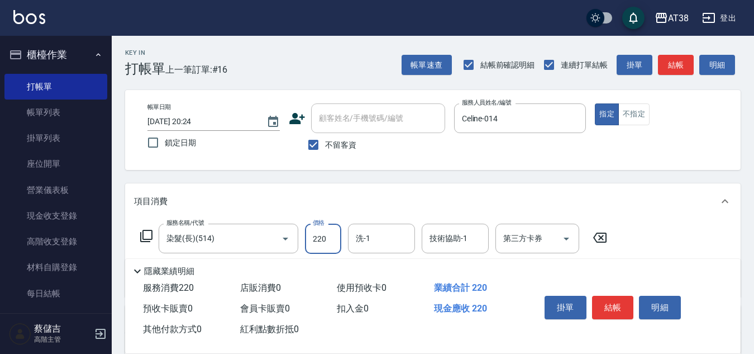
type input "2200"
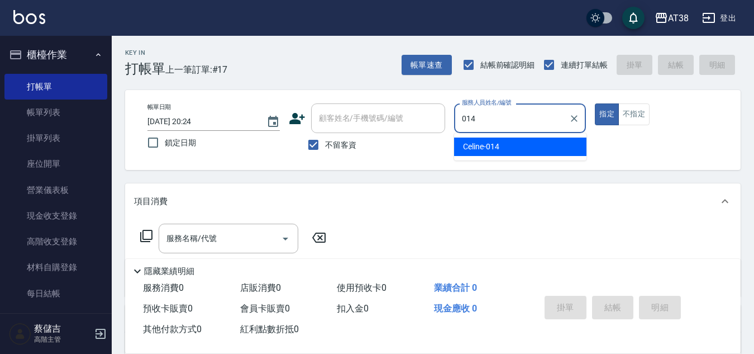
type input "Celine-014"
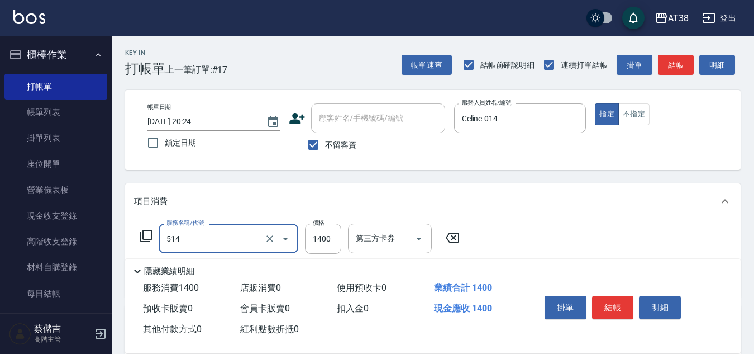
type input "染髮(長)(514)"
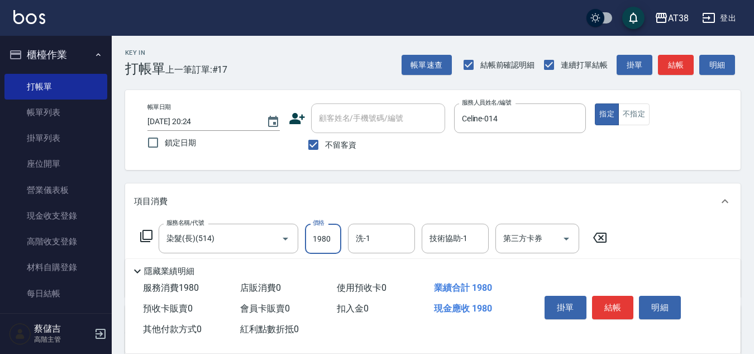
type input "1980"
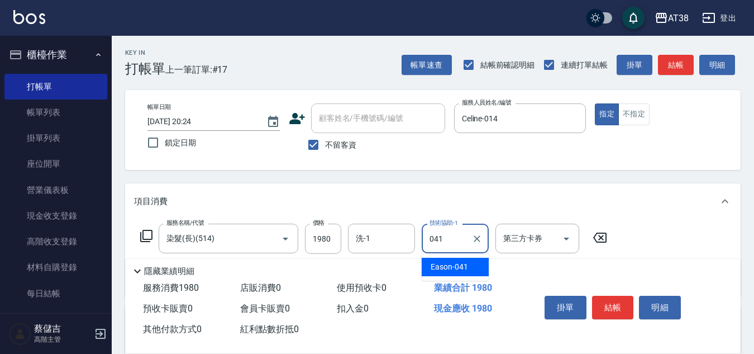
type input "Eason-041"
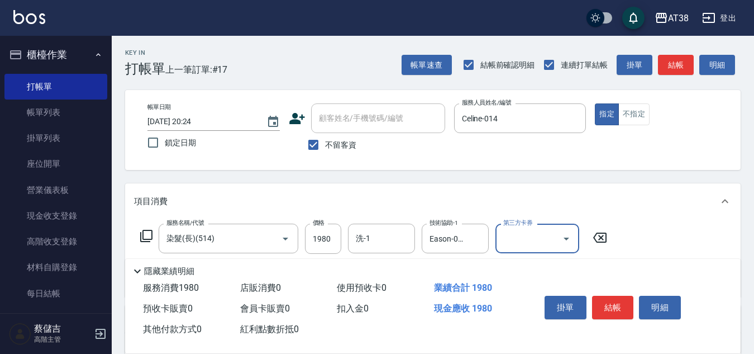
scroll to position [112, 0]
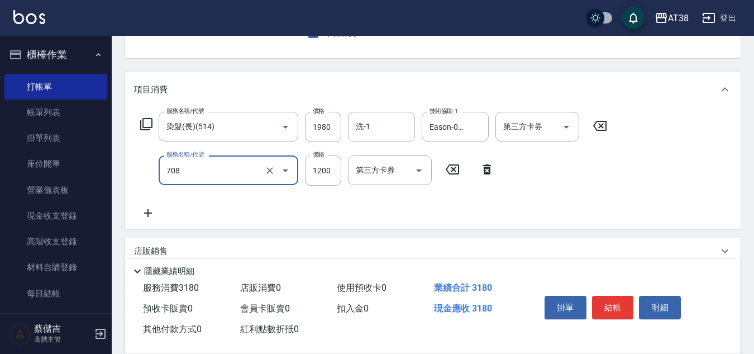
type input "哥德三劑護髮(708)"
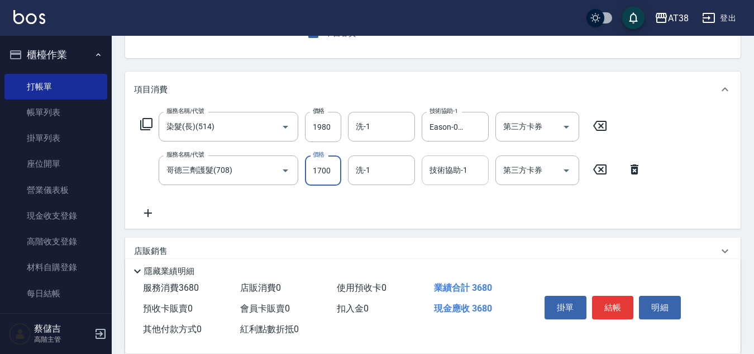
type input "1700"
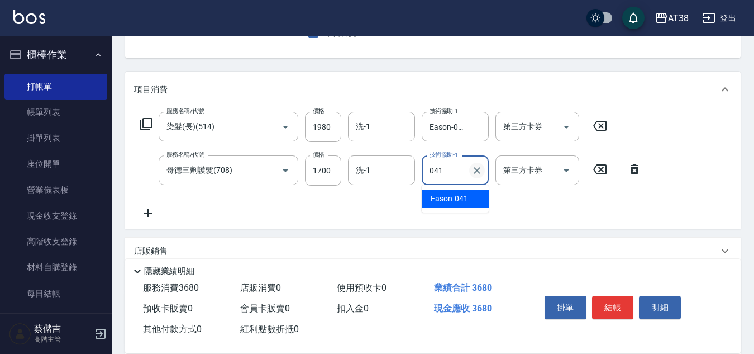
type input "Eason-041"
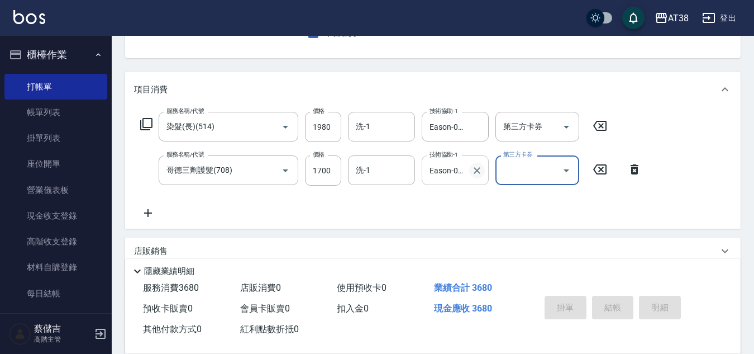
type input "[DATE] 20:25"
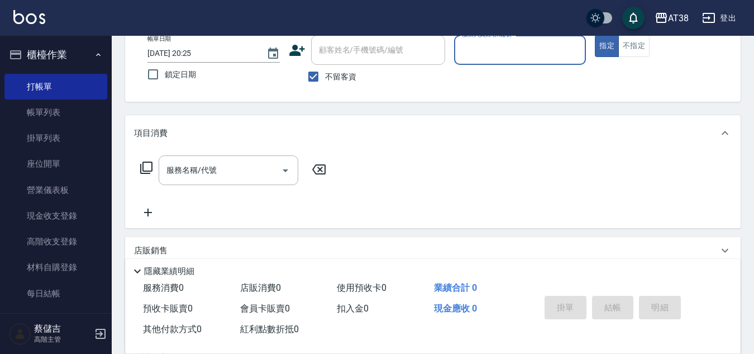
scroll to position [0, 0]
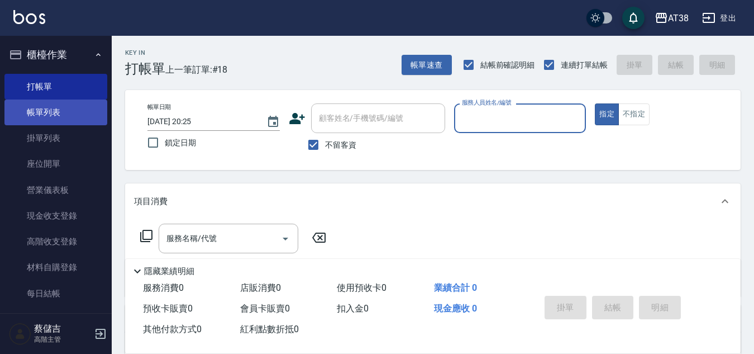
click at [56, 112] on link "帳單列表" at bounding box center [55, 112] width 103 height 26
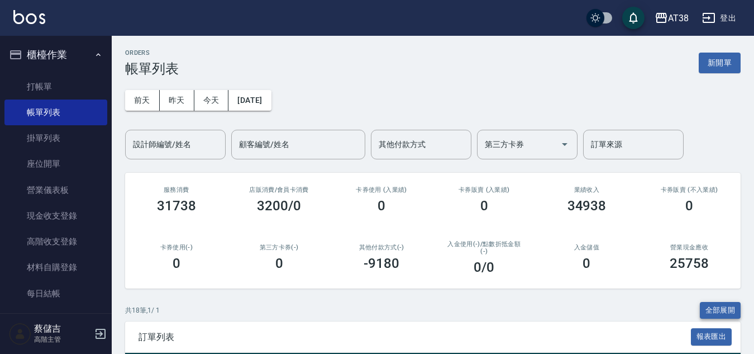
click at [713, 307] on button "全部展開" at bounding box center [720, 310] width 41 height 17
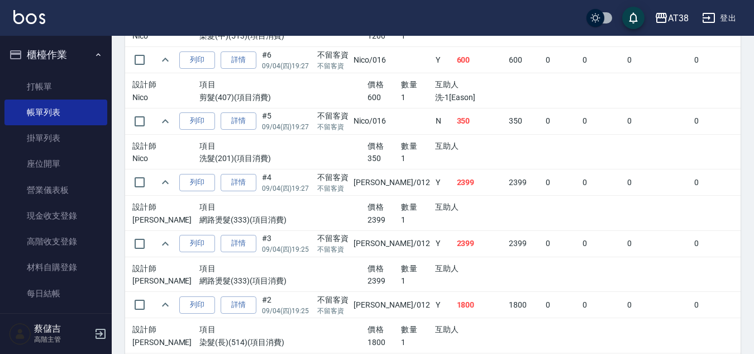
scroll to position [1184, 0]
click at [245, 245] on link "詳情" at bounding box center [239, 242] width 36 height 17
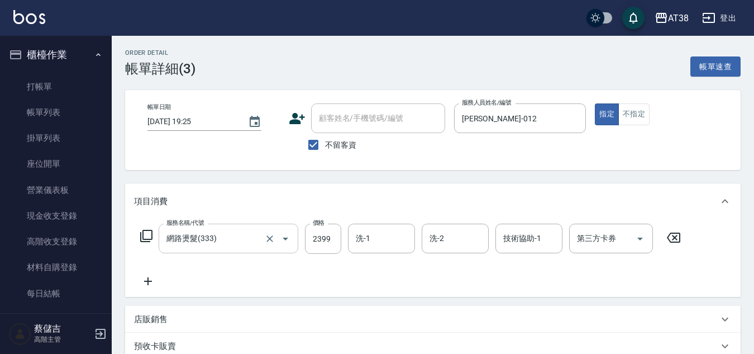
type input "[DATE] 19:25"
checkbox input "true"
type input "[PERSON_NAME]-012"
type input "網路燙髮(333)"
click at [386, 244] on input "洗-1" at bounding box center [381, 239] width 57 height 20
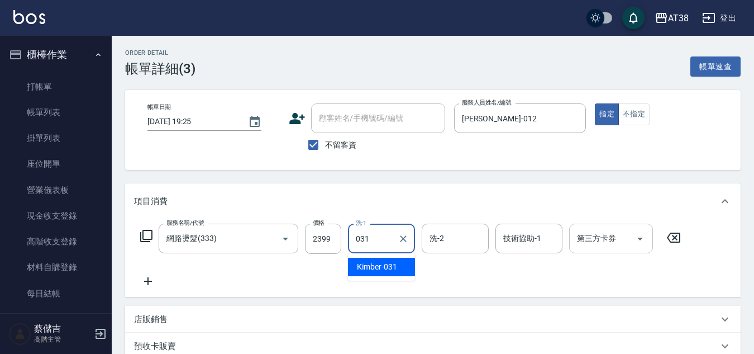
type input "Kimber-031"
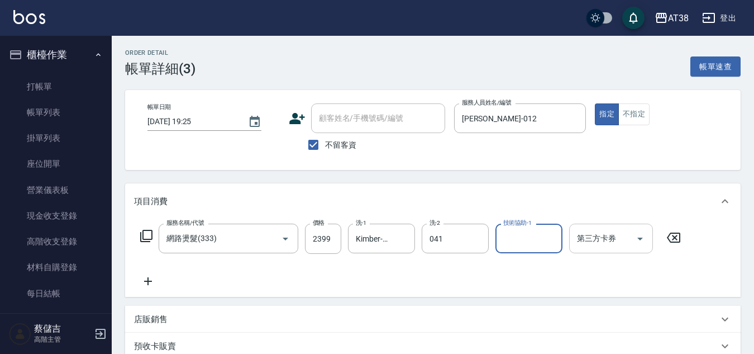
type input "Eason-041"
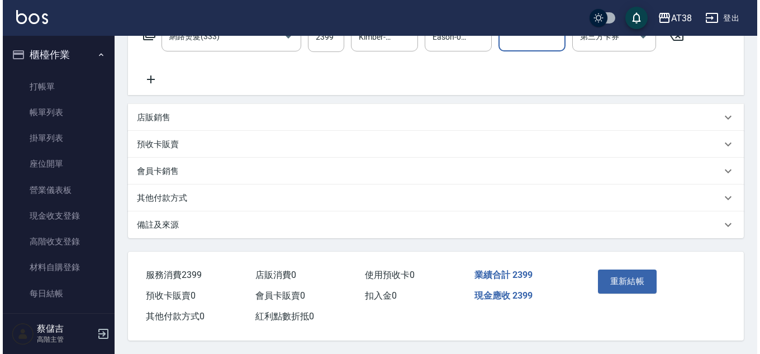
scroll to position [207, 0]
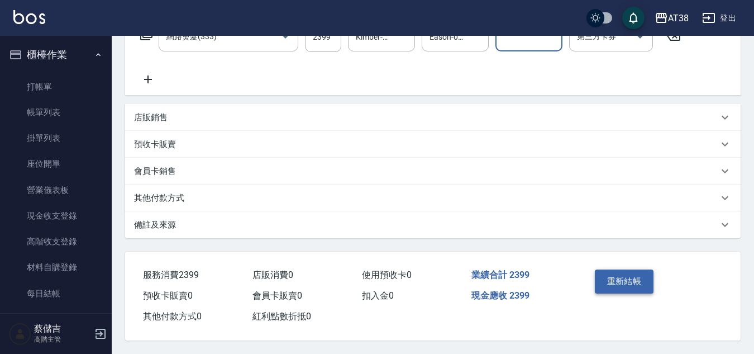
click at [601, 272] on button "重新結帳" at bounding box center [624, 280] width 59 height 23
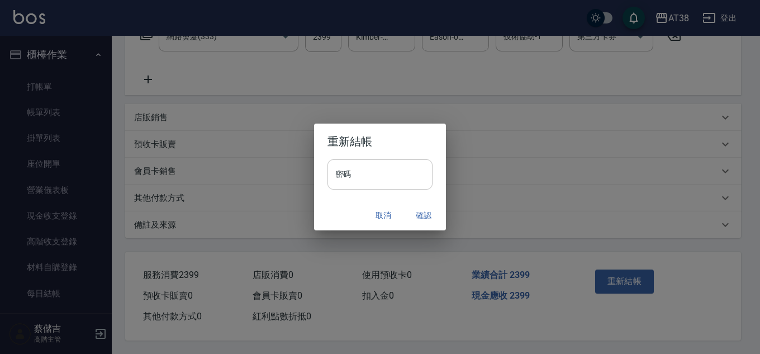
click at [379, 167] on input "密碼" at bounding box center [379, 174] width 105 height 30
type input "******"
click at [417, 218] on button "確認" at bounding box center [424, 215] width 36 height 21
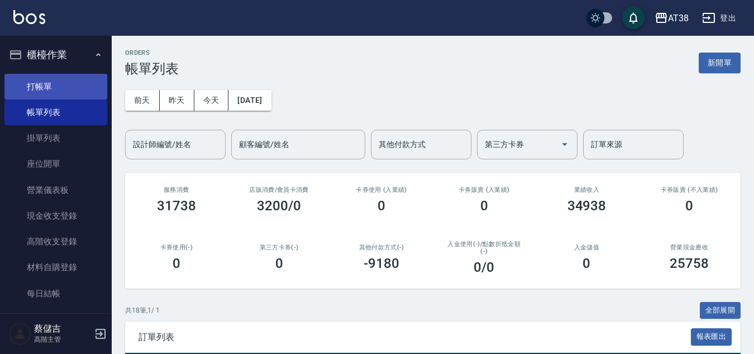
click at [41, 93] on link "打帳單" at bounding box center [55, 87] width 103 height 26
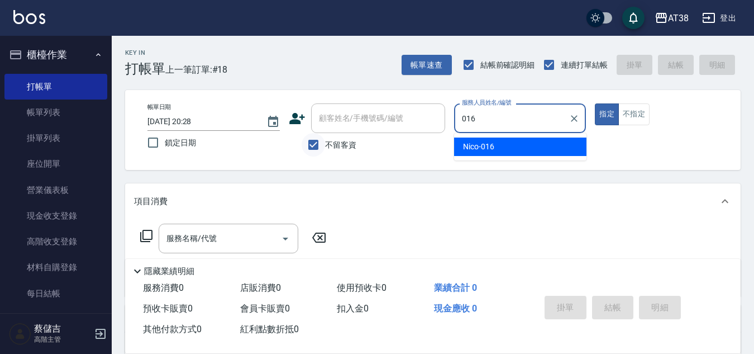
type input "Nico-016"
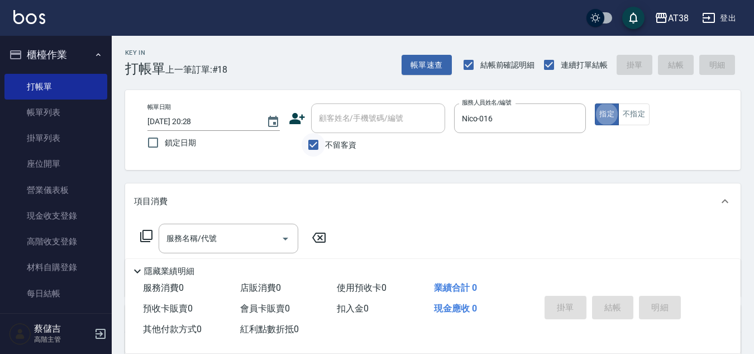
type button "true"
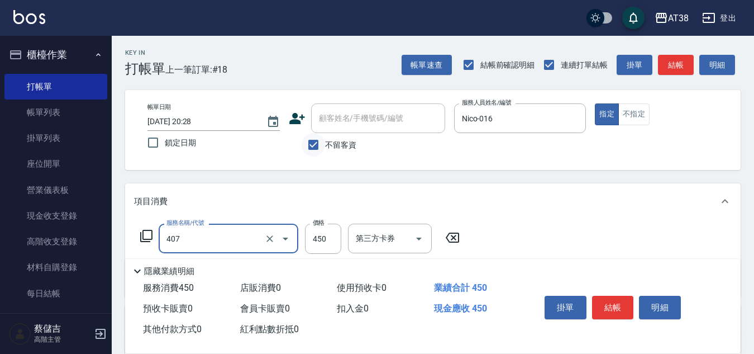
type input "剪髮(407)"
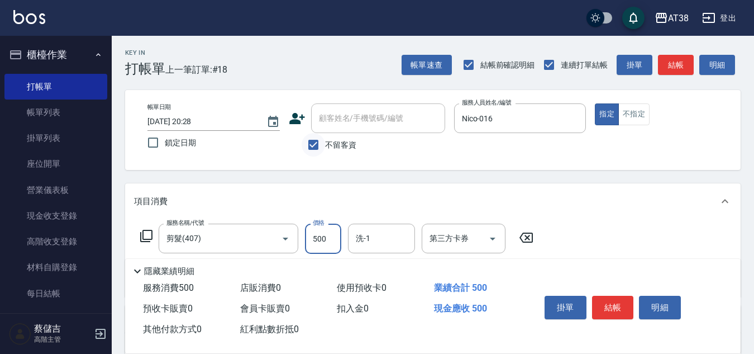
type input "500"
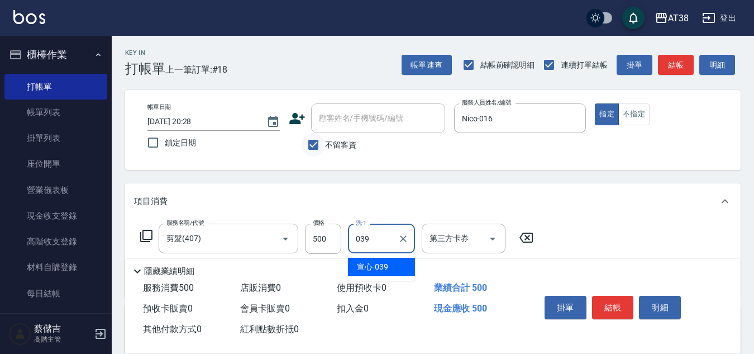
type input "宣心-039"
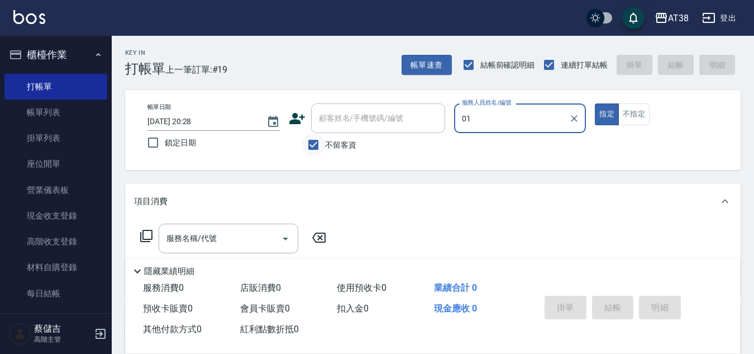
type input "01"
click at [595, 103] on button "指定" at bounding box center [607, 114] width 24 height 22
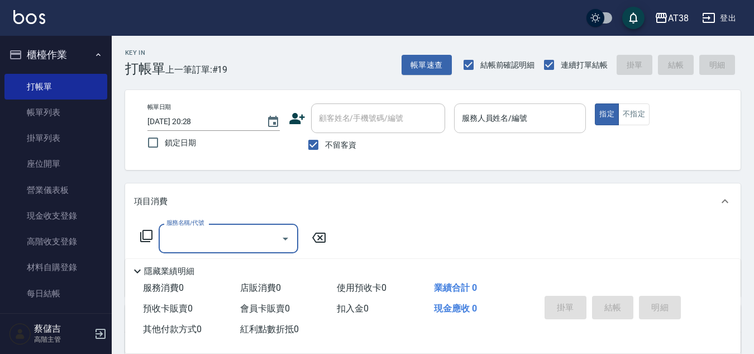
click at [536, 129] on div "服務人員姓名/編號" at bounding box center [520, 118] width 132 height 30
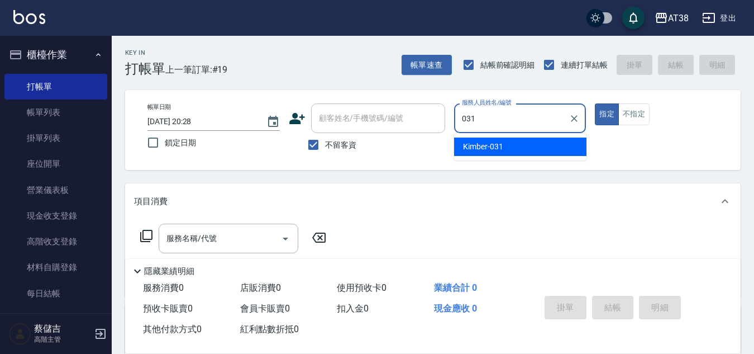
type input "Kimber-031"
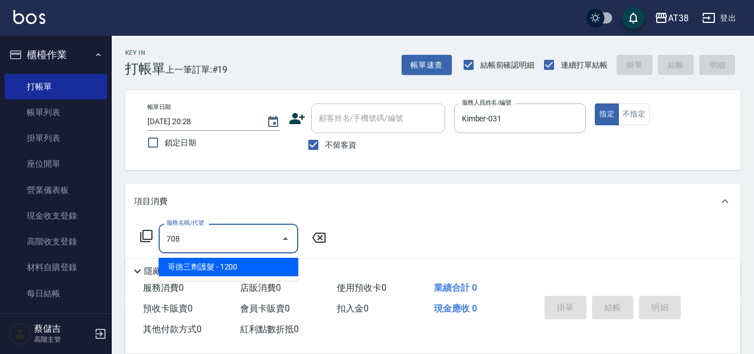
type input "哥德三劑護髮(708)"
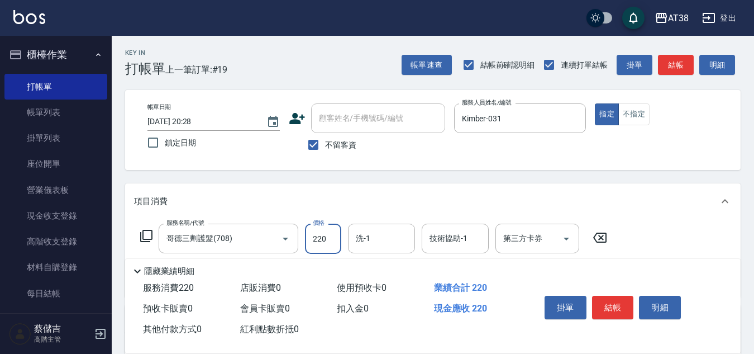
type input "2200"
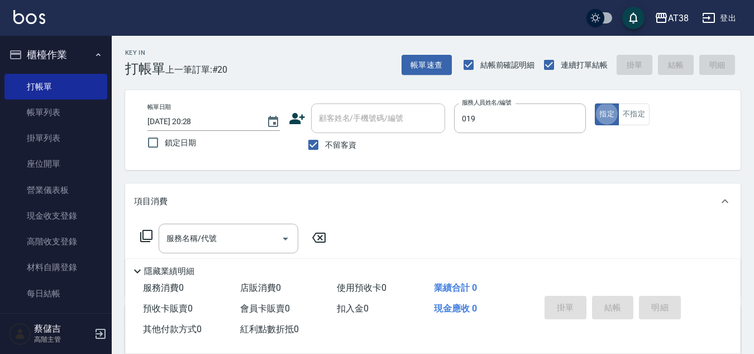
type input "[PERSON_NAME]-019"
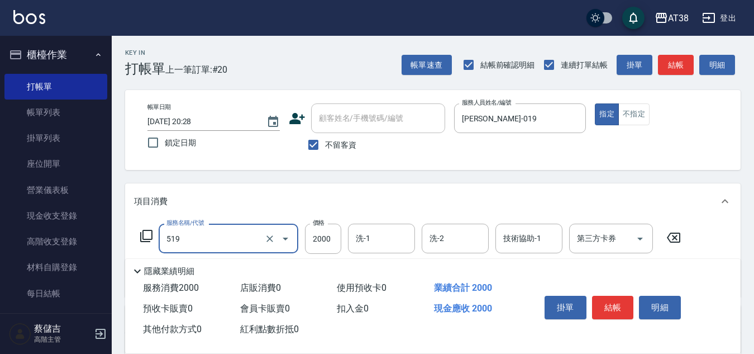
type input "網路染髮(519)"
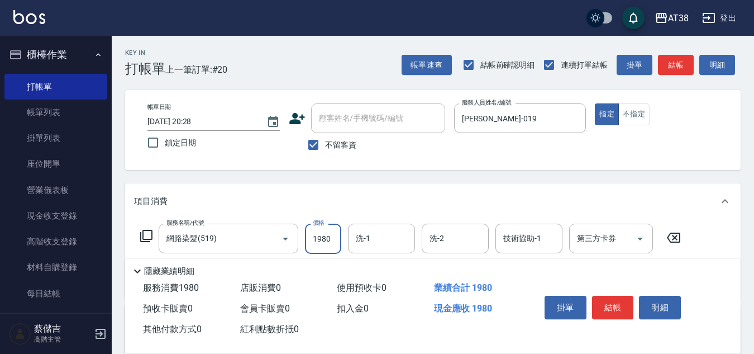
type input "1980"
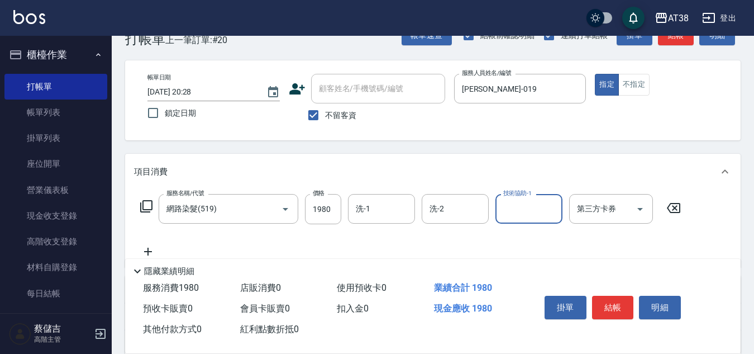
scroll to position [56, 0]
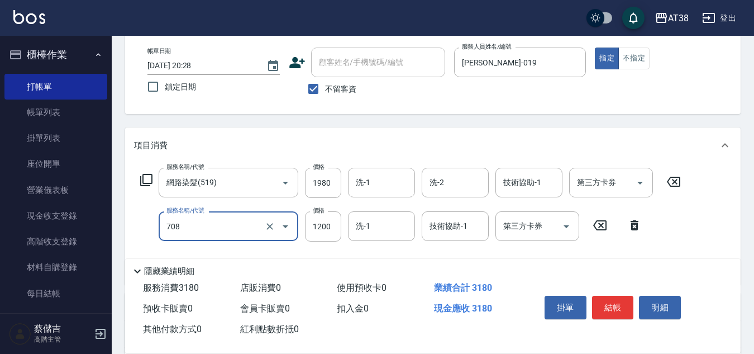
type input "哥德三劑護髮(708)"
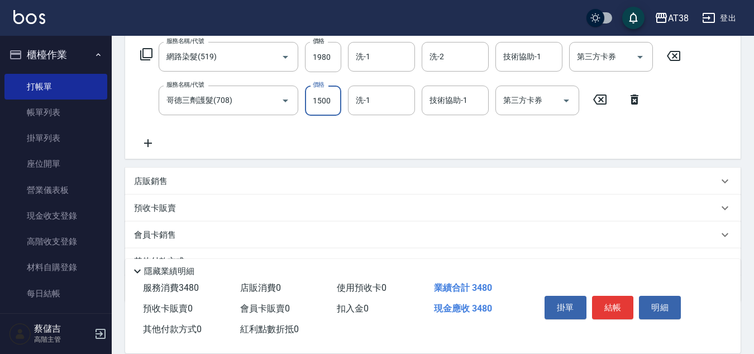
scroll to position [237, 0]
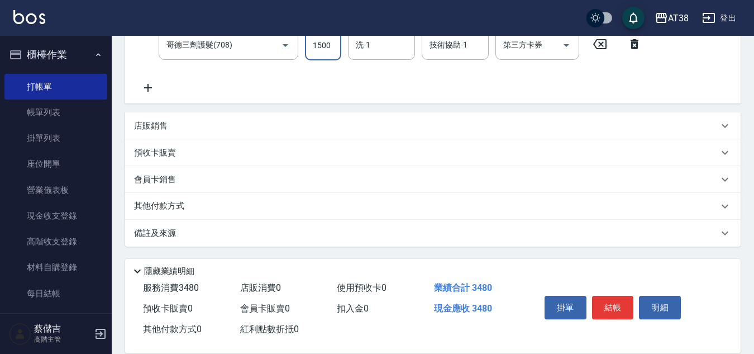
type input "1500"
click at [139, 123] on p "店販銷售" at bounding box center [151, 126] width 34 height 12
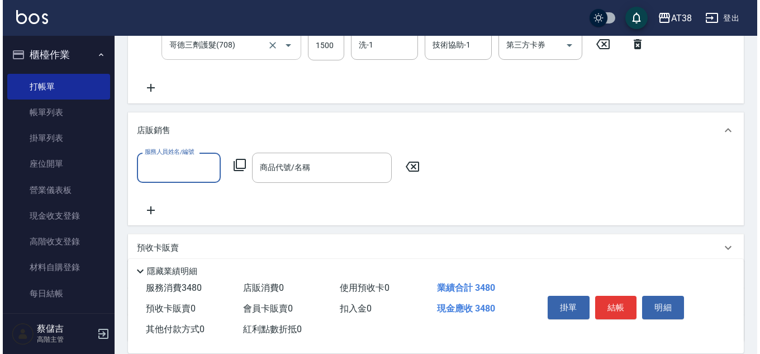
scroll to position [0, 0]
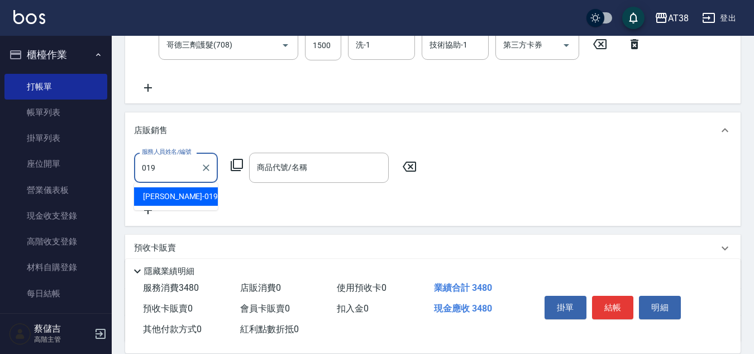
type input "[PERSON_NAME]-019"
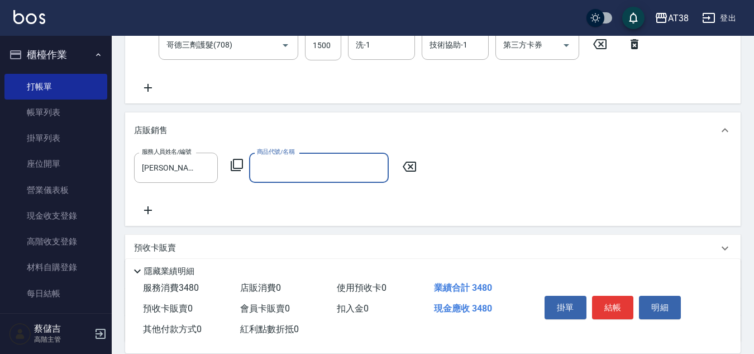
click at [240, 164] on icon at bounding box center [236, 164] width 13 height 13
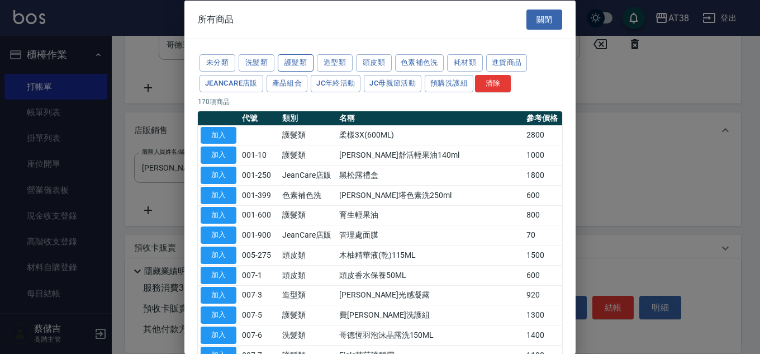
click at [301, 57] on button "護髮類" at bounding box center [296, 62] width 36 height 17
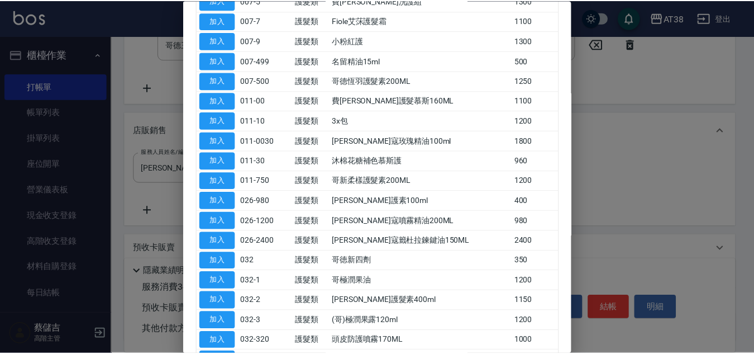
scroll to position [168, 0]
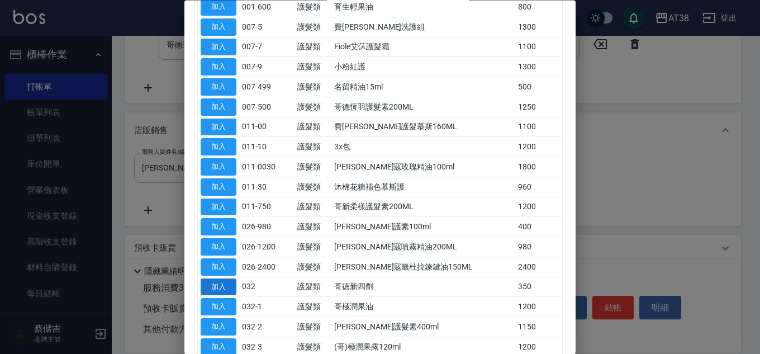
click at [225, 289] on button "加入" at bounding box center [219, 286] width 36 height 17
type input "哥徳新四劑"
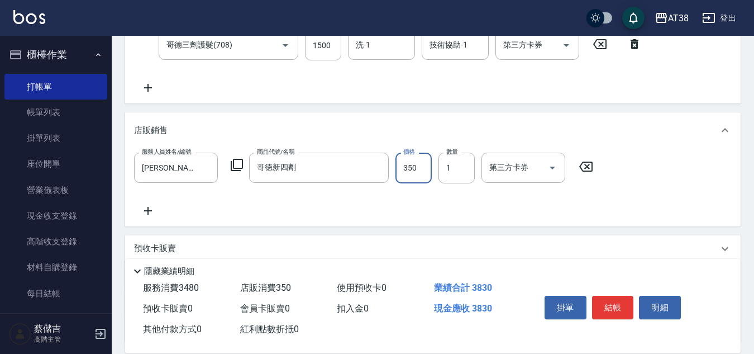
click at [408, 165] on input "350" at bounding box center [414, 168] width 36 height 30
type input "300"
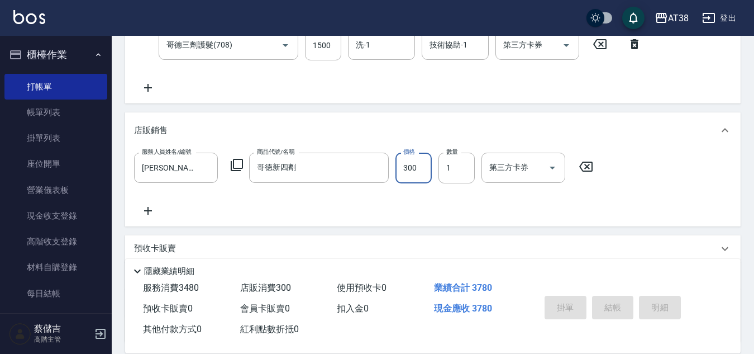
type input "[DATE] 20:29"
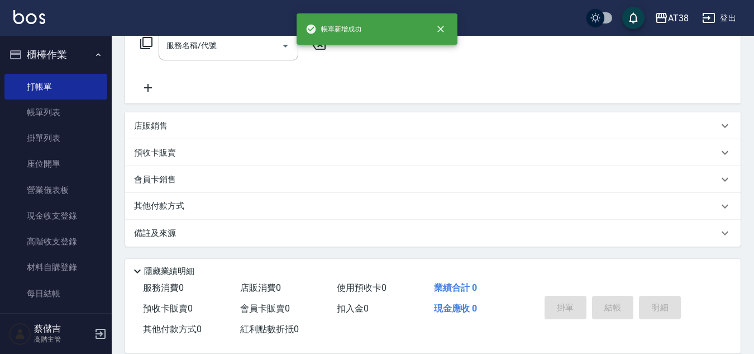
scroll to position [0, 0]
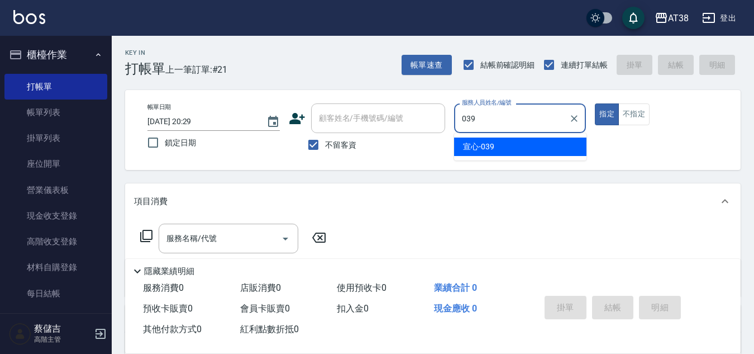
type input "宣心-039"
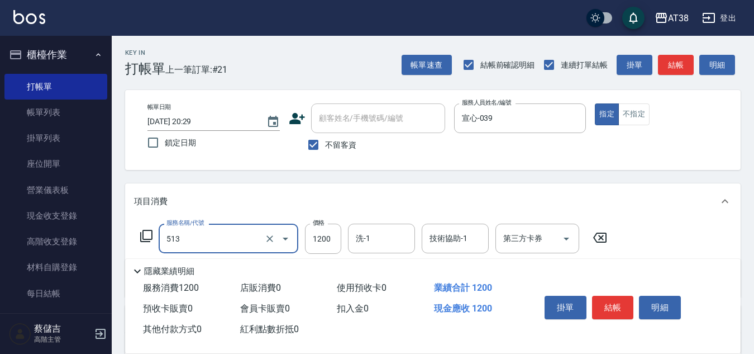
type input "染髮(中)(513)"
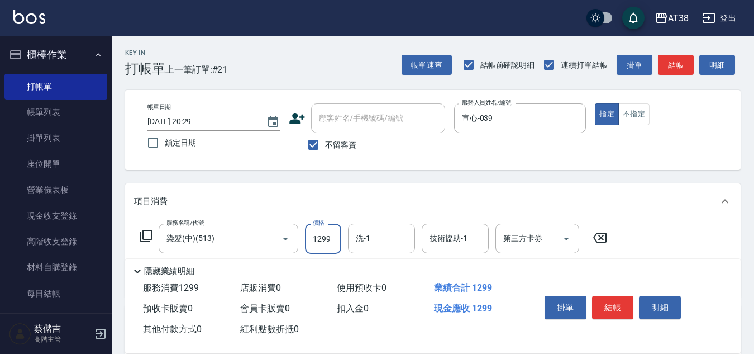
type input "1299"
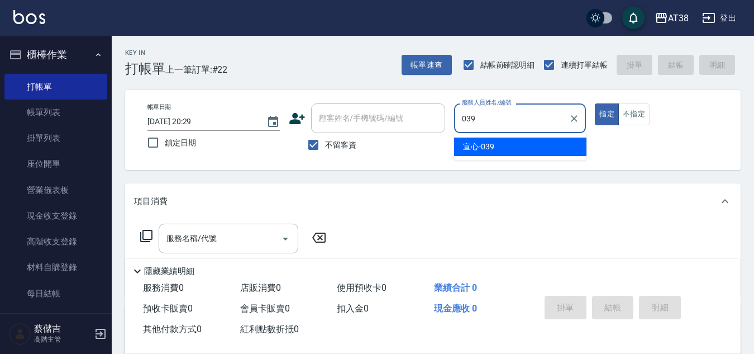
type input "宣心-039"
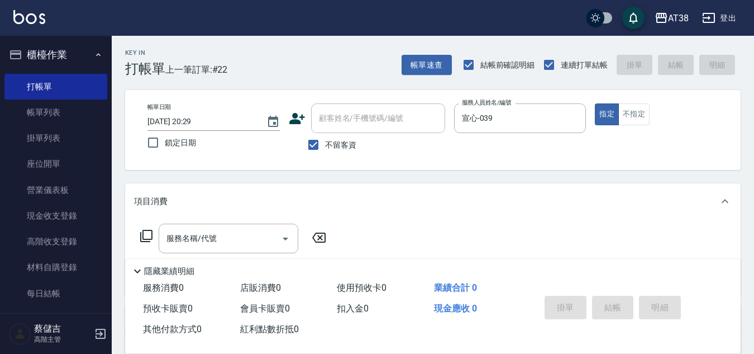
click at [151, 233] on icon at bounding box center [146, 235] width 13 height 13
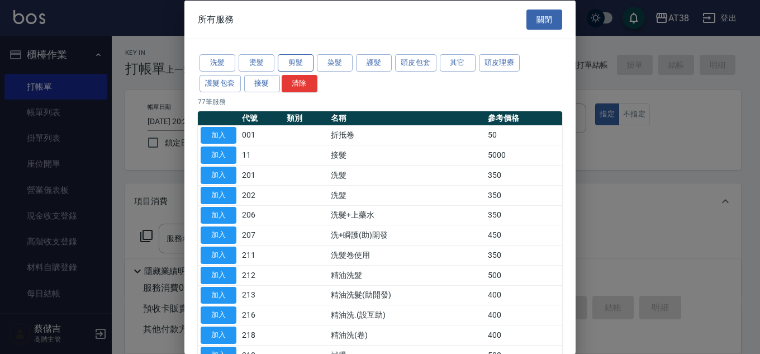
click at [293, 59] on button "剪髮" at bounding box center [296, 62] width 36 height 17
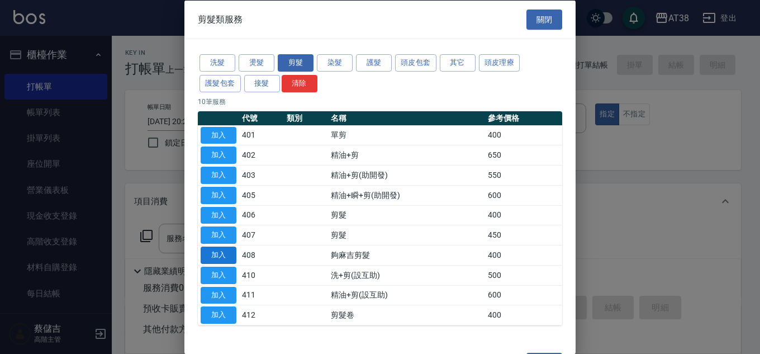
click at [225, 257] on button "加入" at bounding box center [219, 254] width 36 height 17
type input "夠麻吉剪髮(408)"
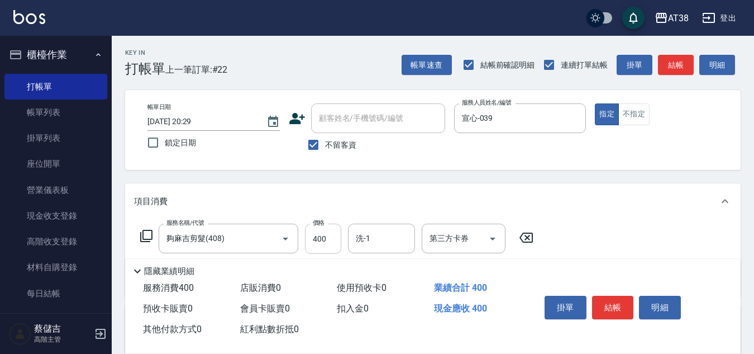
click at [328, 243] on input "400" at bounding box center [323, 239] width 36 height 30
type input "359"
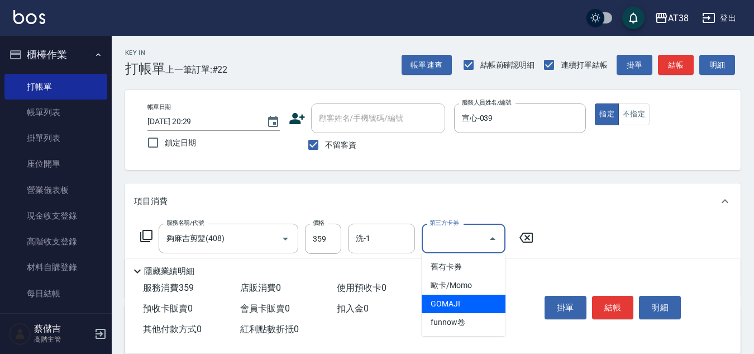
type input "GOMAJI"
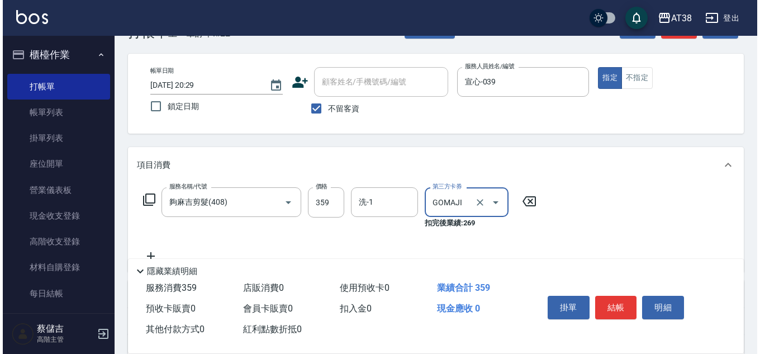
scroll to position [56, 0]
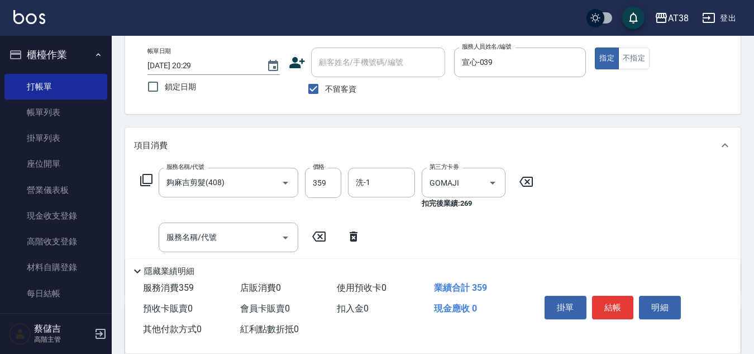
click at [149, 183] on icon at bounding box center [146, 179] width 13 height 13
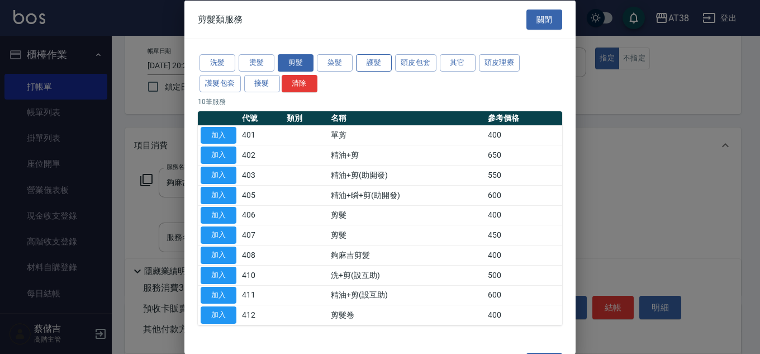
click at [369, 58] on button "護髮" at bounding box center [374, 62] width 36 height 17
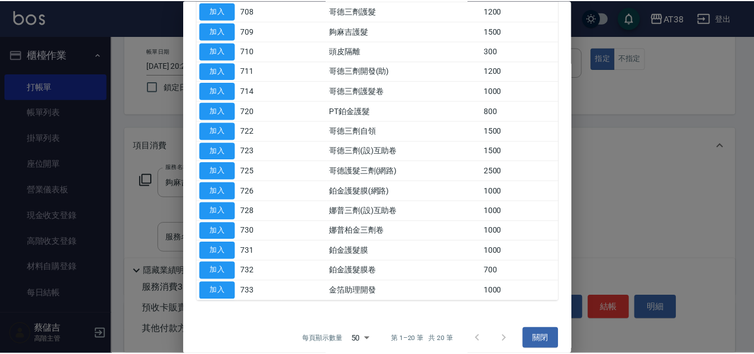
scroll to position [168, 0]
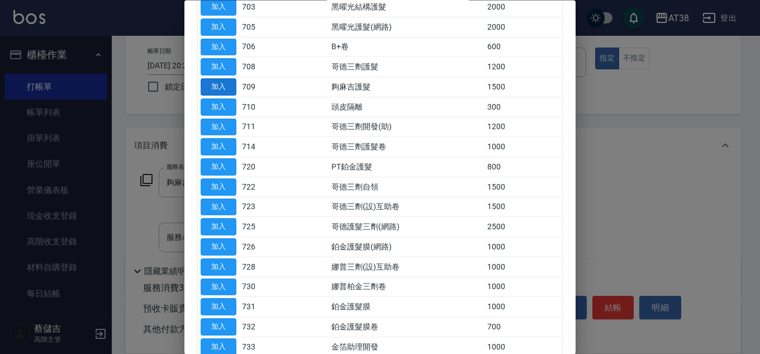
click at [218, 90] on button "加入" at bounding box center [219, 87] width 36 height 17
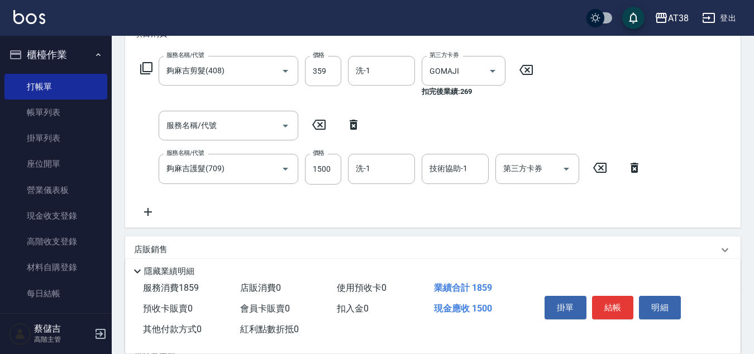
click at [353, 126] on icon at bounding box center [354, 124] width 28 height 13
type input "夠麻吉護髮(709)"
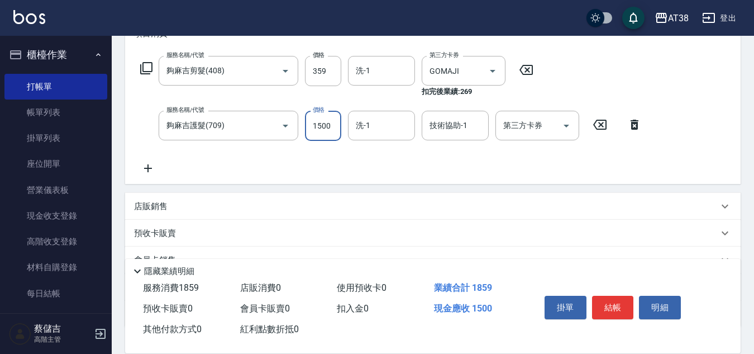
click at [327, 133] on input "1500" at bounding box center [323, 126] width 36 height 30
type input "599"
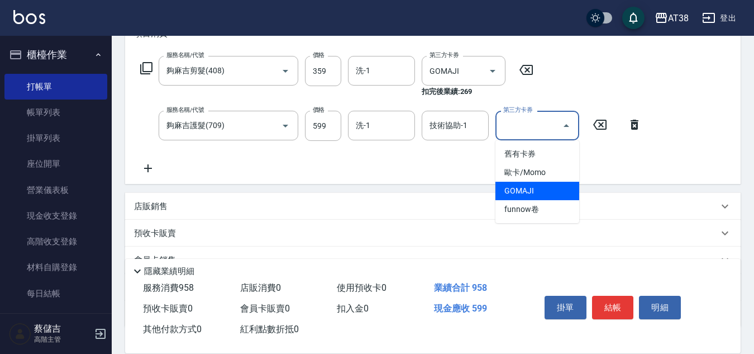
type input "GOMAJI"
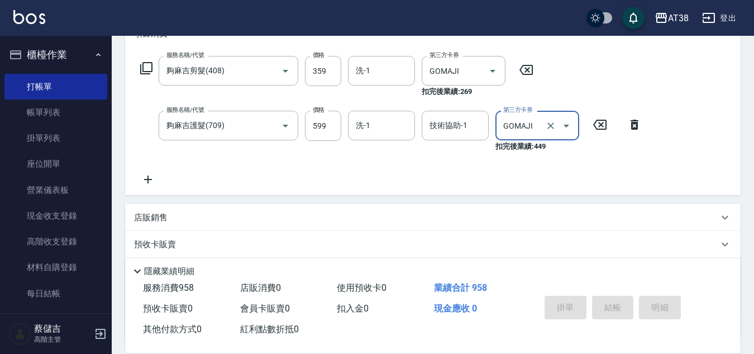
type input "[DATE] 20:31"
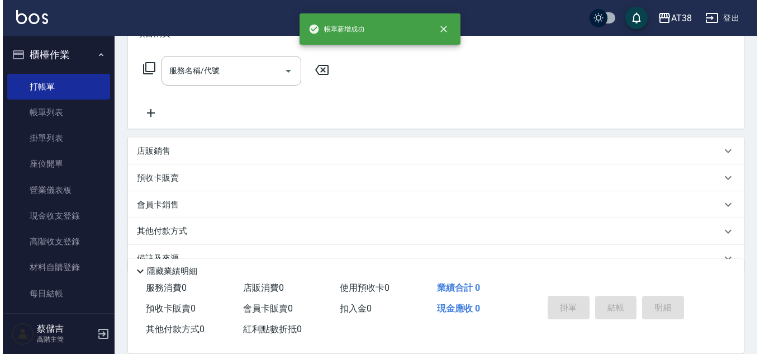
scroll to position [0, 0]
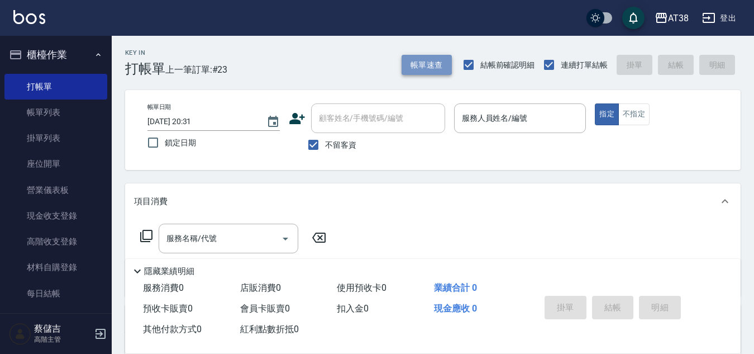
click at [407, 64] on button "帳單速查" at bounding box center [427, 65] width 50 height 21
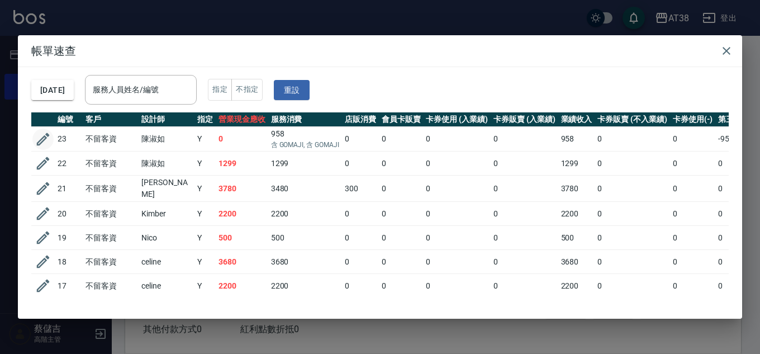
click at [42, 138] on icon "button" at bounding box center [43, 139] width 13 height 13
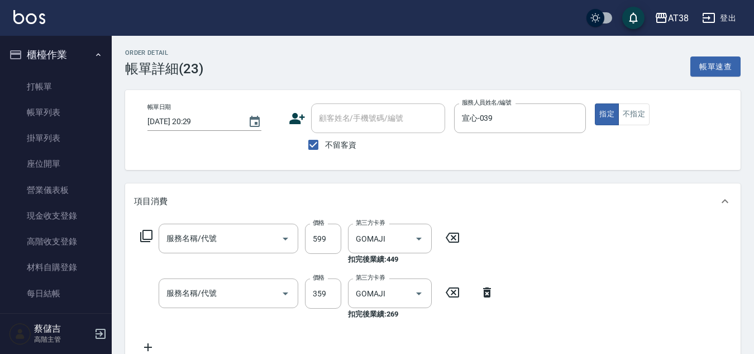
type input "[DATE] 20:29"
checkbox input "true"
type input "宣心-039"
type input "夠麻吉護髮(709)"
type input "夠麻吉剪髮(408)"
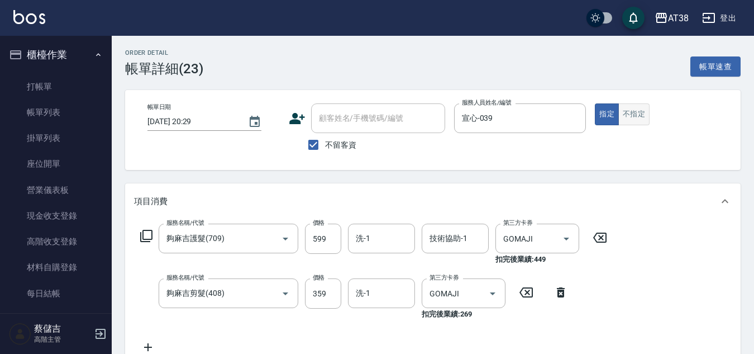
click at [641, 113] on button "不指定" at bounding box center [634, 114] width 31 height 22
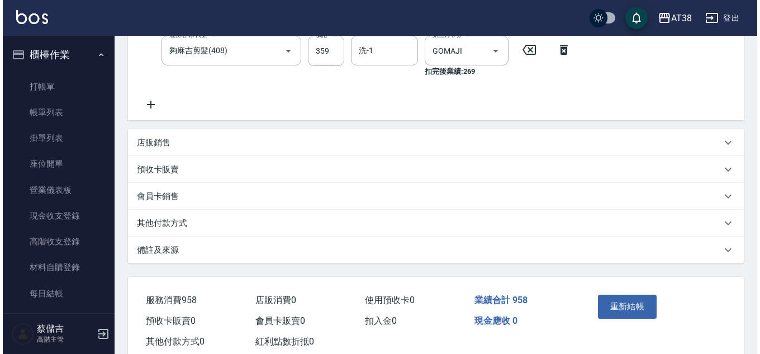
scroll to position [273, 0]
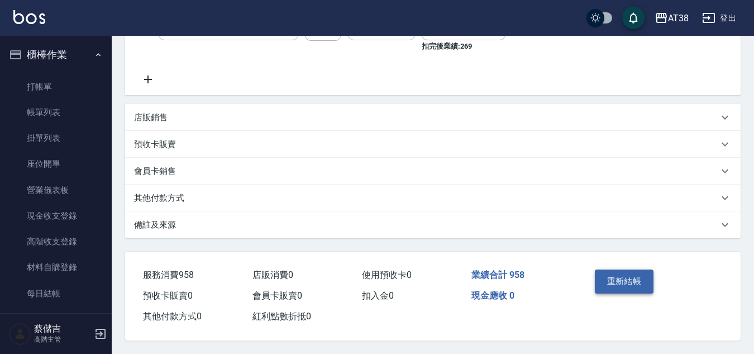
click at [641, 274] on button "重新結帳" at bounding box center [624, 280] width 59 height 23
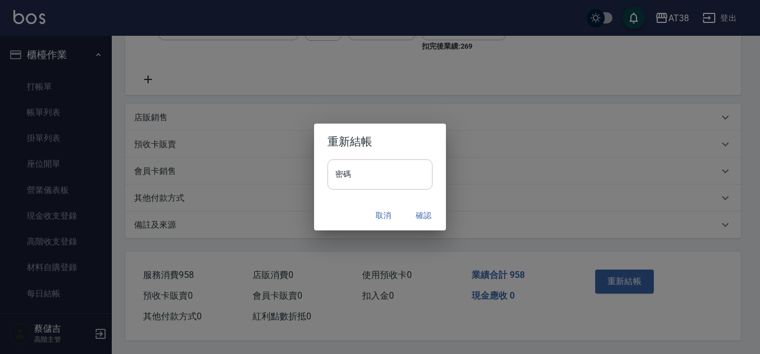
click at [415, 178] on input "密碼" at bounding box center [379, 174] width 105 height 30
type input "******"
click at [420, 218] on button "確認" at bounding box center [424, 215] width 36 height 21
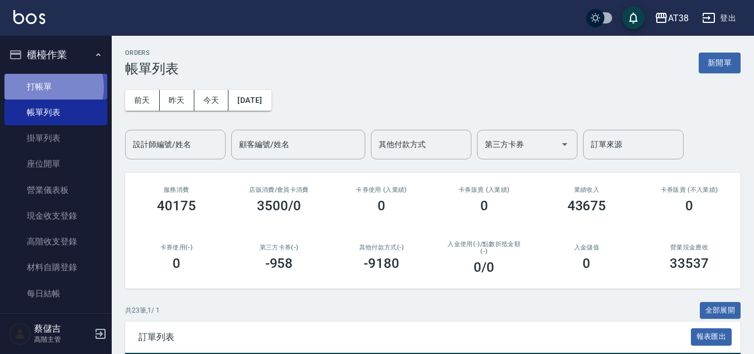
click at [50, 87] on link "打帳單" at bounding box center [55, 87] width 103 height 26
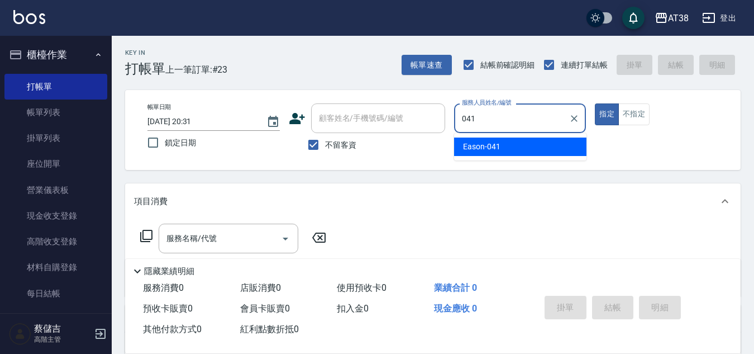
type input "Eason-041"
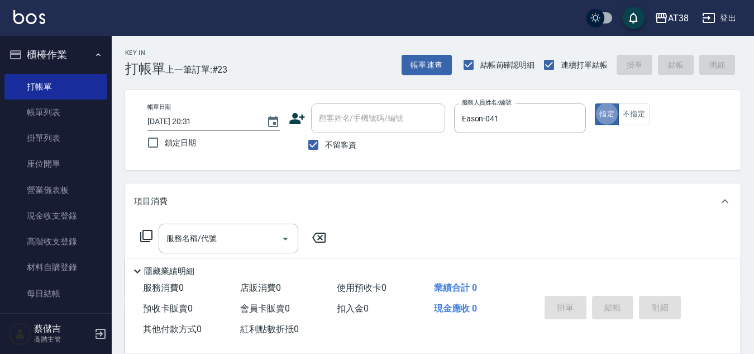
type button "true"
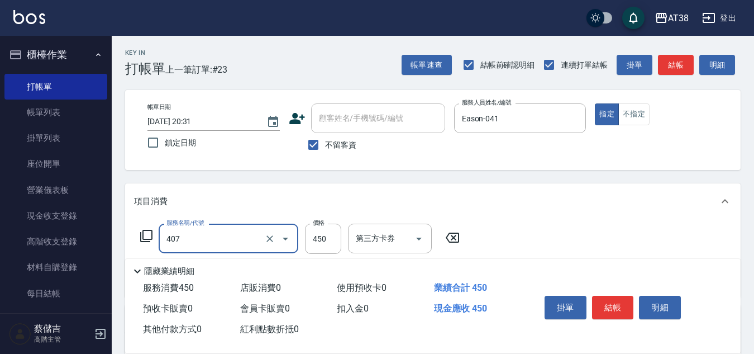
type input "剪髮(407)"
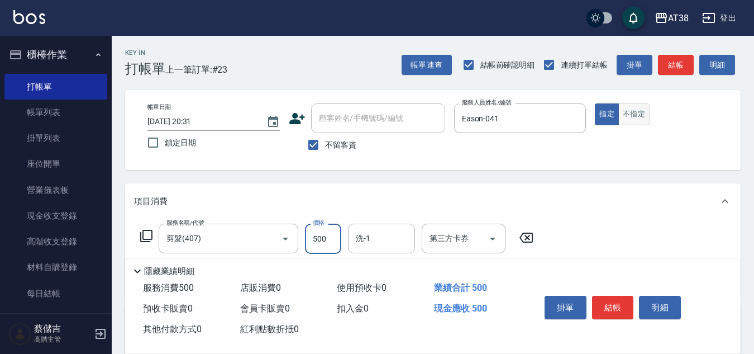
type input "500"
click at [645, 117] on button "不指定" at bounding box center [634, 114] width 31 height 22
type button "false"
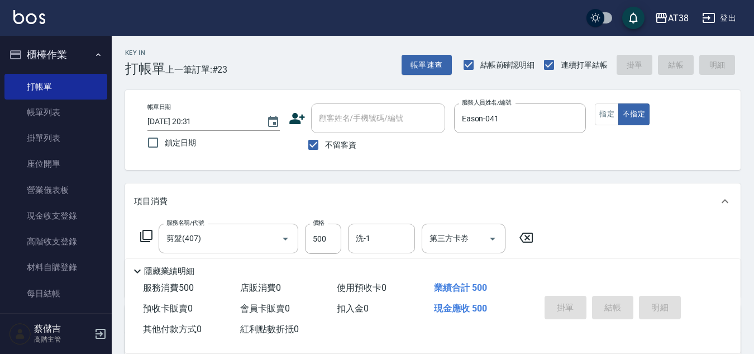
type input "[DATE] 20:32"
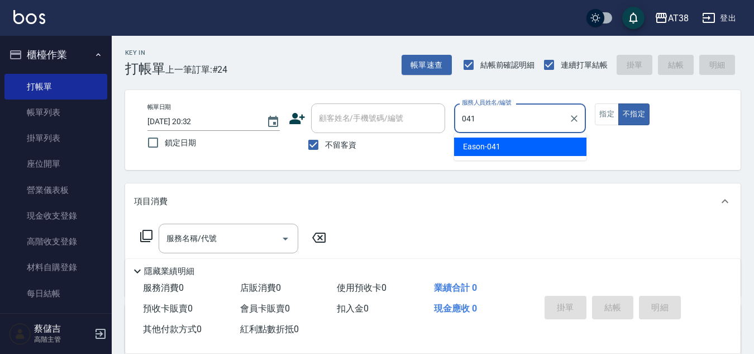
type input "Eason-041"
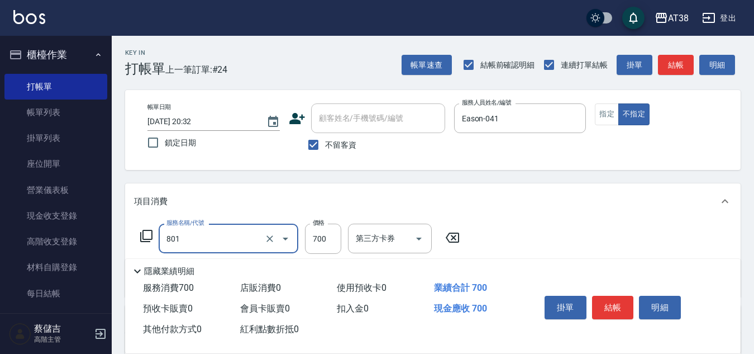
type input "頭皮(半)(801)"
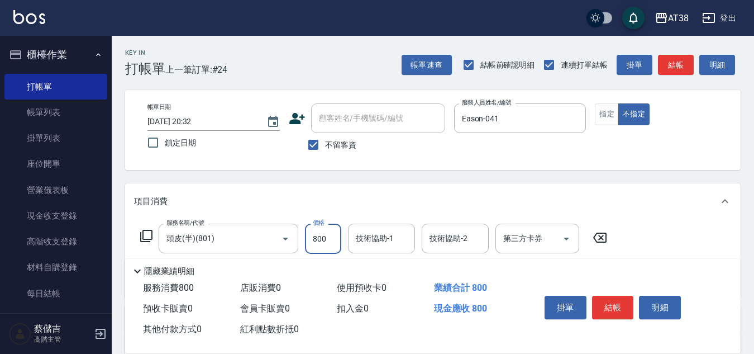
type input "800"
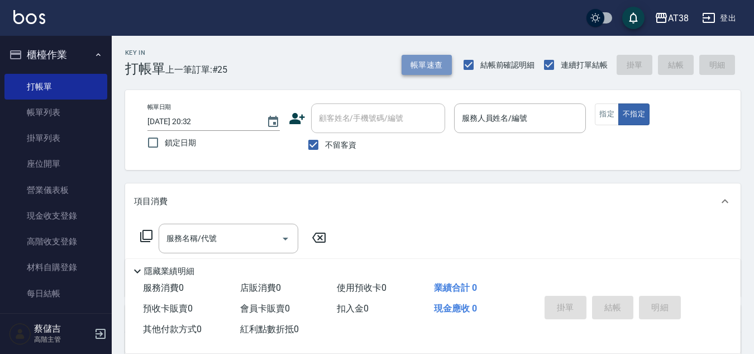
click at [439, 61] on button "帳單速查" at bounding box center [427, 65] width 50 height 21
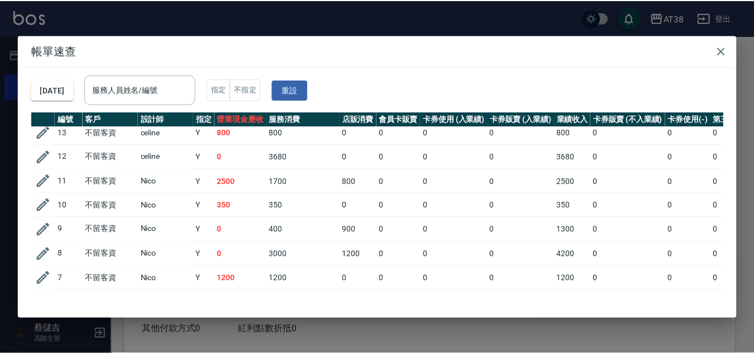
scroll to position [458, 0]
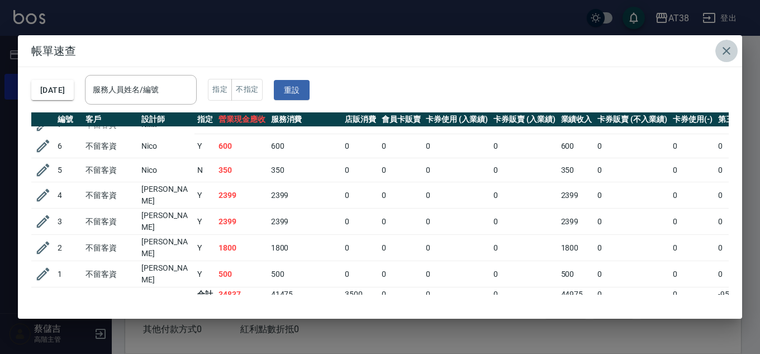
drag, startPoint x: 725, startPoint y: 53, endPoint x: 663, endPoint y: 54, distance: 62.0
click at [725, 52] on icon "button" at bounding box center [726, 51] width 8 height 8
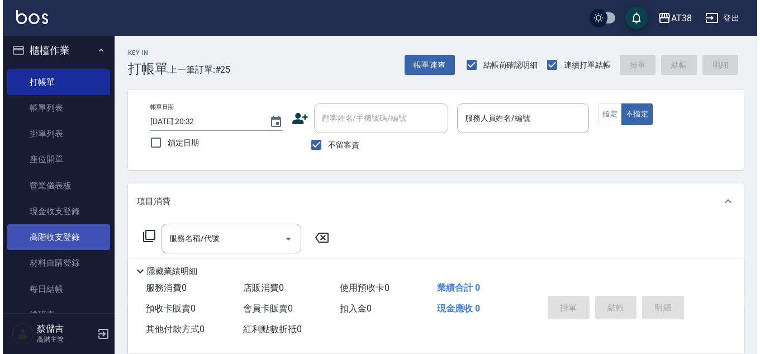
scroll to position [0, 0]
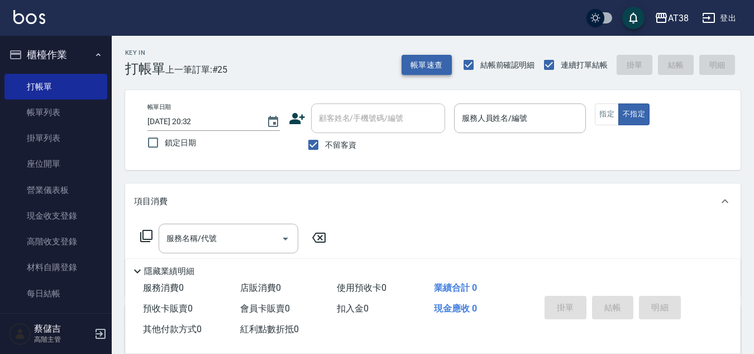
click at [429, 72] on button "帳單速查" at bounding box center [427, 65] width 50 height 21
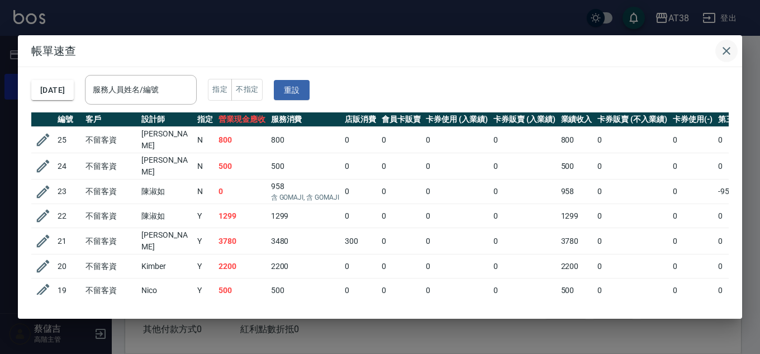
click at [725, 50] on icon "button" at bounding box center [726, 51] width 8 height 8
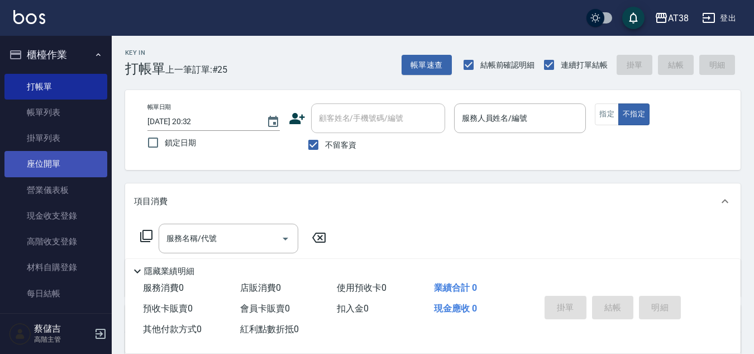
drag, startPoint x: 54, startPoint y: 108, endPoint x: 47, endPoint y: 156, distance: 48.5
click at [55, 109] on link "帳單列表" at bounding box center [55, 112] width 103 height 26
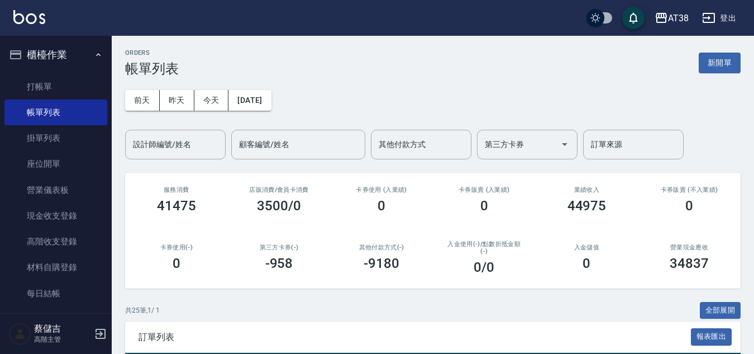
click at [711, 307] on button "全部展開" at bounding box center [720, 310] width 41 height 17
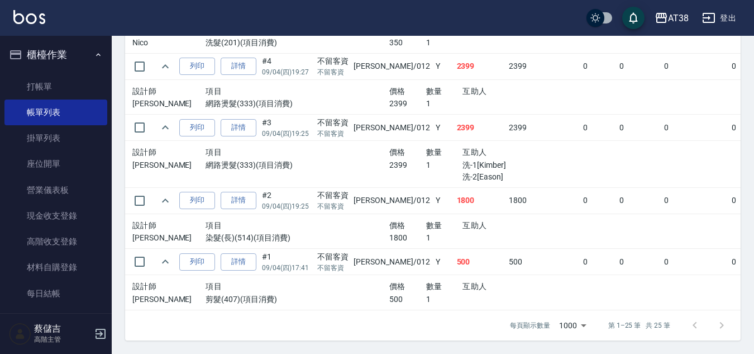
scroll to position [1771, 0]
click at [50, 89] on link "打帳單" at bounding box center [55, 87] width 103 height 26
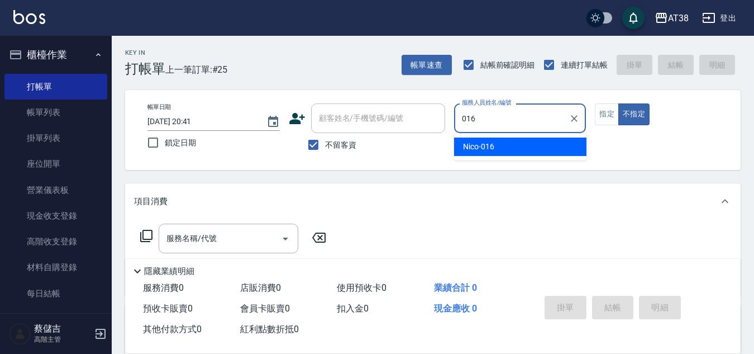
type input "Nico-016"
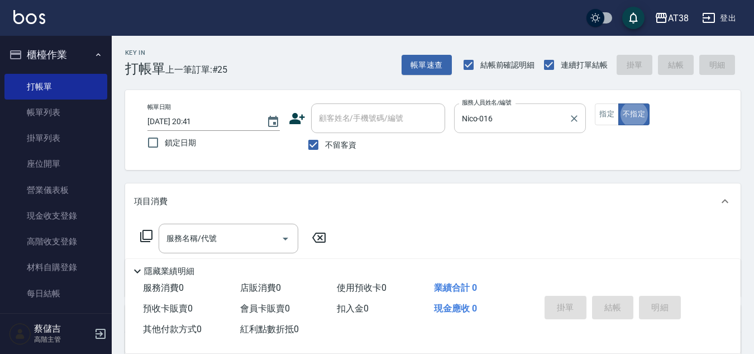
type button "false"
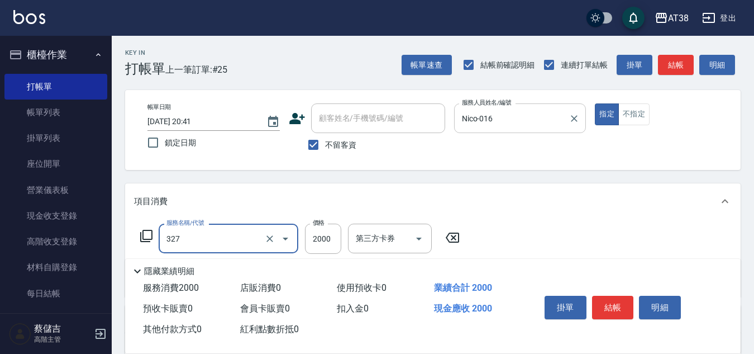
type input "溫塑燙(327)"
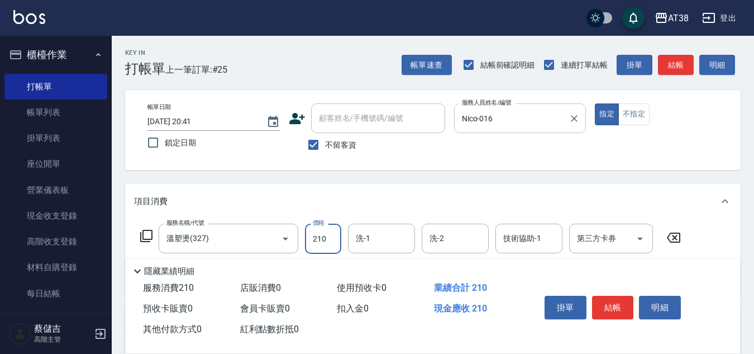
type input "2100"
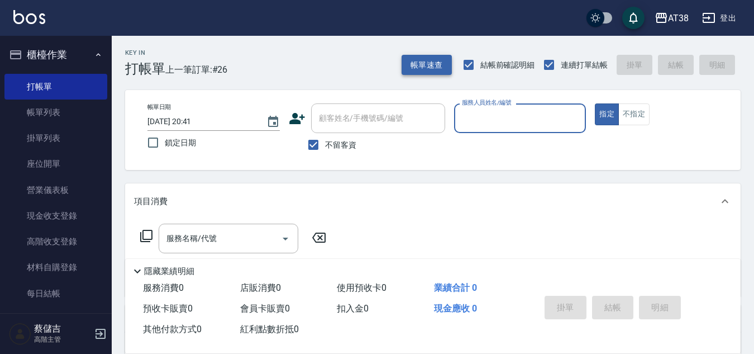
click at [421, 65] on button "帳單速查" at bounding box center [427, 65] width 50 height 21
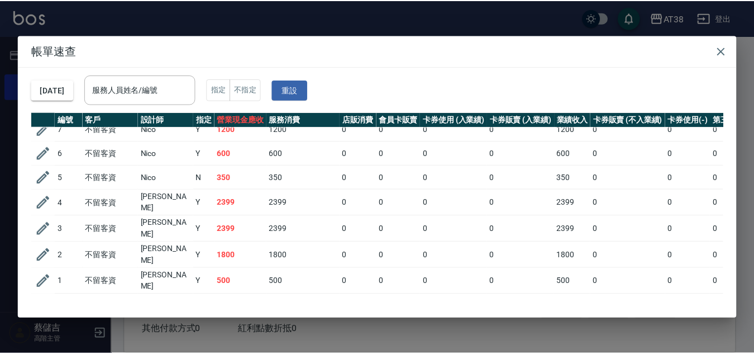
scroll to position [482, 0]
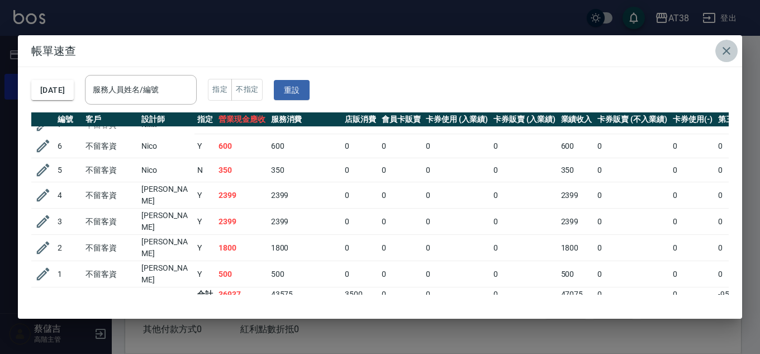
click at [724, 51] on icon "button" at bounding box center [726, 50] width 13 height 13
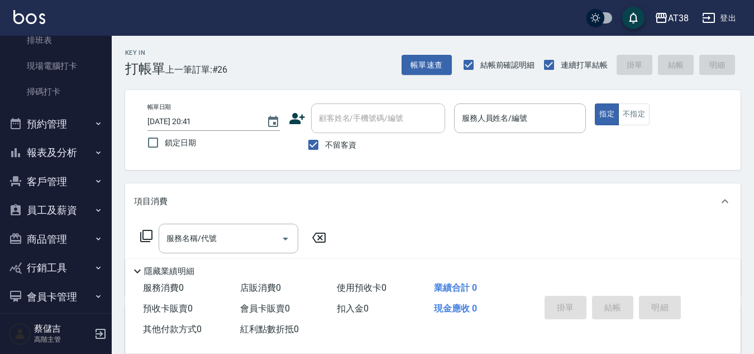
scroll to position [279, 0]
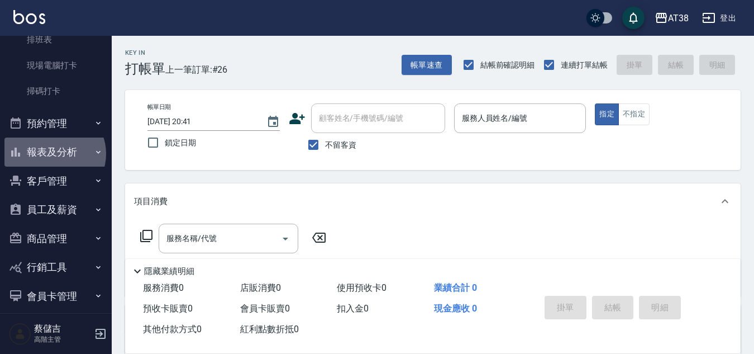
click at [54, 154] on button "報表及分析" at bounding box center [55, 151] width 103 height 29
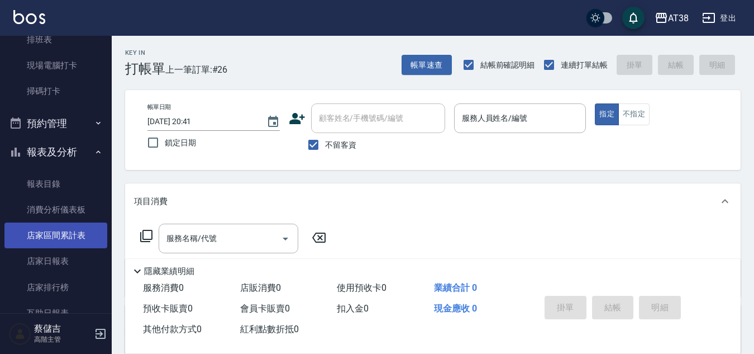
click at [64, 235] on link "店家區間累計表" at bounding box center [55, 235] width 103 height 26
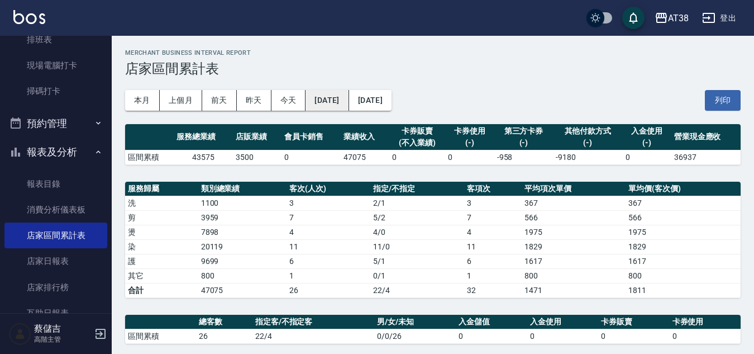
click at [349, 102] on button "[DATE]" at bounding box center [327, 100] width 43 height 21
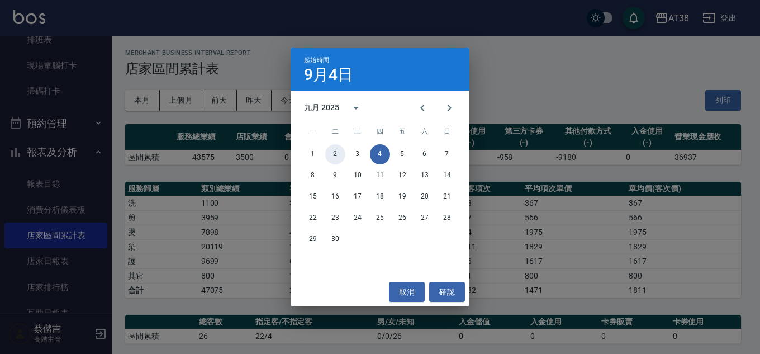
click at [336, 151] on button "2" at bounding box center [335, 154] width 20 height 20
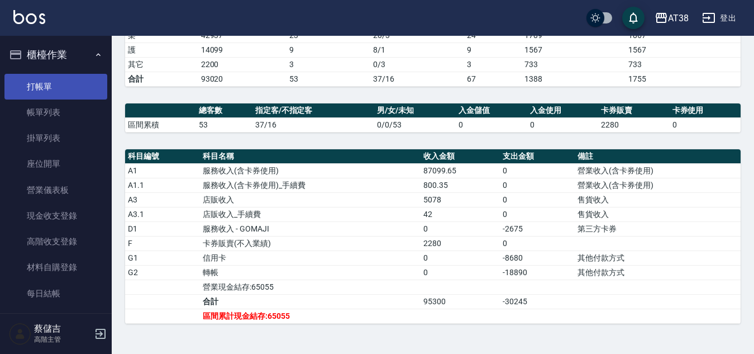
click at [45, 86] on link "打帳單" at bounding box center [55, 87] width 103 height 26
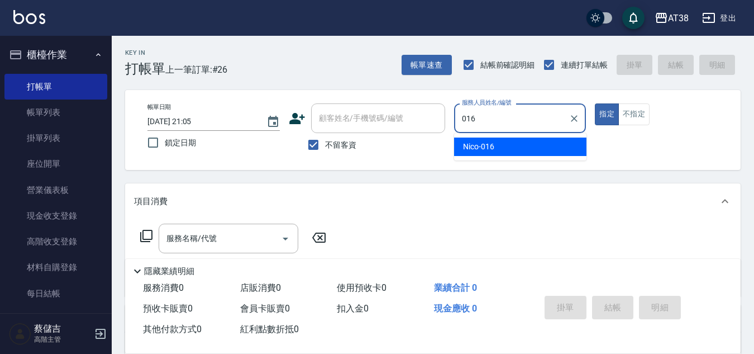
type input "Nico-016"
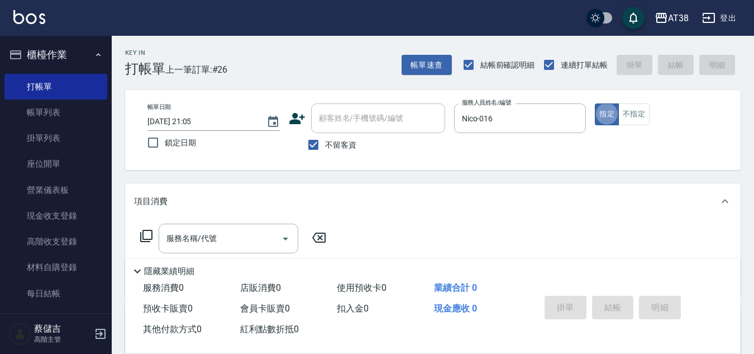
type button "true"
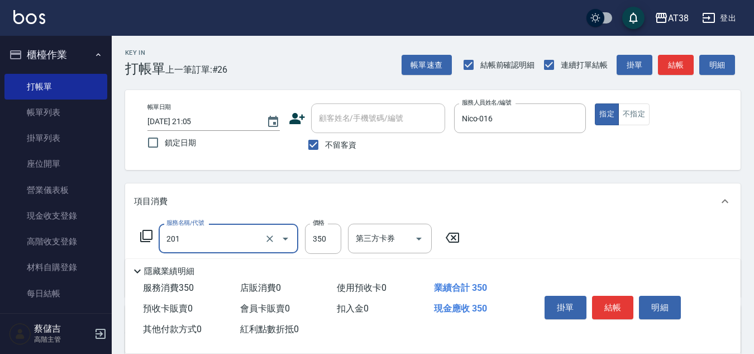
type input "洗髮(201)"
